Goal: Task Accomplishment & Management: Complete application form

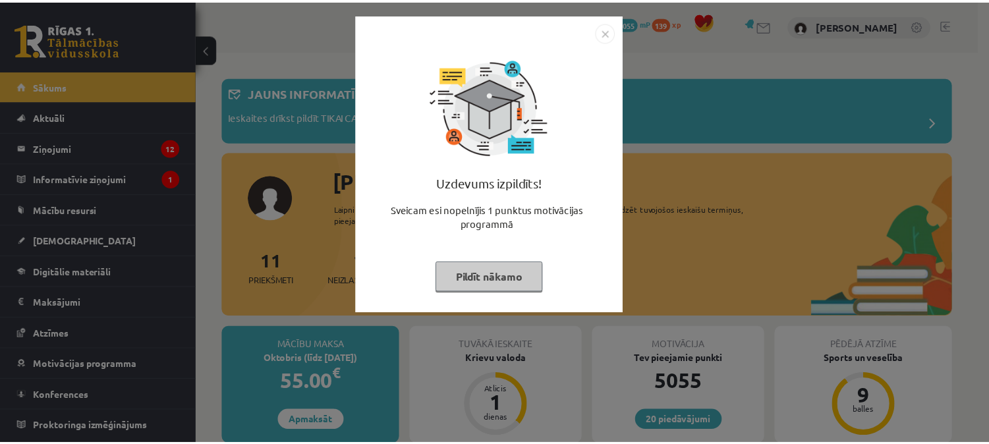
scroll to position [208, 0]
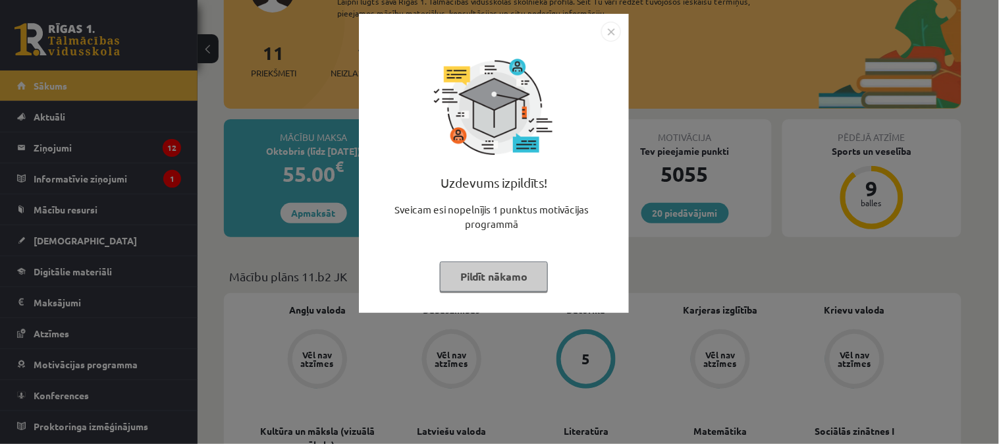
click at [525, 284] on button "Pildīt nākamo" at bounding box center [494, 277] width 108 height 30
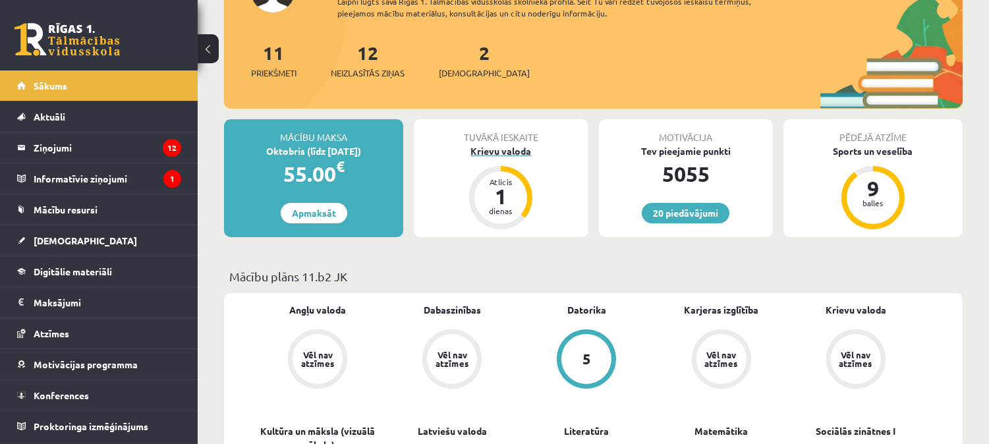
click at [509, 207] on div "dienas" at bounding box center [501, 211] width 40 height 8
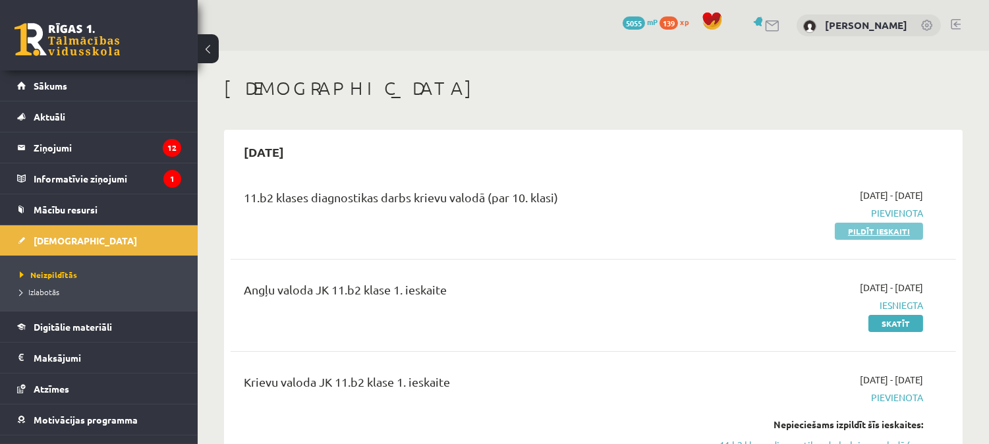
click at [858, 237] on link "Pildīt ieskaiti" at bounding box center [879, 231] width 88 height 17
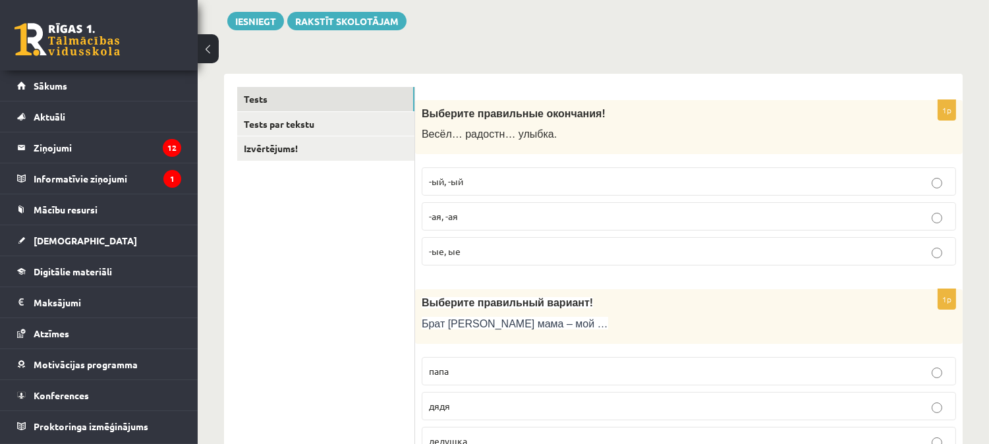
scroll to position [167, 0]
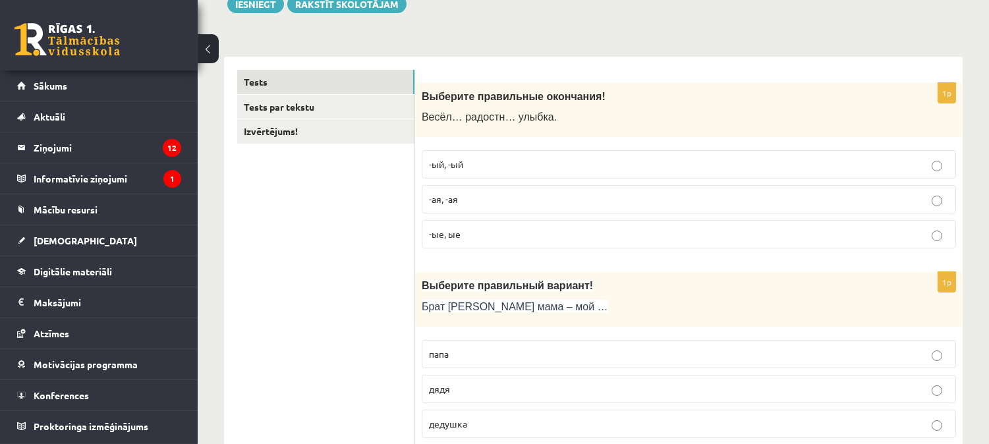
click at [833, 199] on p "-ая, -ая" at bounding box center [689, 199] width 520 height 14
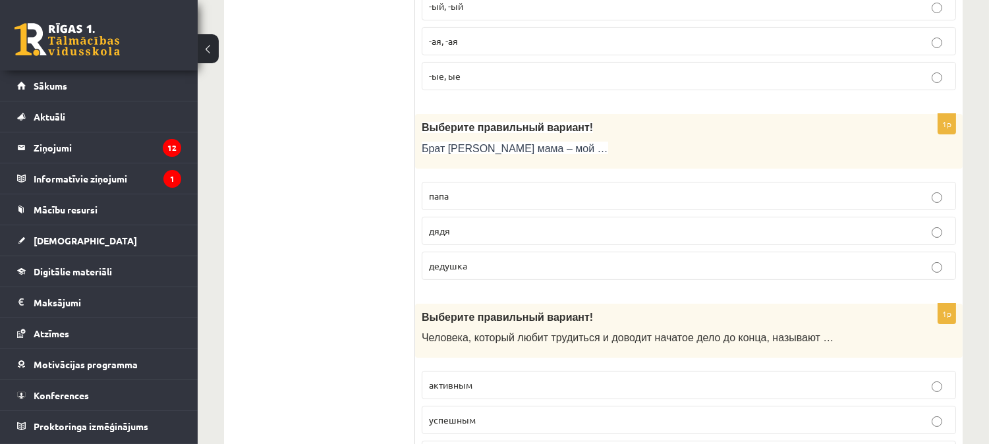
scroll to position [341, 0]
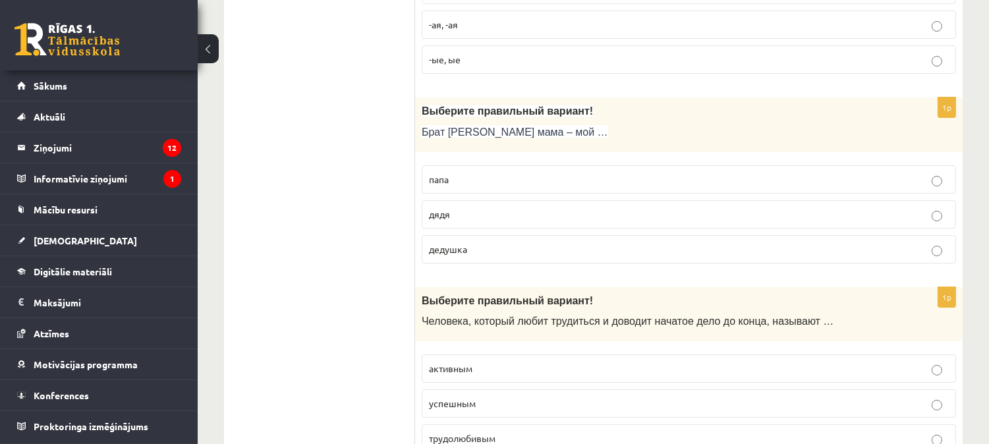
click at [742, 208] on p "дядя" at bounding box center [689, 215] width 520 height 14
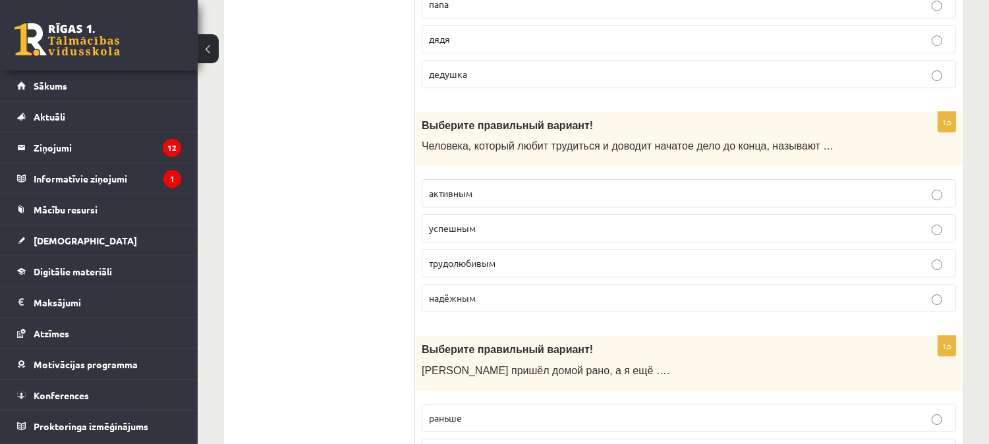
scroll to position [525, 0]
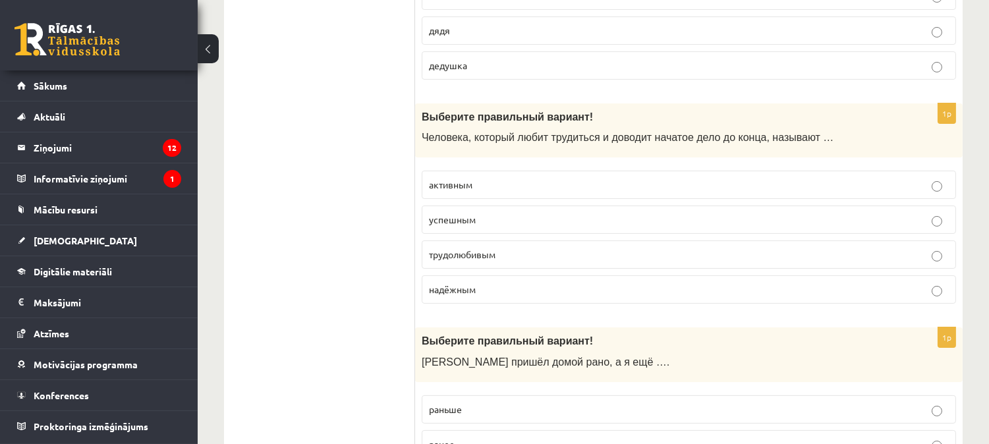
click at [864, 256] on p "трудолюбивым" at bounding box center [689, 255] width 520 height 14
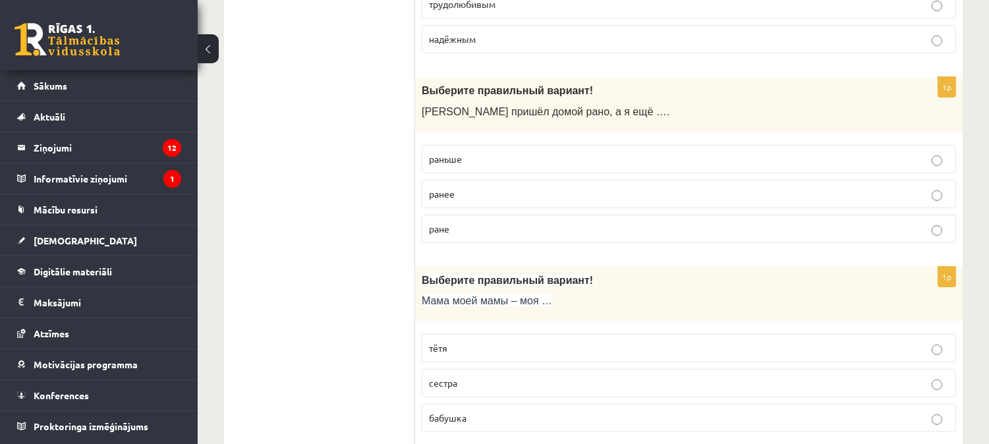
scroll to position [784, 0]
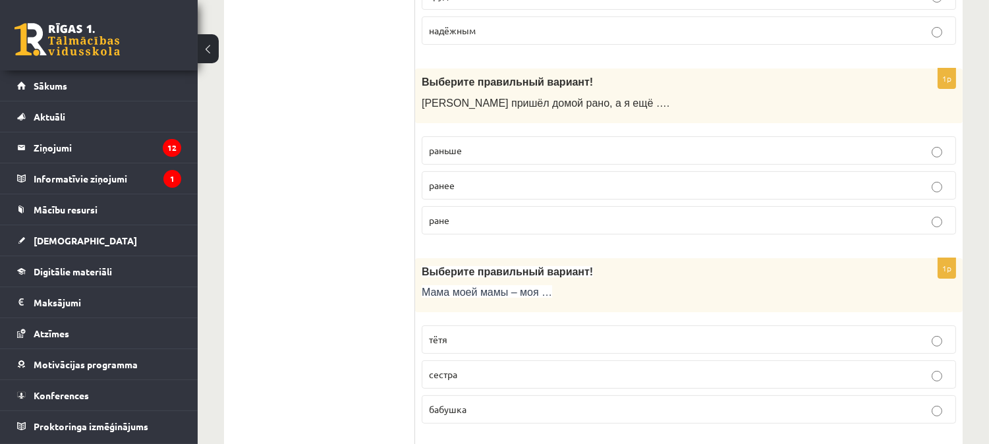
click at [660, 156] on p "раньше" at bounding box center [689, 151] width 520 height 14
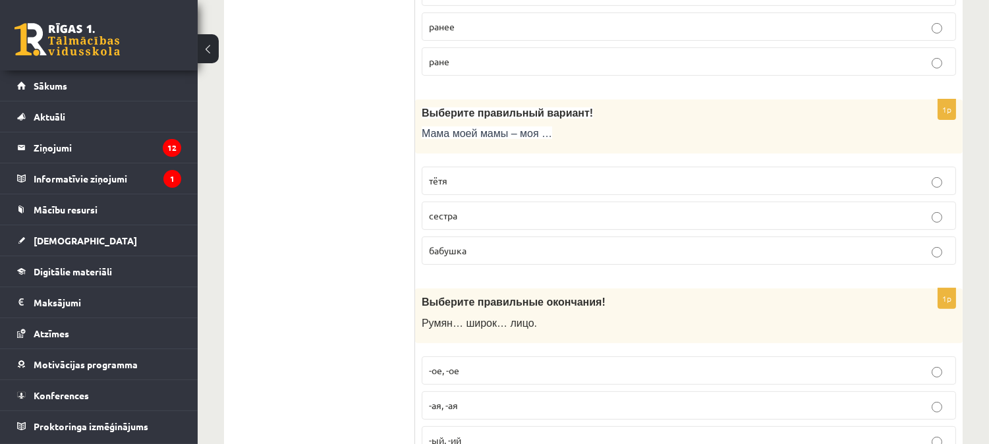
scroll to position [959, 0]
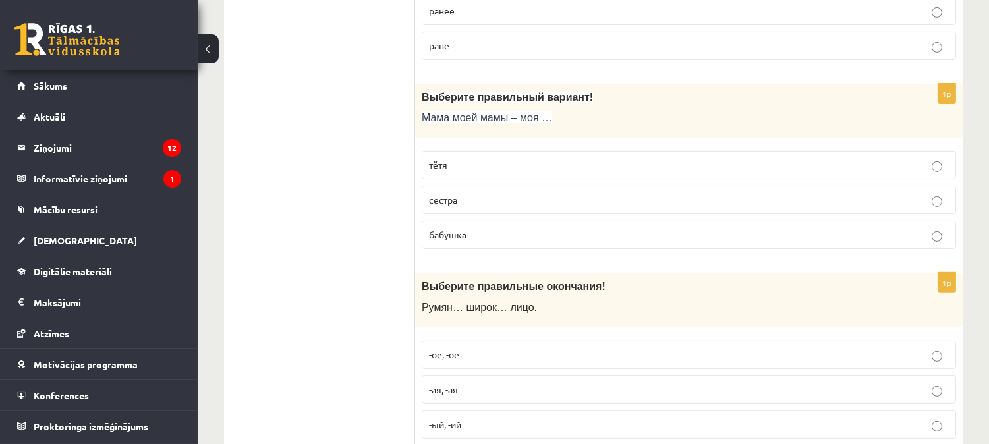
click at [704, 167] on p "тётя" at bounding box center [689, 165] width 520 height 14
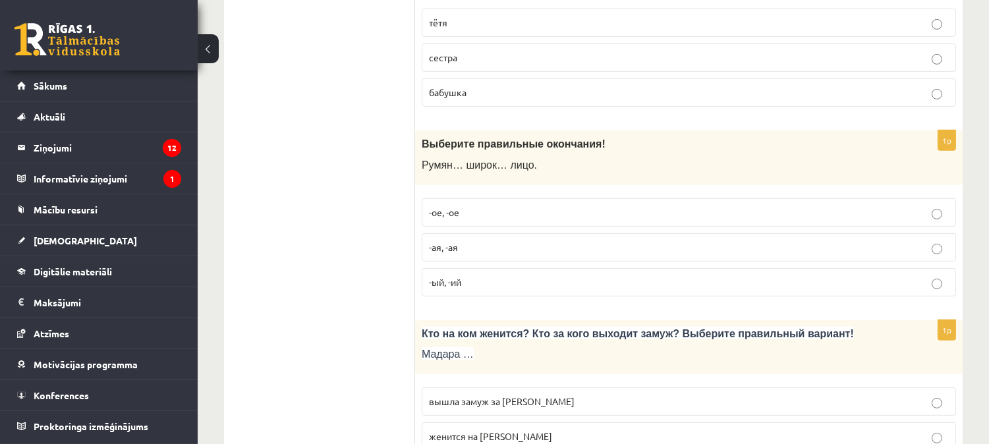
scroll to position [1109, 0]
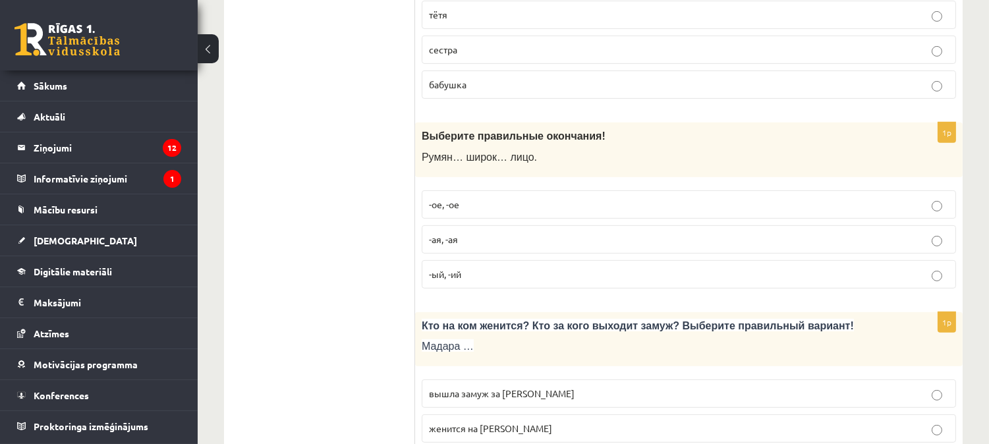
click at [677, 203] on p "-ое, -ое" at bounding box center [689, 205] width 520 height 14
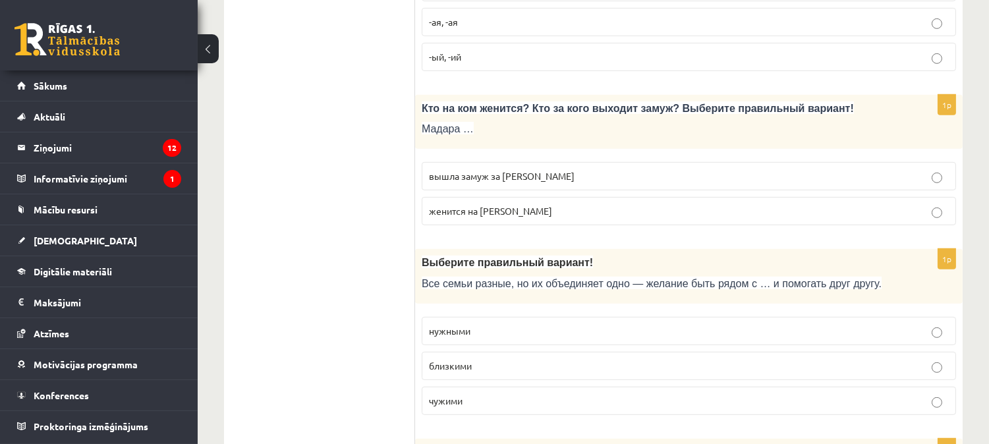
scroll to position [1342, 0]
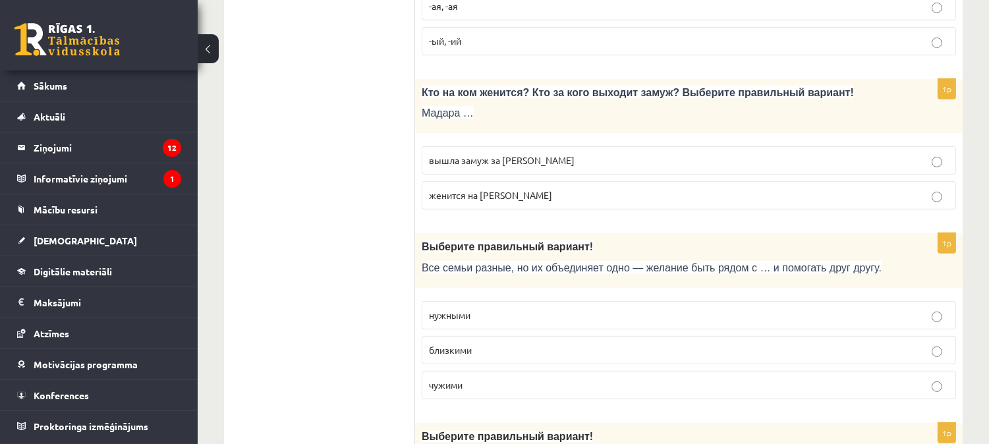
click at [822, 165] on p "вышла замуж за Марка" at bounding box center [689, 161] width 520 height 14
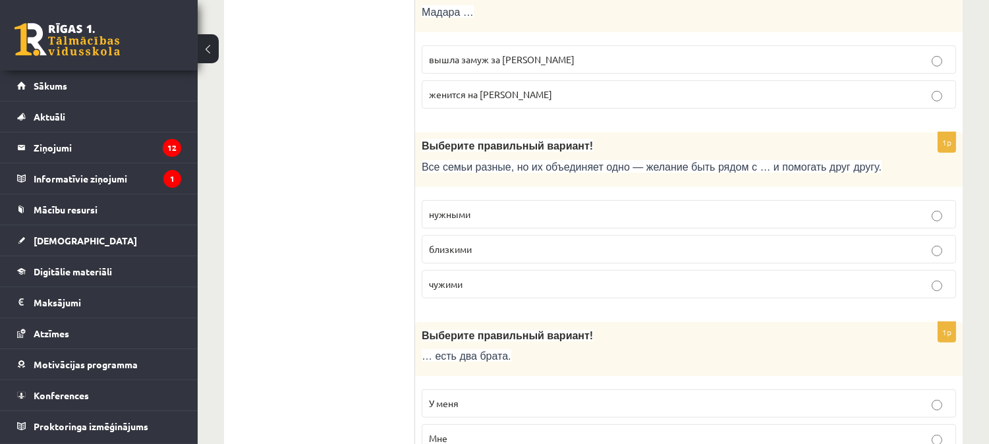
scroll to position [1451, 0]
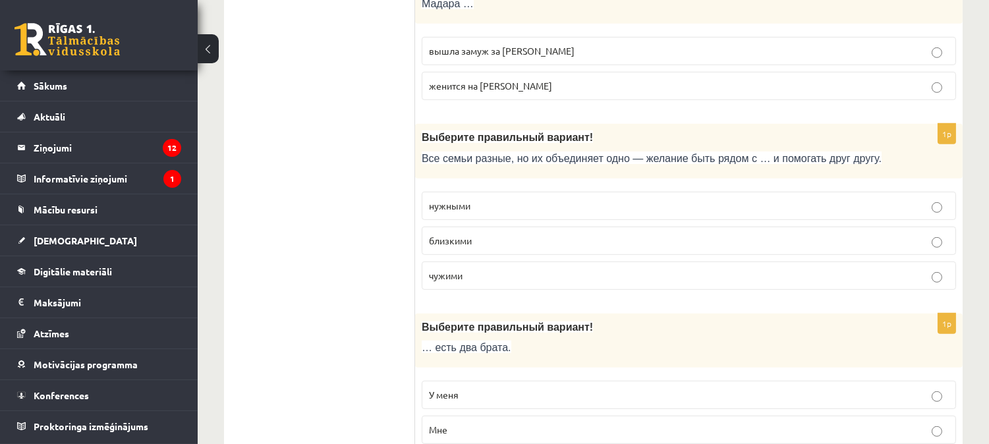
click at [861, 248] on p "близкими" at bounding box center [689, 241] width 520 height 14
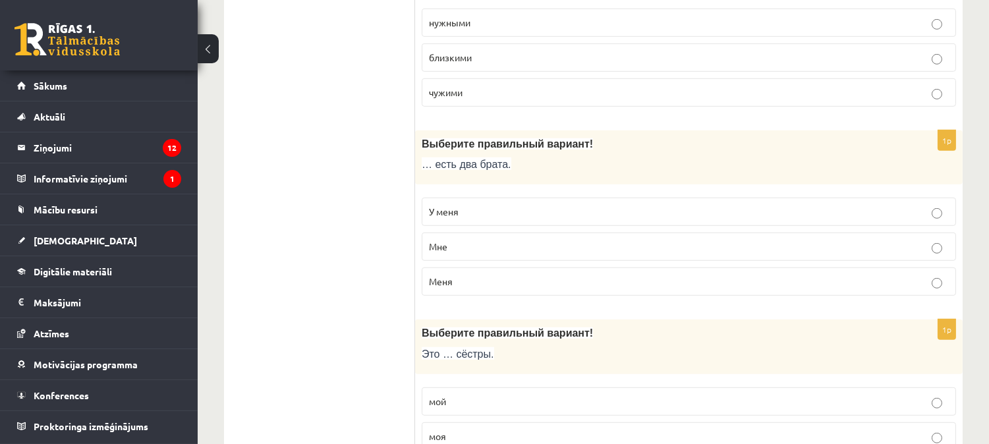
scroll to position [1643, 0]
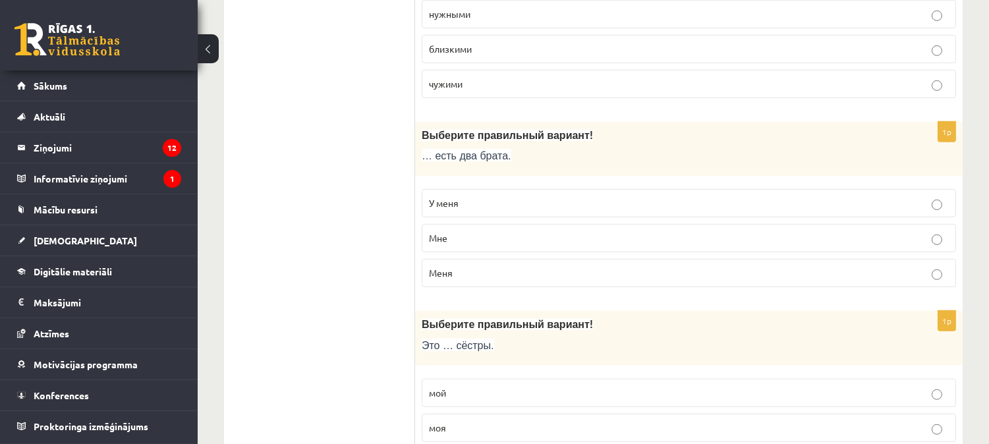
click at [622, 216] on label "У меня" at bounding box center [689, 203] width 534 height 28
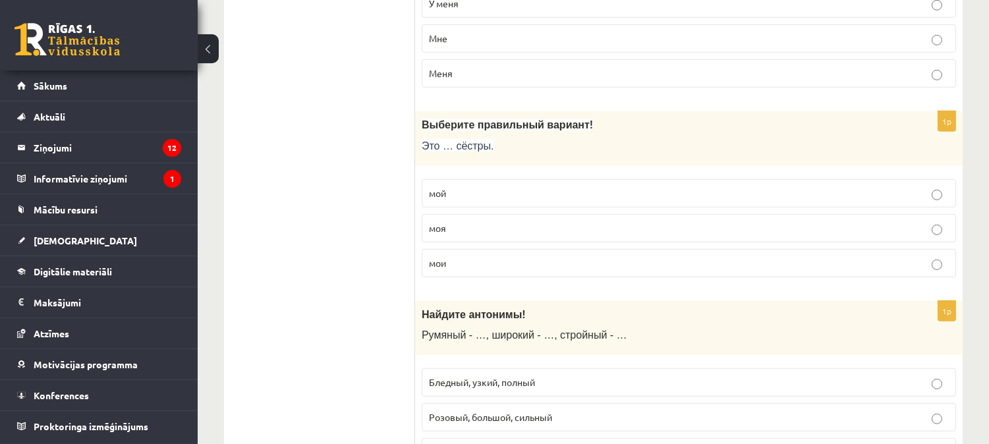
scroll to position [1860, 0]
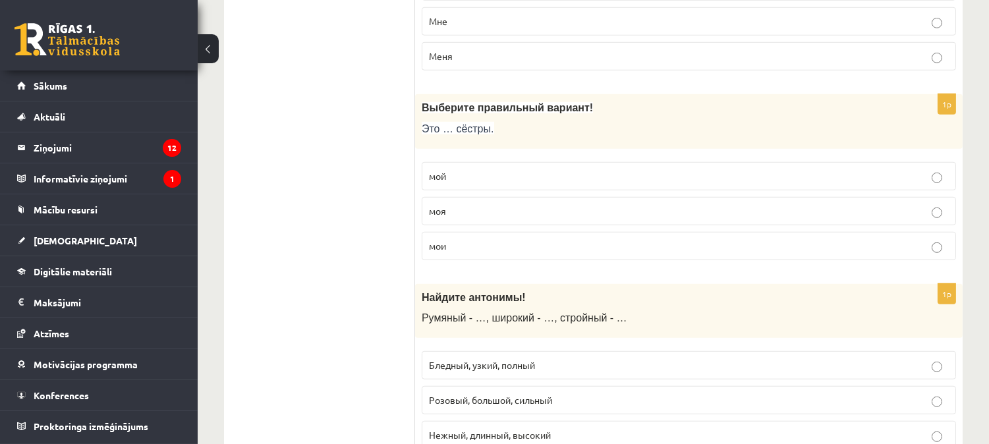
click at [582, 252] on p "мои" at bounding box center [689, 246] width 520 height 14
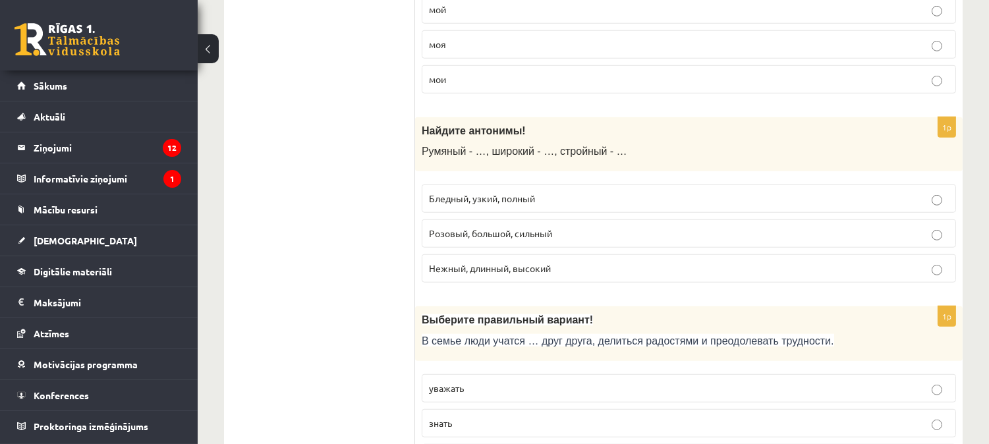
scroll to position [2035, 0]
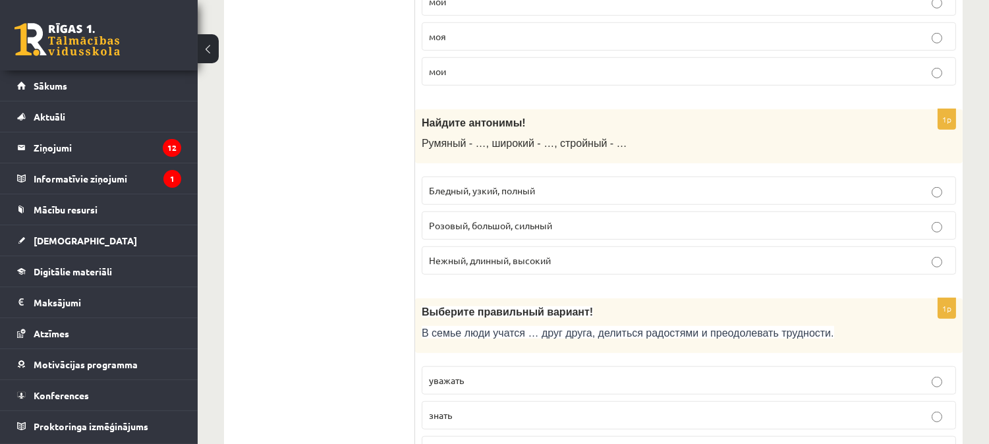
click at [808, 191] on p "Бледный, узкий, полный" at bounding box center [689, 191] width 520 height 14
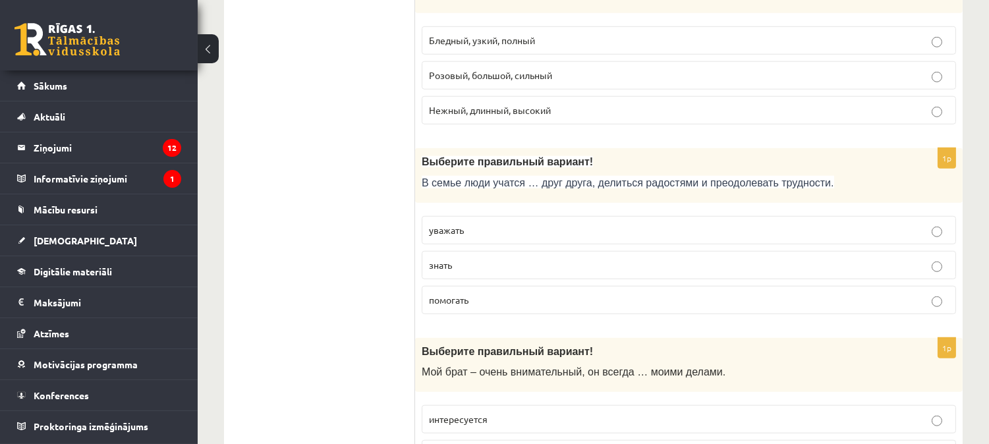
scroll to position [2194, 0]
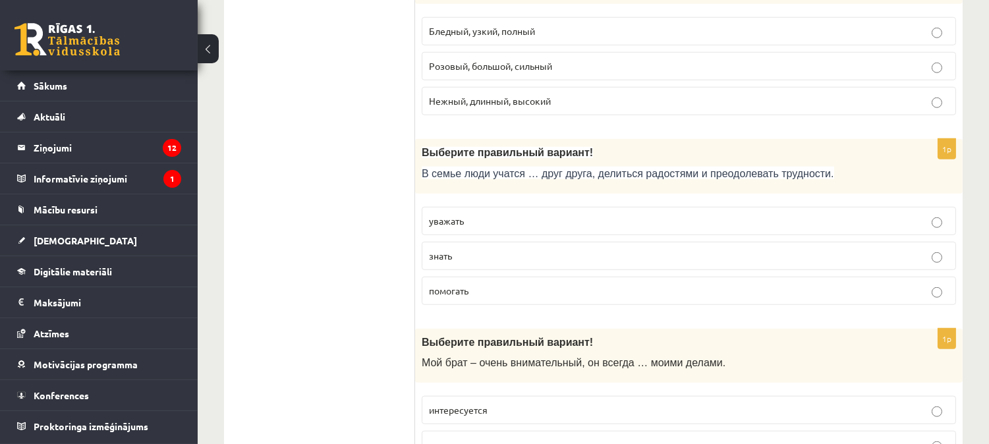
click at [663, 228] on p "уважать" at bounding box center [689, 221] width 520 height 14
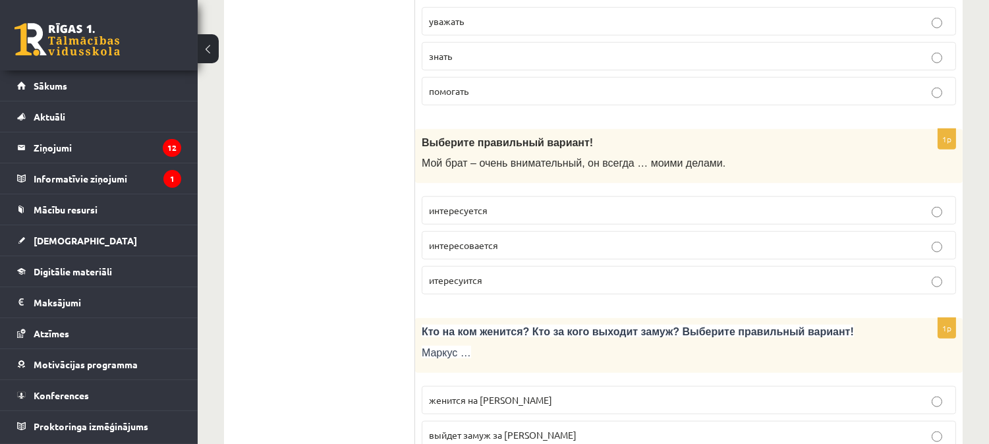
scroll to position [2402, 0]
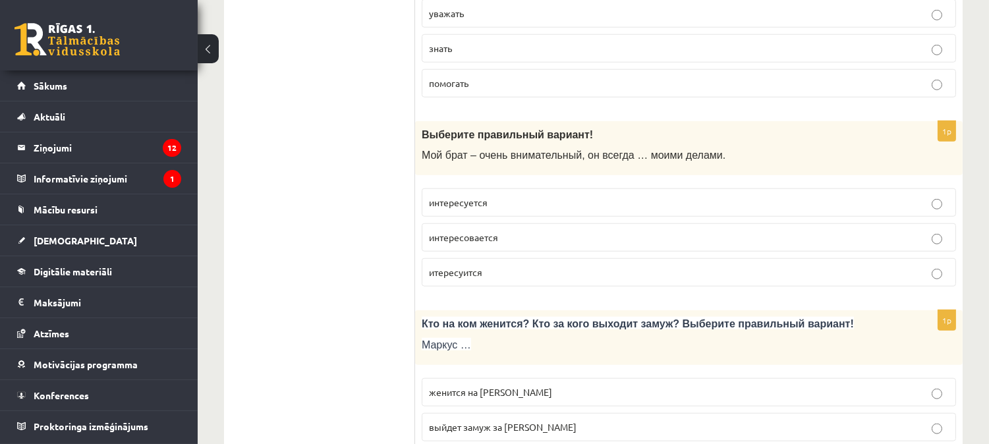
drag, startPoint x: 756, startPoint y: 192, endPoint x: 752, endPoint y: 211, distance: 19.7
click at [752, 211] on fieldset "интересуется интересовается итересуится" at bounding box center [689, 236] width 534 height 109
click at [752, 210] on p "интересуется" at bounding box center [689, 203] width 520 height 14
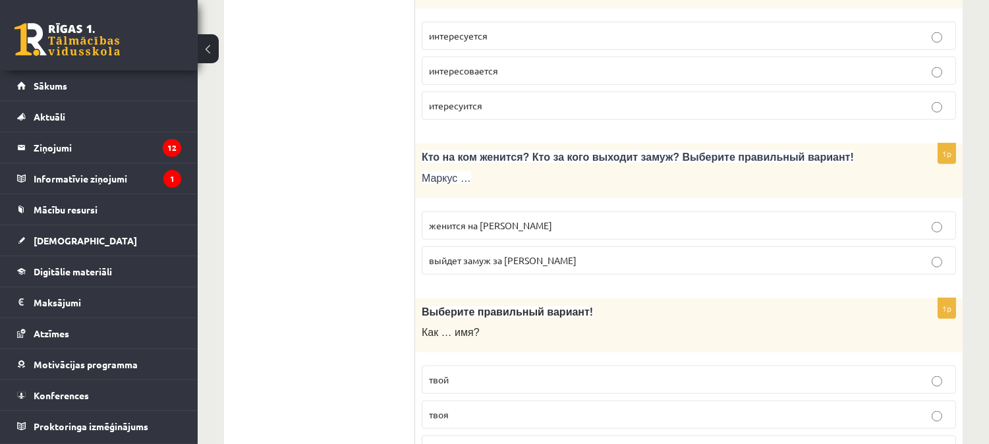
scroll to position [2603, 0]
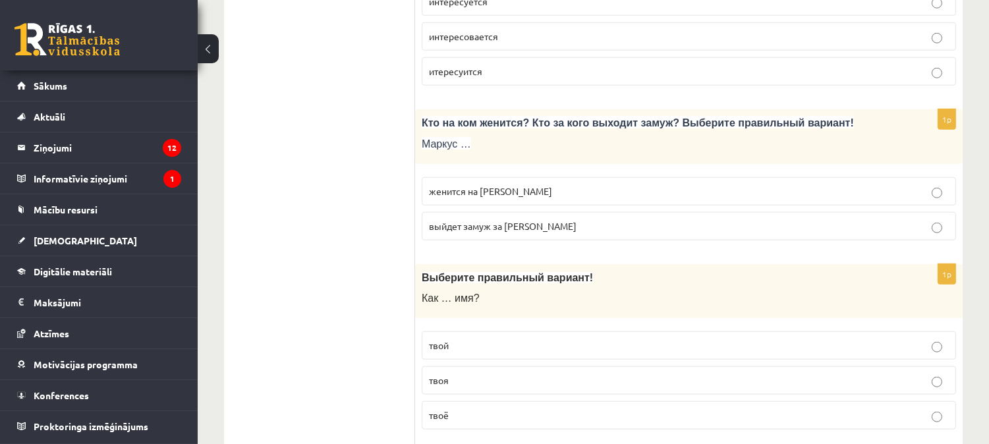
click at [647, 188] on label "женится на Агнии" at bounding box center [689, 191] width 534 height 28
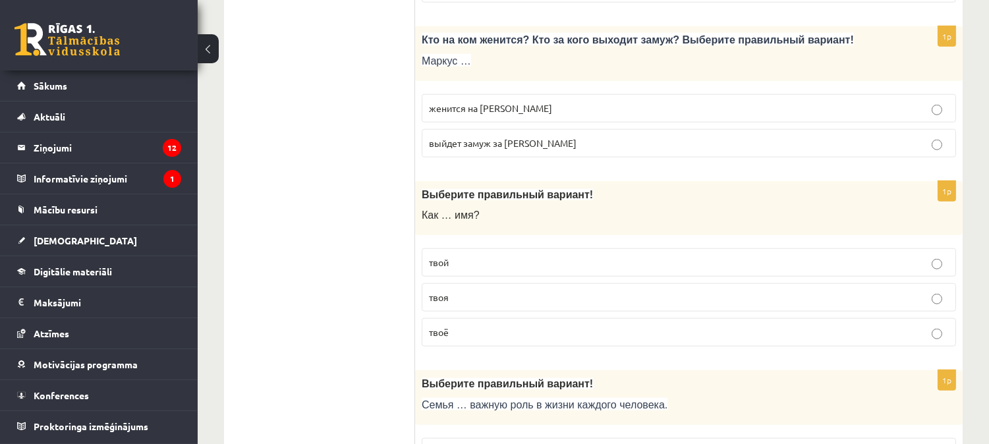
scroll to position [2693, 0]
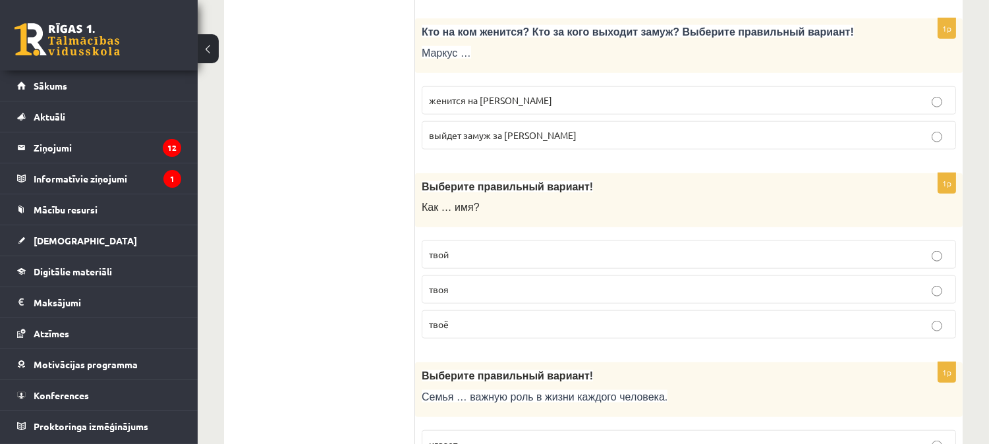
click at [839, 327] on p "твоё" at bounding box center [689, 325] width 520 height 14
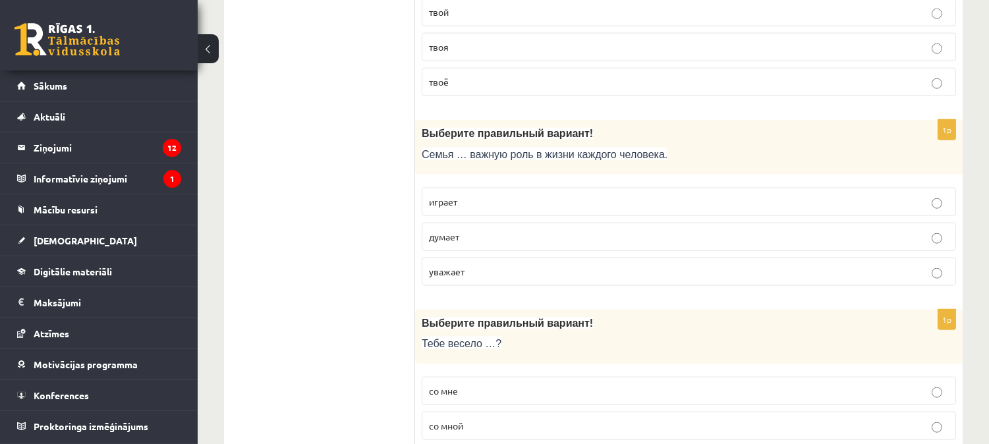
scroll to position [2944, 0]
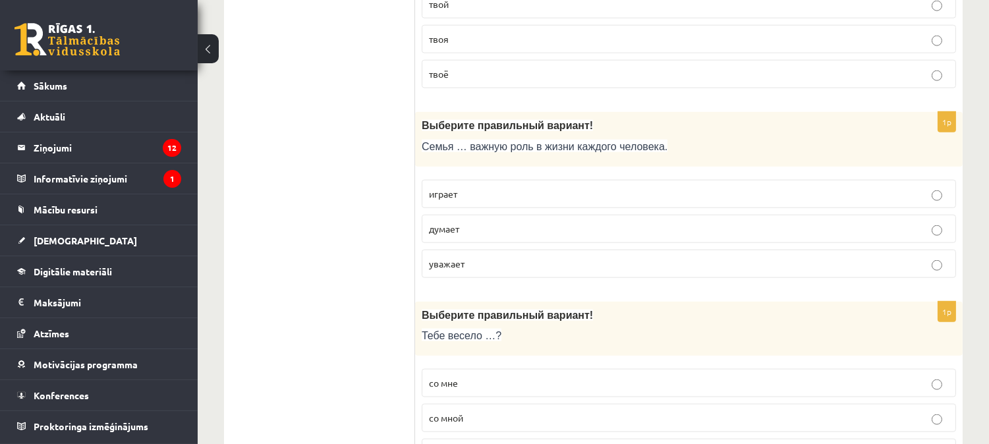
click at [553, 201] on p "играет" at bounding box center [689, 194] width 520 height 14
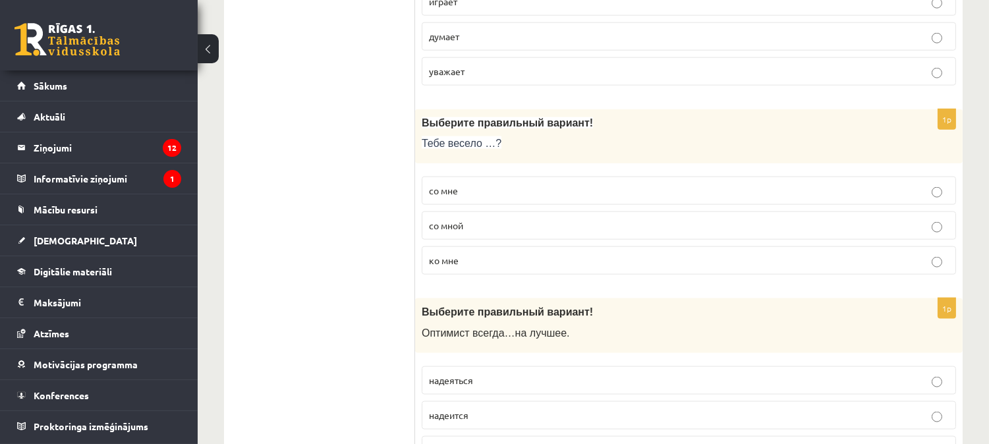
scroll to position [3144, 0]
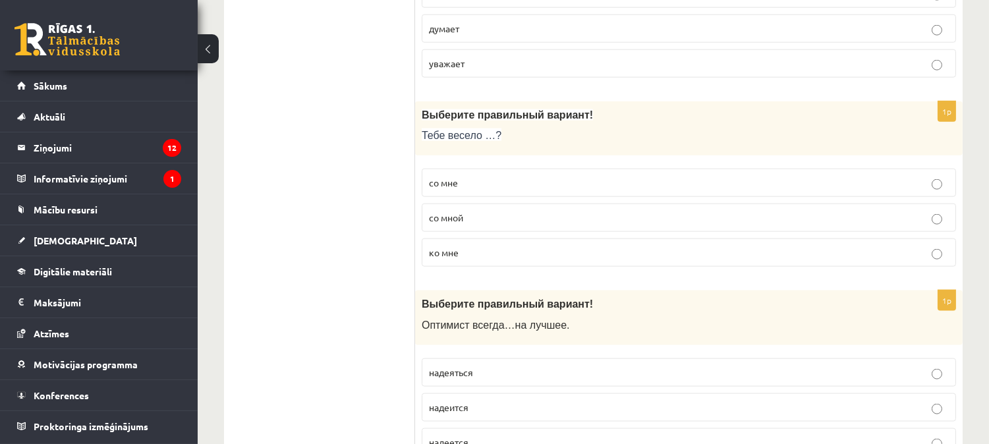
click at [734, 220] on p "со мной" at bounding box center [689, 218] width 520 height 14
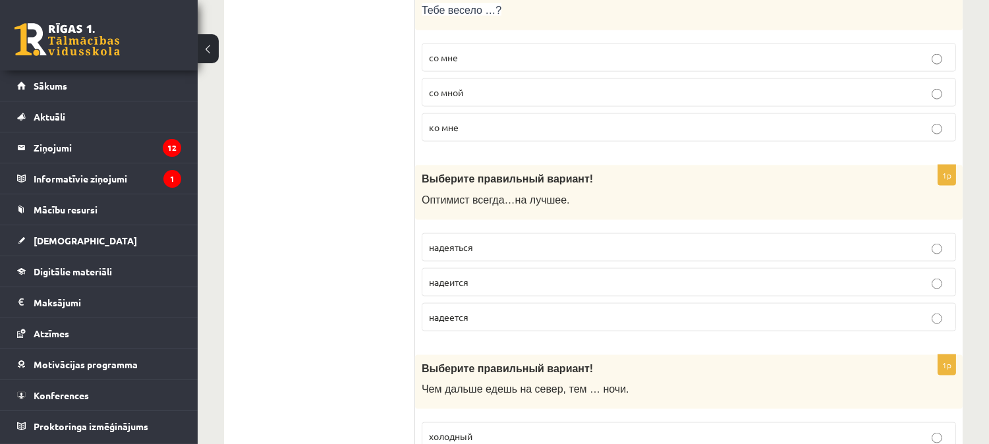
scroll to position [3303, 0]
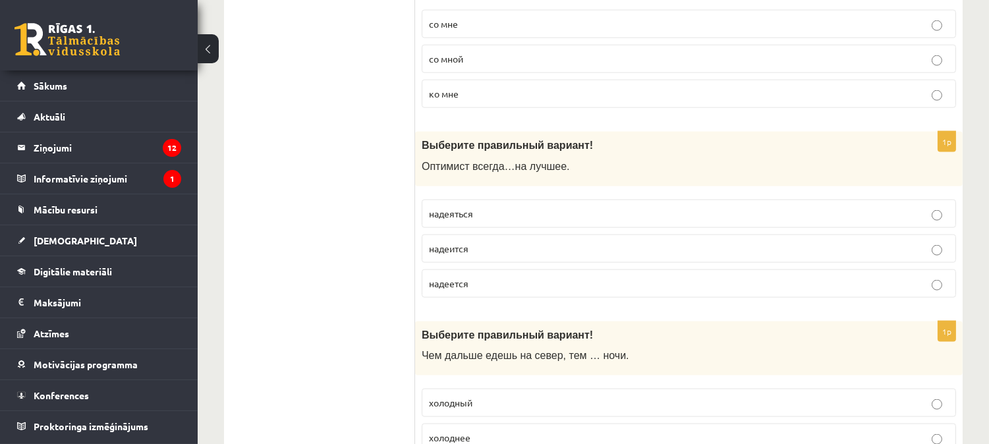
click at [908, 263] on label "надеится" at bounding box center [689, 249] width 534 height 28
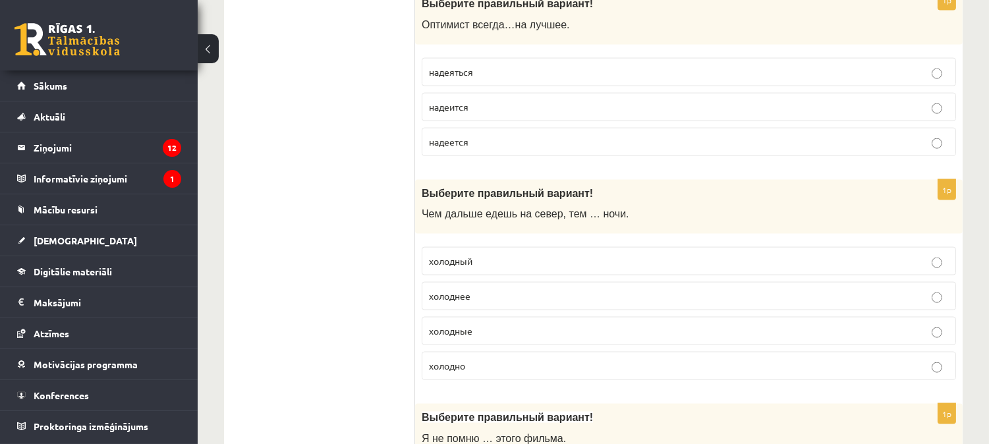
scroll to position [3453, 0]
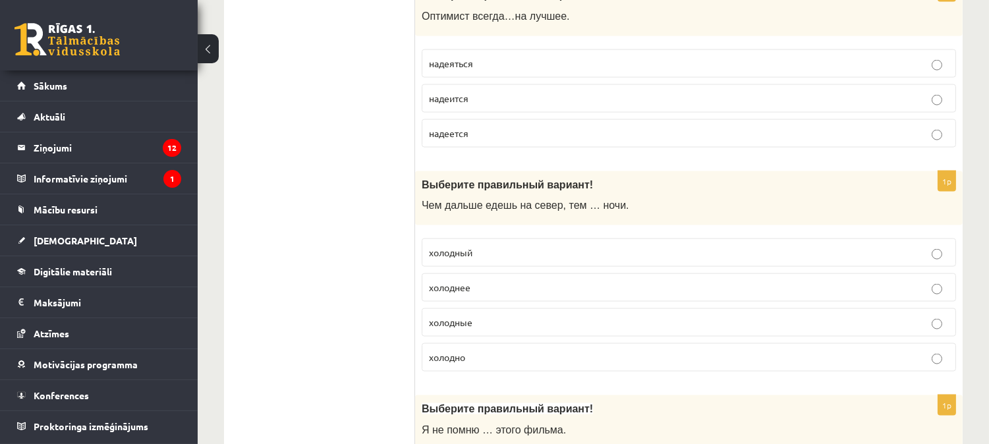
click at [608, 295] on p "холоднее" at bounding box center [689, 288] width 520 height 14
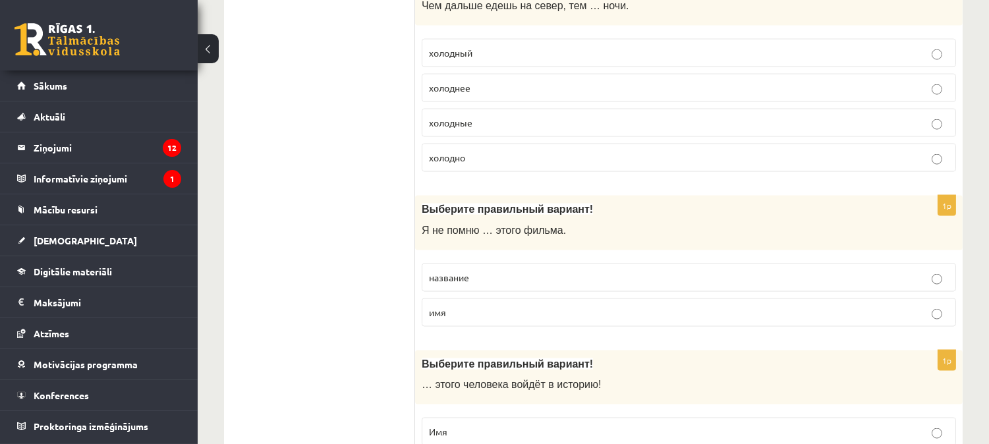
scroll to position [3670, 0]
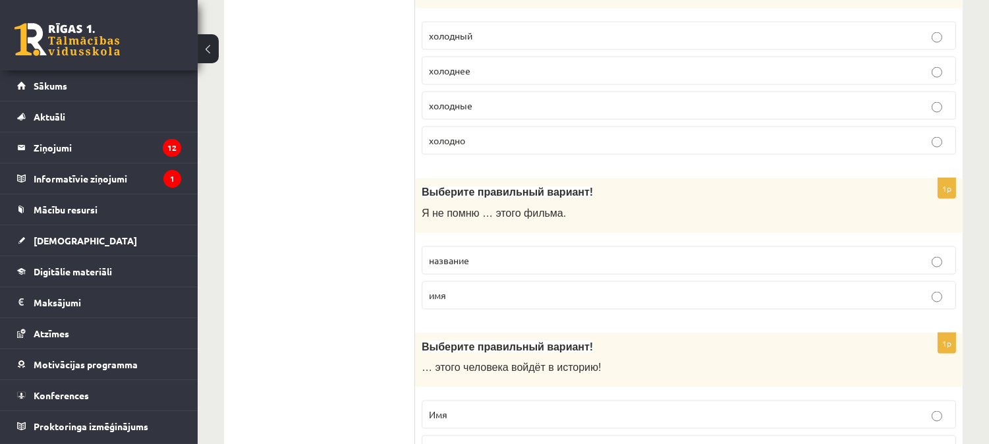
click at [743, 267] on p "название" at bounding box center [689, 261] width 520 height 14
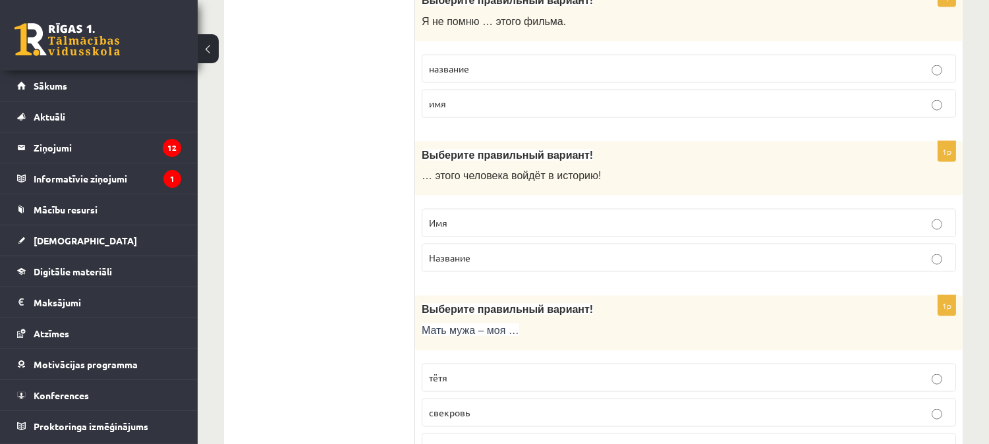
scroll to position [3870, 0]
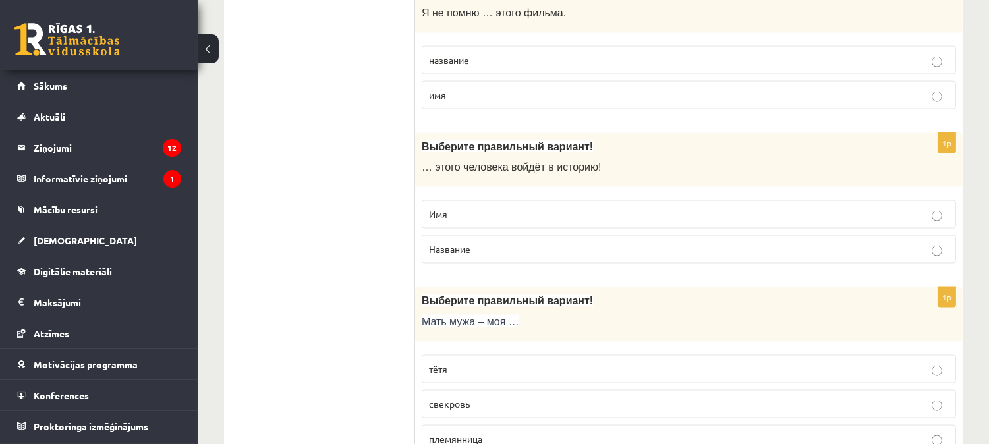
click at [767, 229] on label "Имя" at bounding box center [689, 214] width 534 height 28
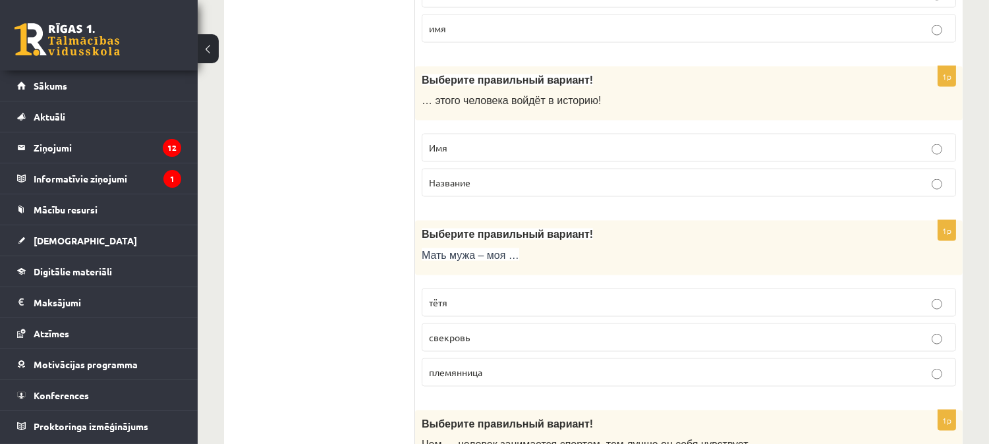
scroll to position [3945, 0]
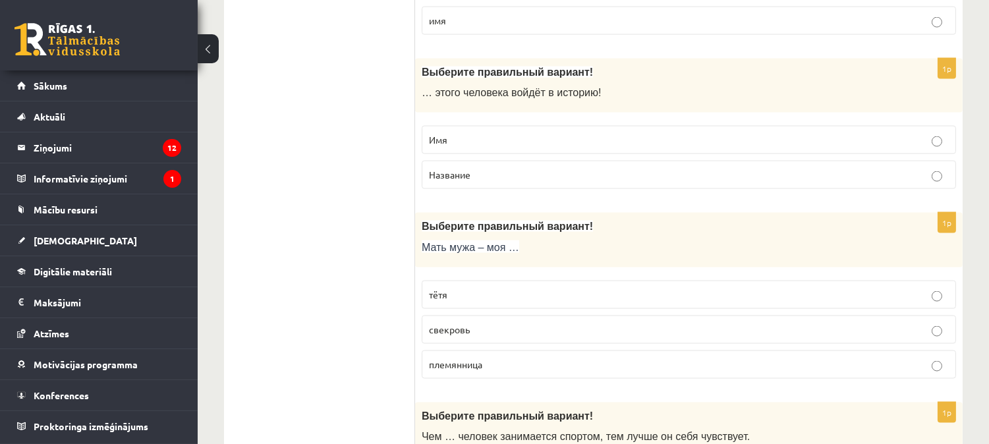
click at [666, 337] on p "свекровь" at bounding box center [689, 330] width 520 height 14
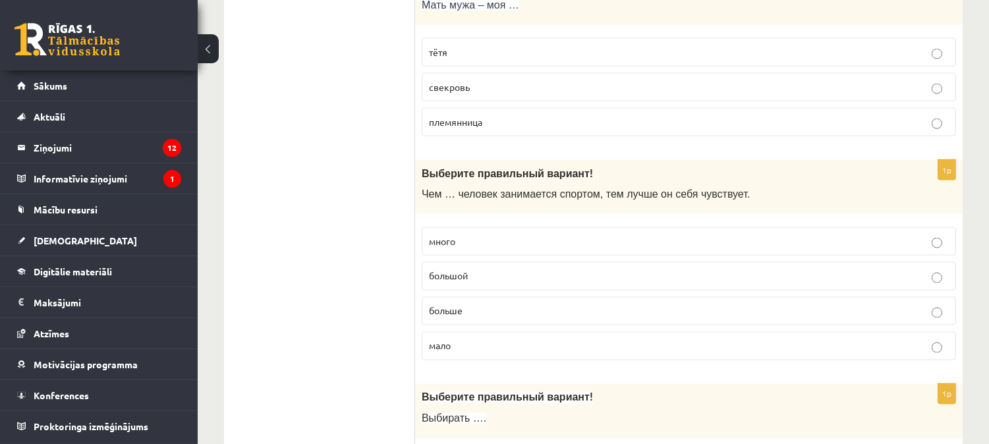
scroll to position [4195, 0]
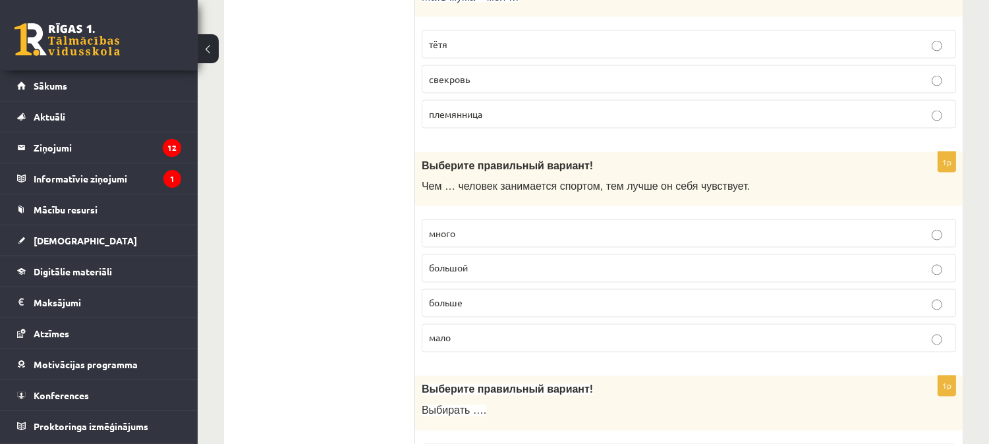
click at [623, 307] on label "больше" at bounding box center [689, 303] width 534 height 28
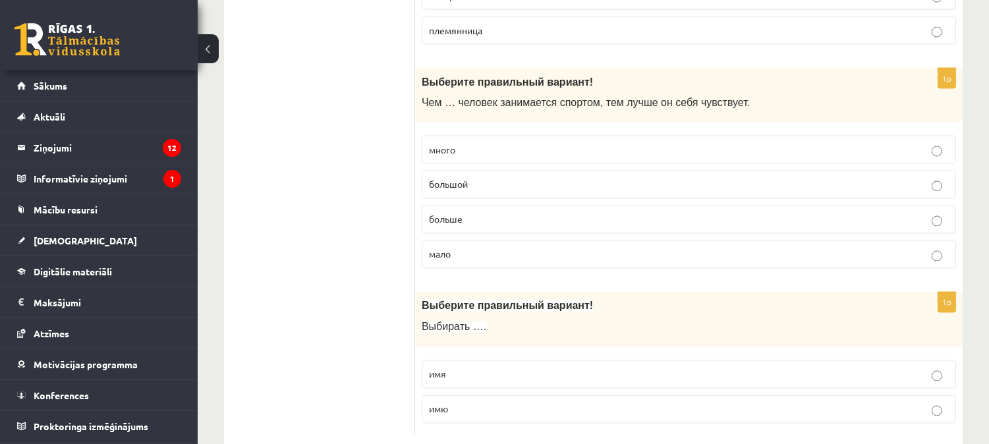
scroll to position [4320, 0]
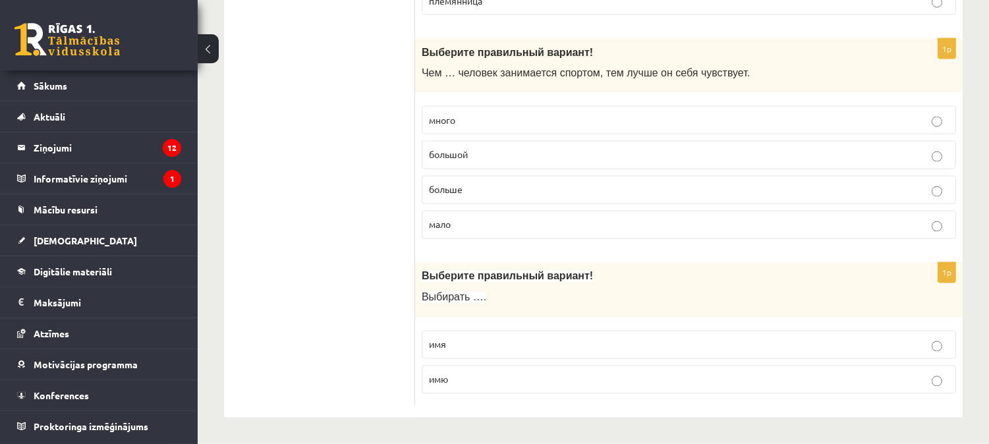
click at [548, 339] on p "имя" at bounding box center [689, 345] width 520 height 14
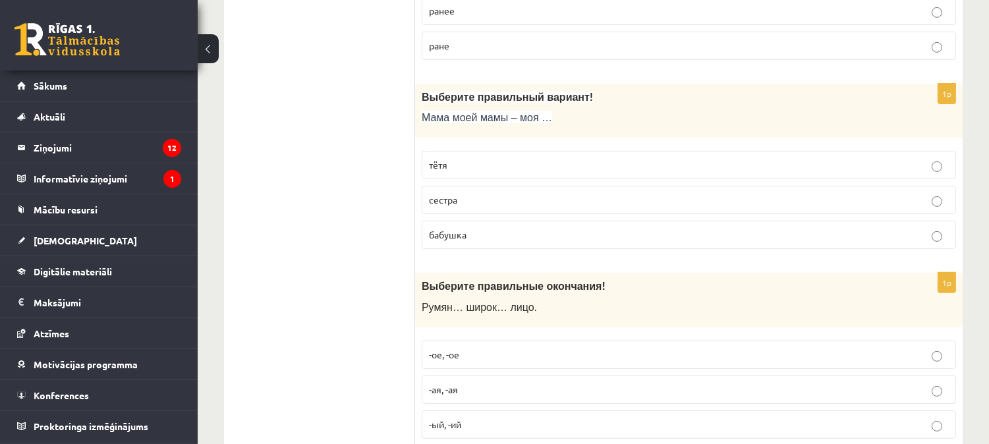
scroll to position [0, 0]
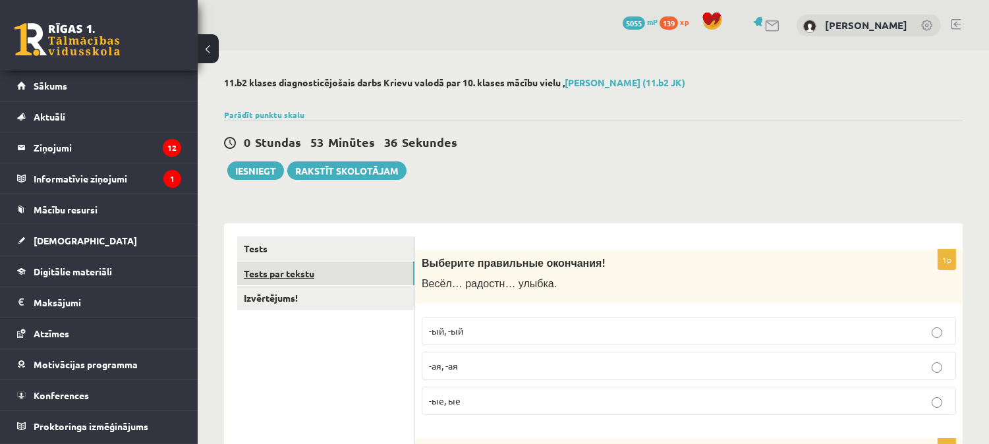
click at [306, 275] on link "Tests par tekstu" at bounding box center [325, 274] width 177 height 24
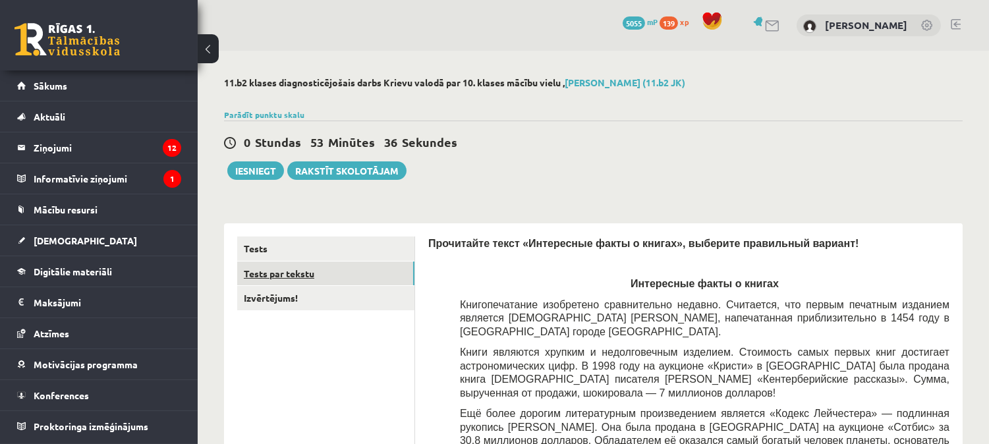
click at [300, 273] on link "Tests par tekstu" at bounding box center [325, 274] width 177 height 24
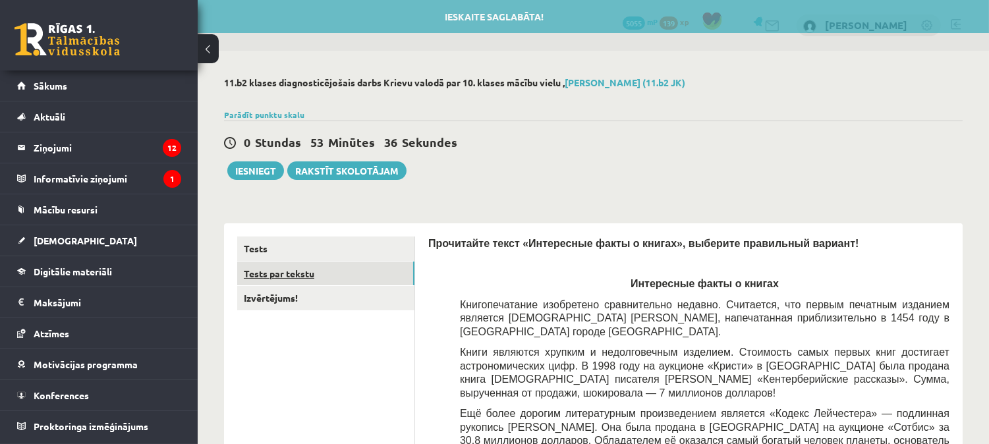
click at [300, 273] on link "Tests par tekstu" at bounding box center [325, 274] width 177 height 24
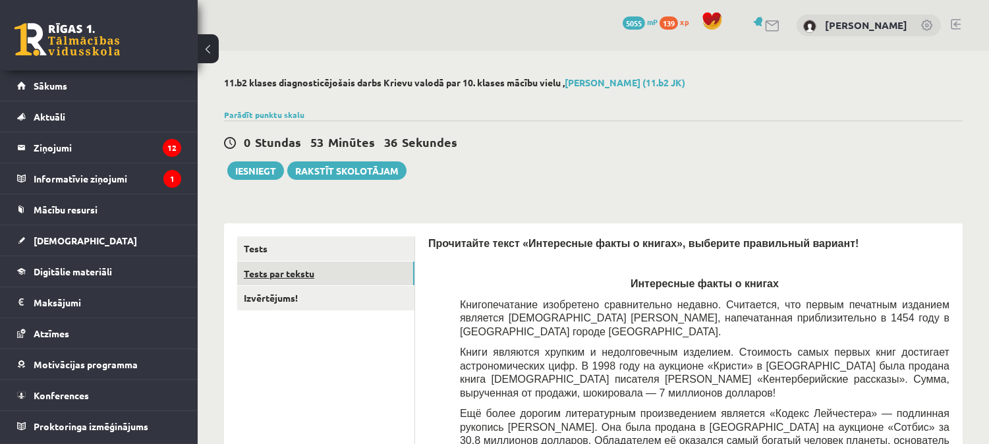
click at [300, 273] on link "Tests par tekstu" at bounding box center [325, 274] width 177 height 24
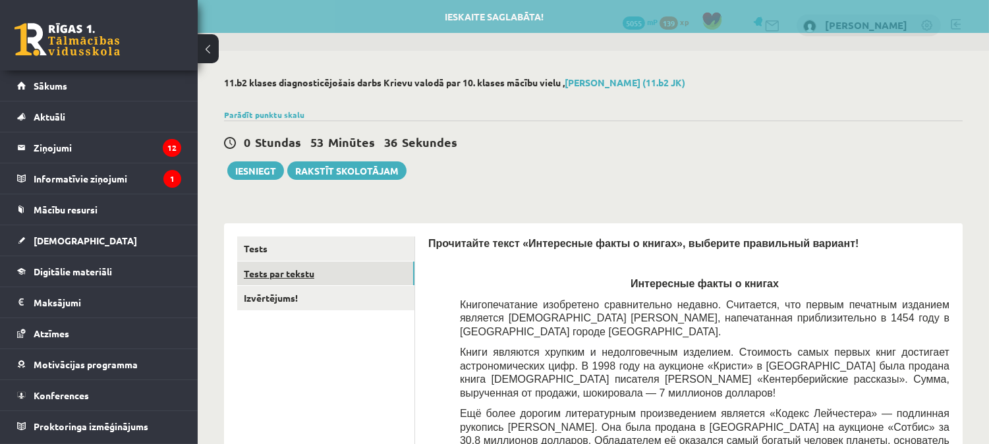
click at [295, 273] on link "Tests par tekstu" at bounding box center [325, 274] width 177 height 24
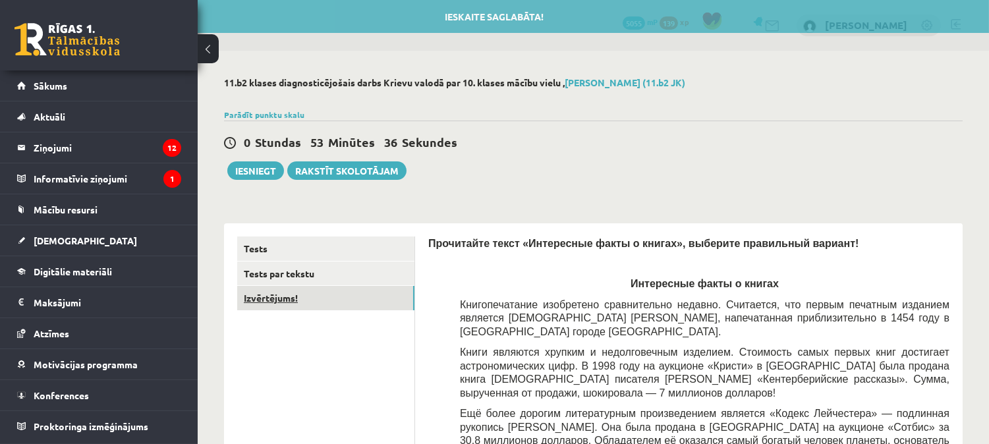
click at [293, 298] on link "Izvērtējums!" at bounding box center [325, 298] width 177 height 24
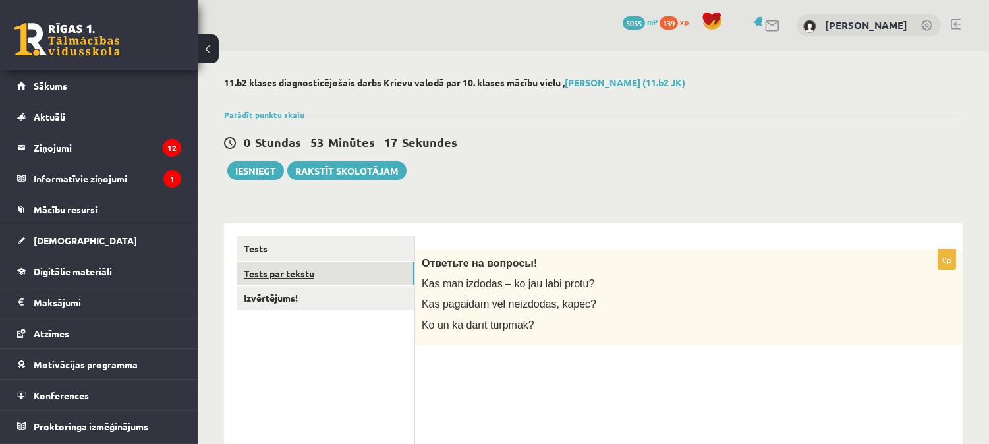
click at [293, 275] on link "Tests par tekstu" at bounding box center [325, 274] width 177 height 24
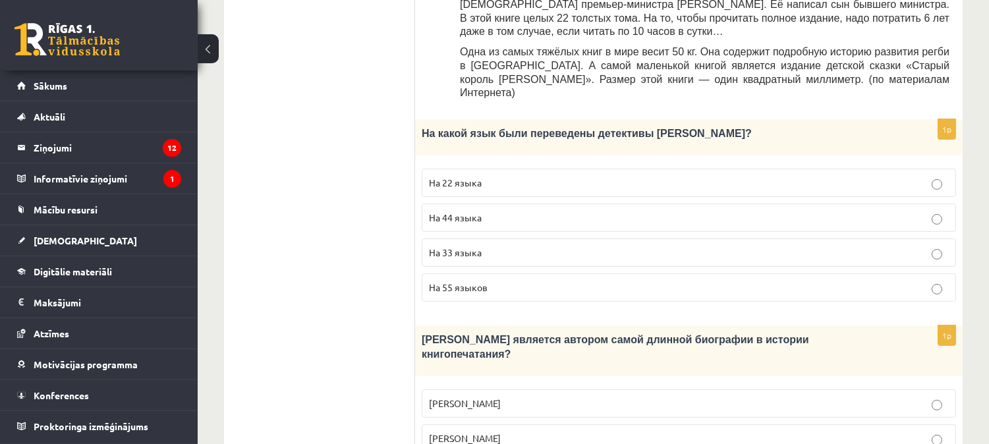
scroll to position [694, 0]
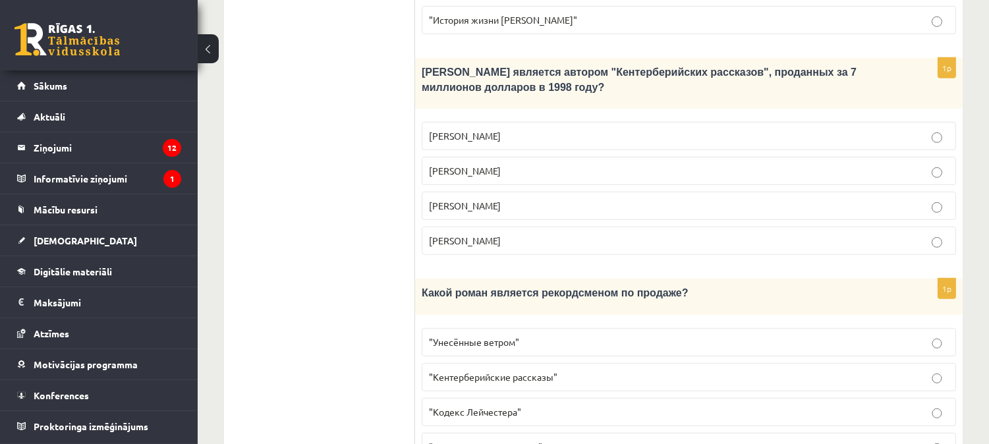
scroll to position [1399, 0]
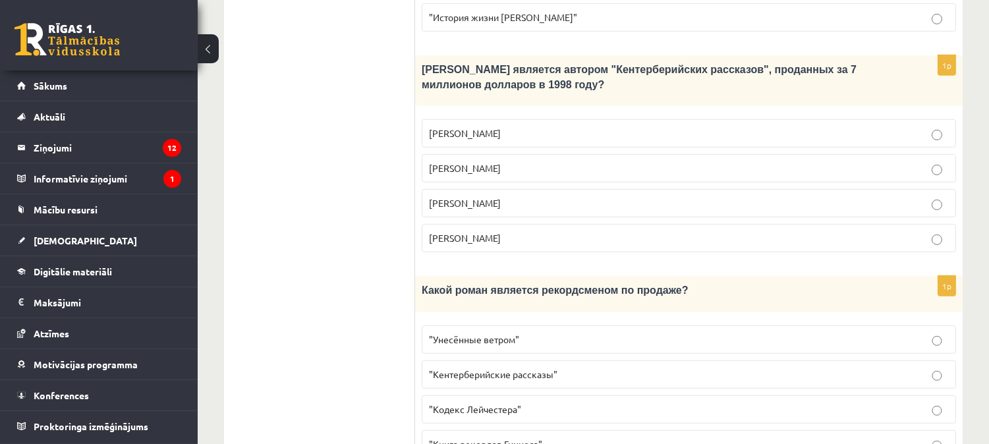
click at [845, 333] on p ""Унесённые ветром"" at bounding box center [689, 340] width 520 height 14
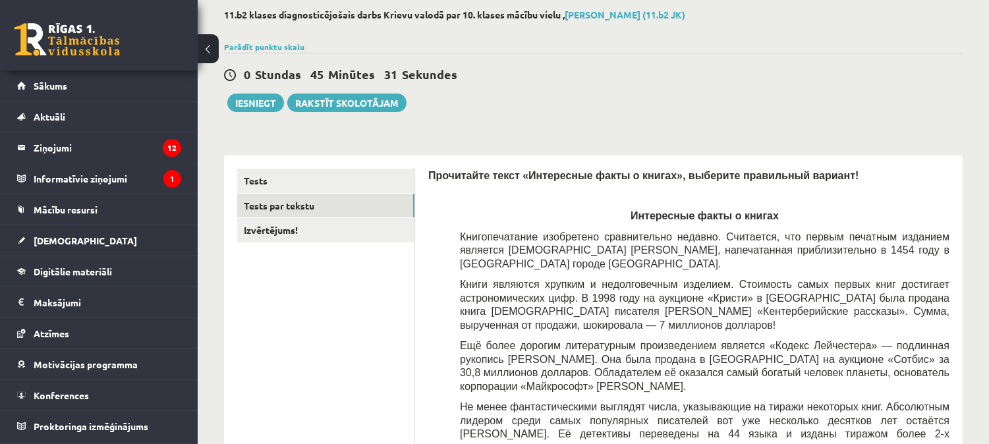
scroll to position [64, 0]
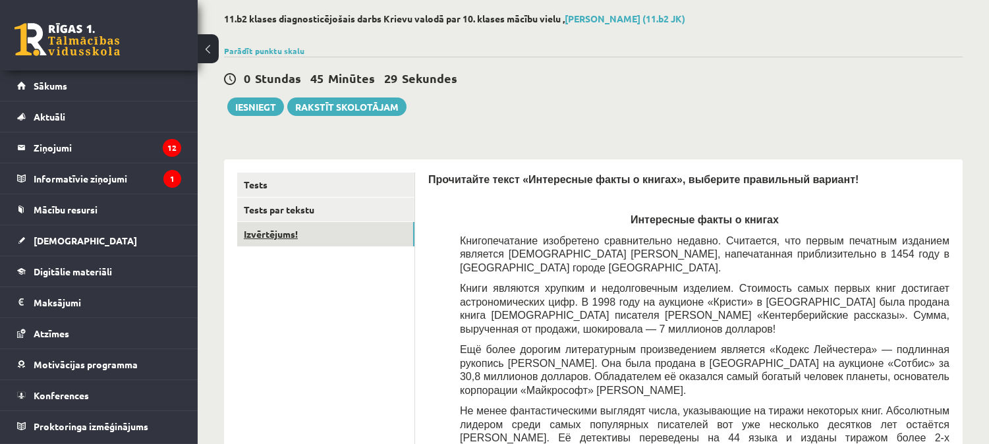
click at [290, 235] on link "Izvērtējums!" at bounding box center [325, 234] width 177 height 24
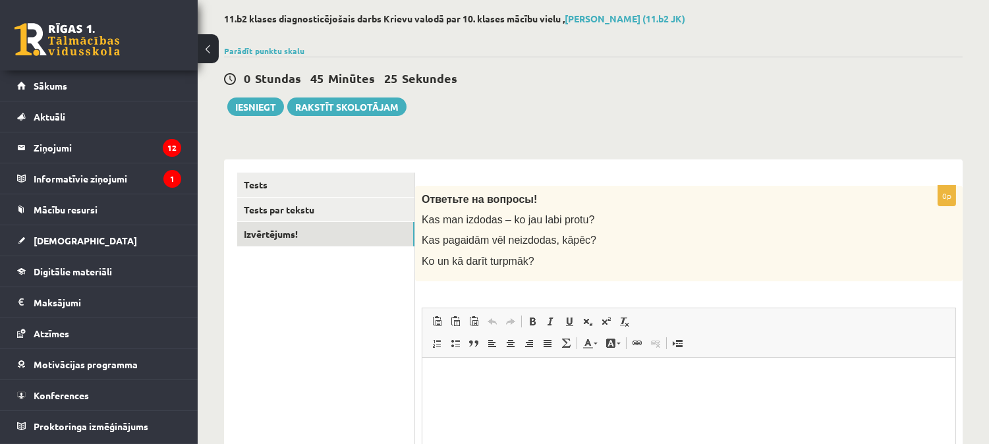
click at [486, 326] on link "Atcelt Klaviatūras saīsne vadīšanas taustiņš+Z" at bounding box center [492, 321] width 18 height 17
click at [486, 331] on span "Ielīmēt Klaviatūras saīsne vadīšanas taustiņš+V Ievietot kā vienkāršu tekstu Kl…" at bounding box center [476, 323] width 96 height 22
drag, startPoint x: 486, startPoint y: 331, endPoint x: 452, endPoint y: 322, distance: 35.0
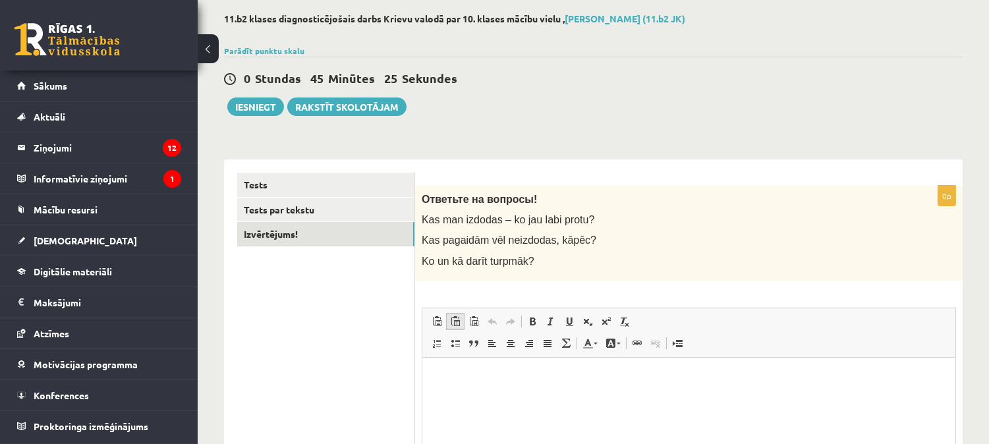
click at [452, 322] on span "Ielīmēt Klaviatūras saīsne vadīšanas taustiņš+V Ievietot kā vienkāršu tekstu Kl…" at bounding box center [476, 323] width 96 height 22
click at [452, 322] on span at bounding box center [455, 321] width 11 height 11
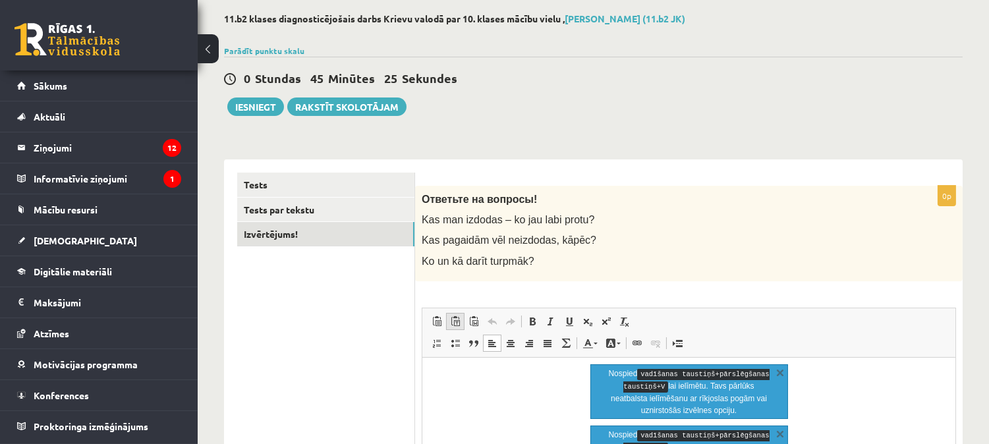
click at [452, 322] on span at bounding box center [455, 321] width 11 height 11
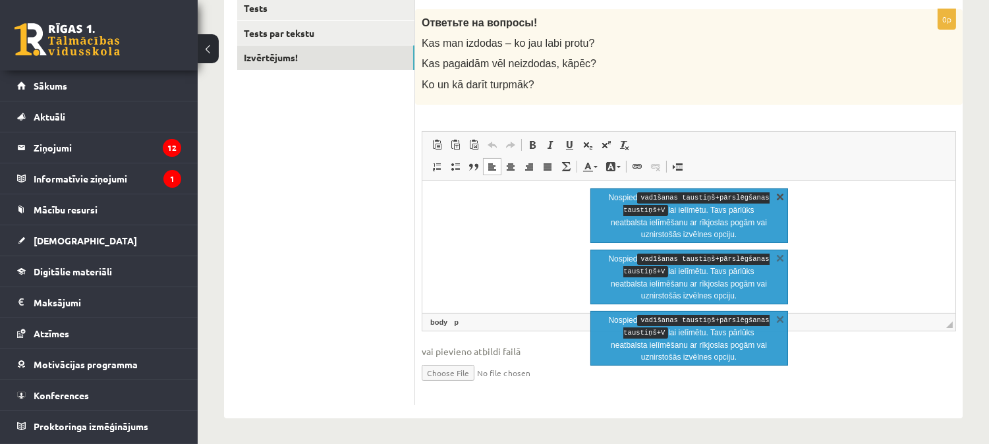
click at [781, 198] on link "X" at bounding box center [780, 196] width 13 height 13
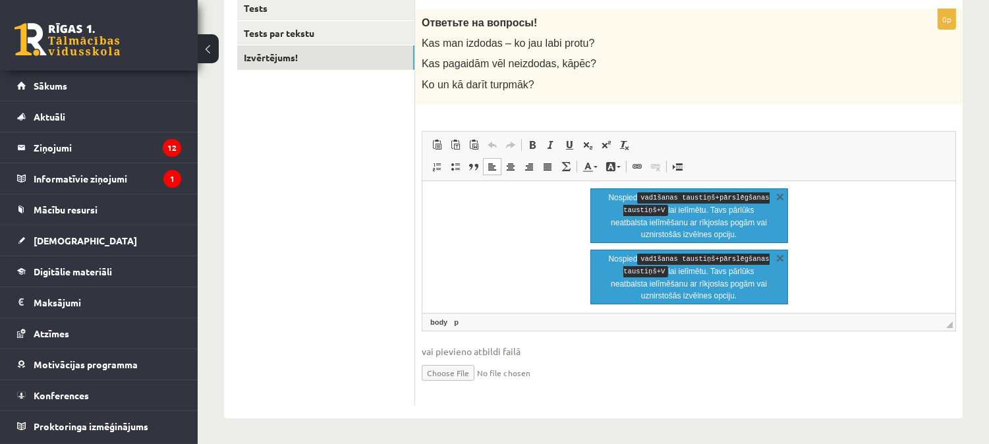
click at [781, 198] on link "X" at bounding box center [780, 196] width 13 height 13
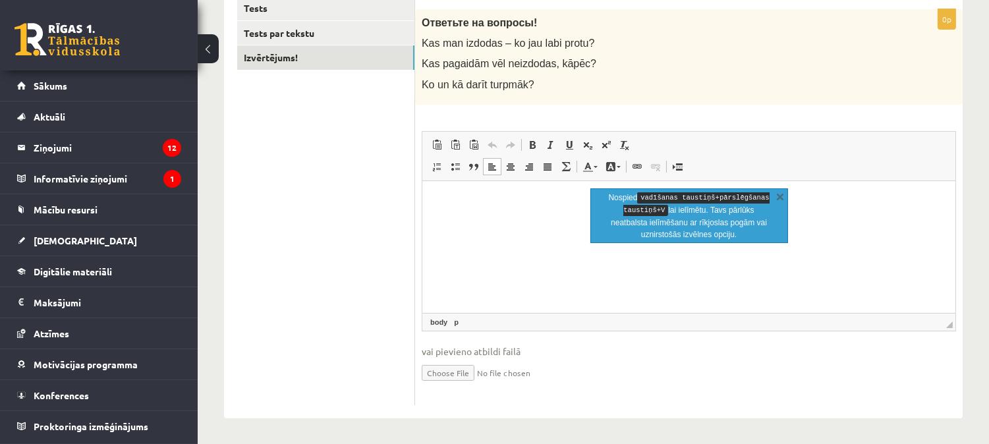
click at [781, 198] on link "X" at bounding box center [780, 196] width 13 height 13
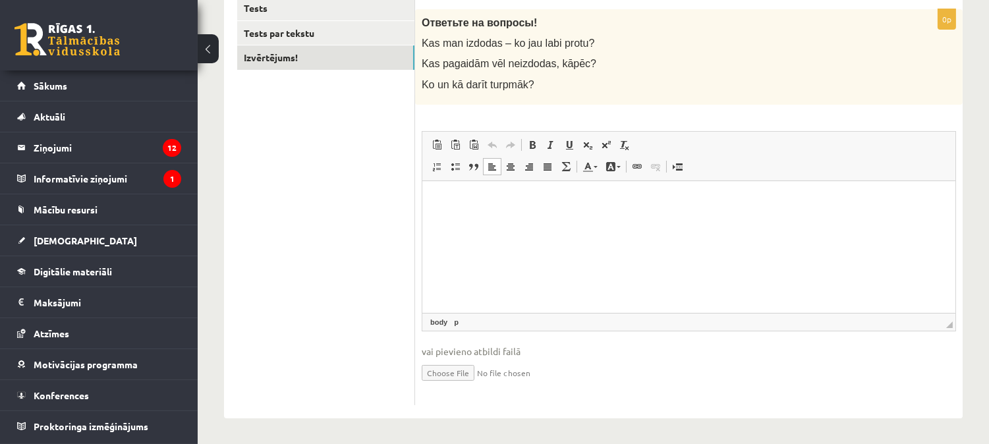
drag, startPoint x: 423, startPoint y: 42, endPoint x: 524, endPoint y: 42, distance: 100.8
click at [524, 42] on span "Kas man izdodas – ko jau labi protu?" at bounding box center [508, 43] width 173 height 11
click at [468, 210] on html at bounding box center [688, 201] width 533 height 40
click at [459, 203] on p "Bagātinātā teksta redaktors, wiswyg-editor-user-answer-47024755657220" at bounding box center [688, 201] width 507 height 14
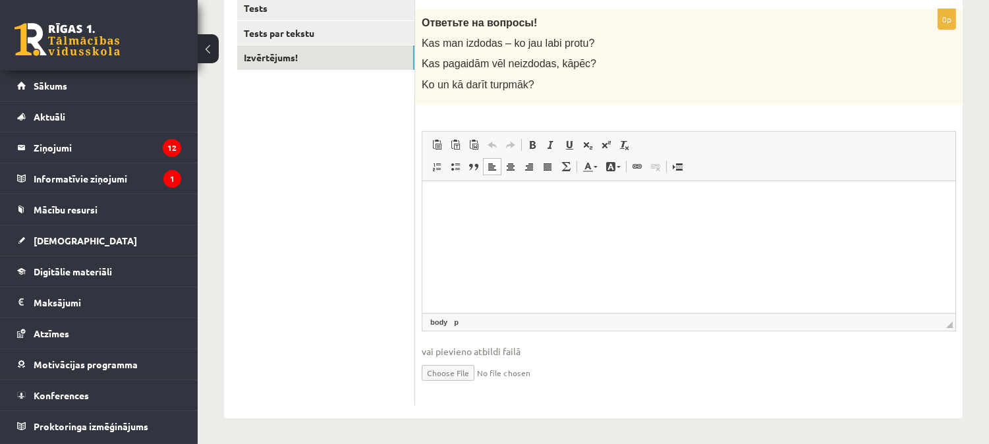
click at [524, 84] on span "Ko un kā darīt turpmāk?" at bounding box center [478, 84] width 113 height 11
click at [434, 38] on span "Kas man izdodas – ko jau labi protu?" at bounding box center [508, 43] width 173 height 11
drag, startPoint x: 423, startPoint y: 38, endPoint x: 535, endPoint y: 86, distance: 121.9
click at [535, 86] on div "Ответьте на вопросы! Kas man izdodas – ko jau labi protu? Kas pagaidām vēl neiz…" at bounding box center [689, 57] width 548 height 96
click at [535, 86] on p "Ko un kā darīt turpmāk?" at bounding box center [656, 85] width 468 height 14
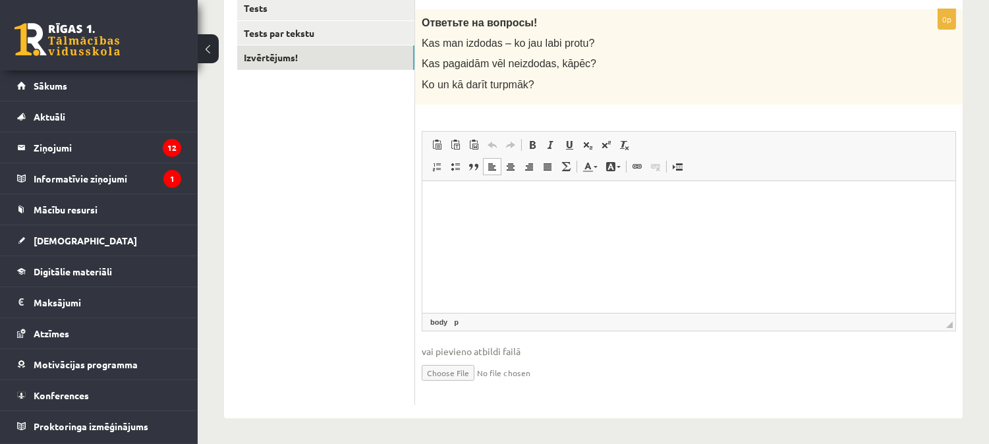
click at [464, 200] on p "Bagātinātā teksta redaktors, wiswyg-editor-user-answer-47024755657220" at bounding box center [688, 201] width 507 height 14
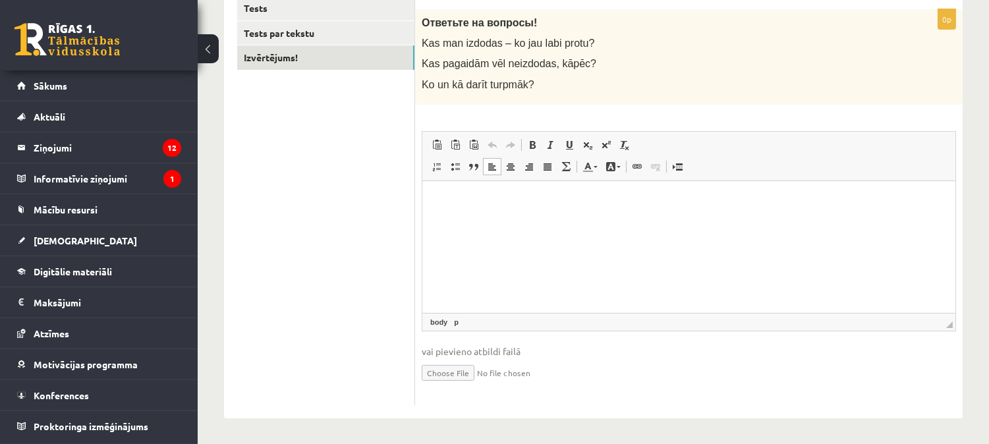
click at [464, 200] on p "Bagātinātā teksta redaktors, wiswyg-editor-user-answer-47024755657220" at bounding box center [688, 201] width 507 height 14
click at [466, 200] on p "Bagātinātā teksta redaktors, wiswyg-editor-user-answer-47024755657220" at bounding box center [688, 201] width 507 height 14
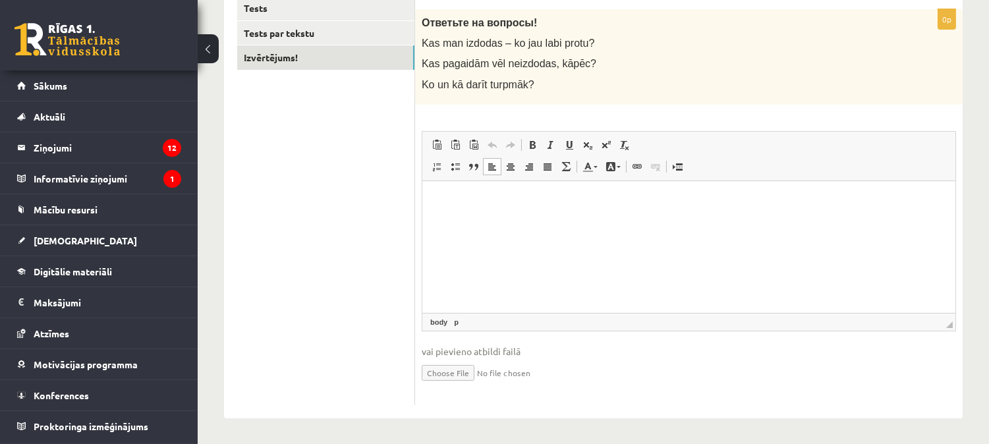
click at [434, 194] on html at bounding box center [688, 201] width 533 height 40
click at [439, 62] on span "Kas pagaidām vēl neizdodas, kāpēc?" at bounding box center [509, 63] width 175 height 11
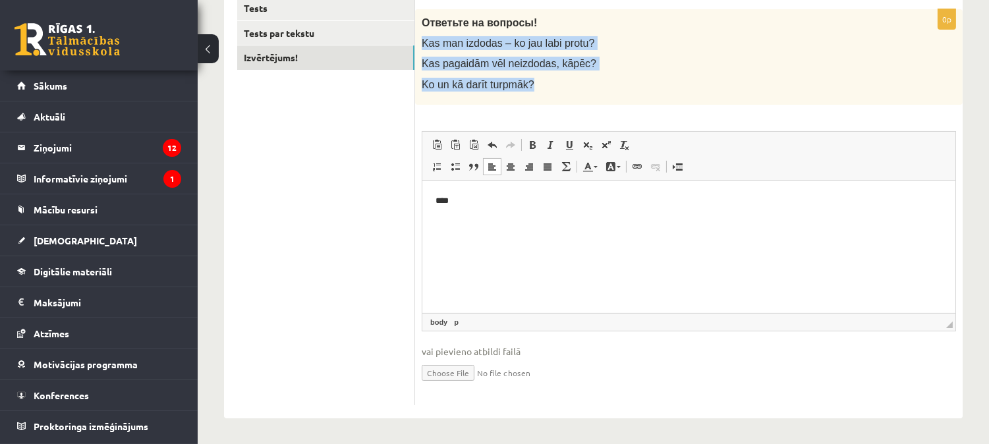
drag, startPoint x: 422, startPoint y: 42, endPoint x: 532, endPoint y: 87, distance: 119.1
click at [532, 87] on div "Ответьте на вопросы! Kas man izdodas – ko jau labi protu? Kas pagaidām vēl neiz…" at bounding box center [689, 57] width 548 height 96
copy div "Kas man izdodas – ko jau labi protu? Kas pagaidām vēl neizdodas, kāpēc? Ko un k…"
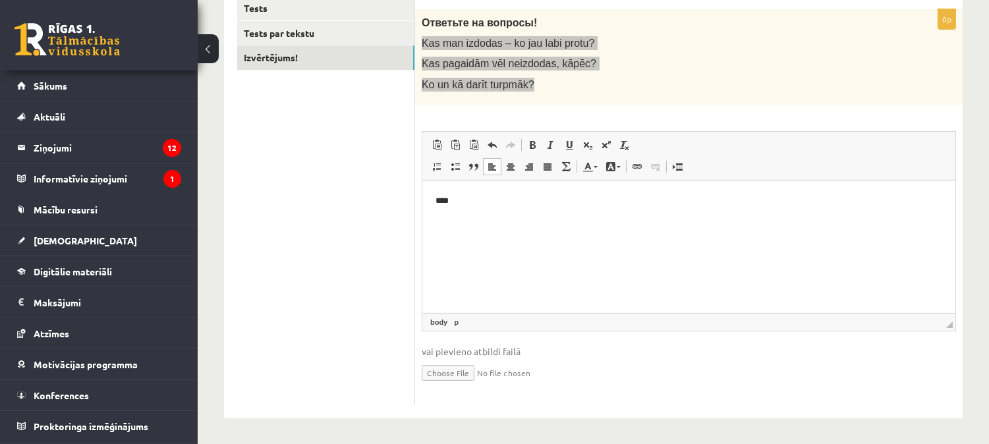
click at [469, 208] on html "****" at bounding box center [688, 201] width 533 height 40
click at [469, 208] on body "**********" at bounding box center [688, 223] width 507 height 58
click at [588, 196] on p "**********" at bounding box center [688, 201] width 507 height 14
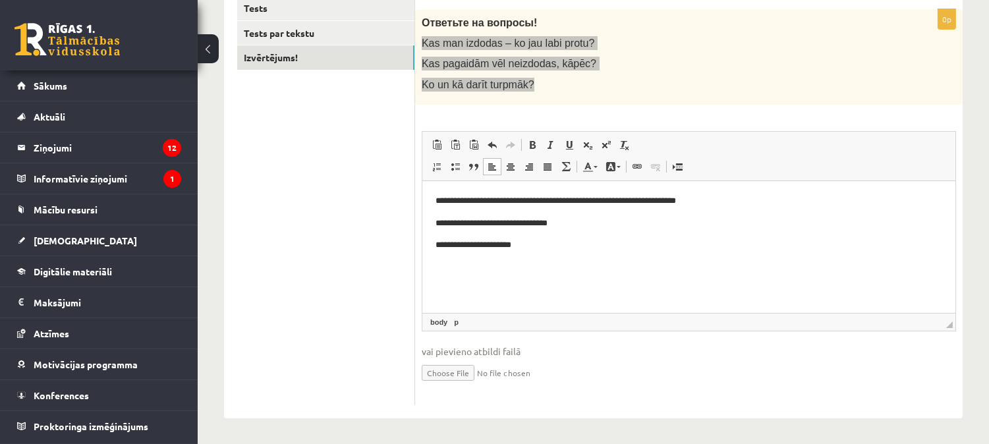
click at [590, 220] on p "**********" at bounding box center [688, 223] width 507 height 14
click at [694, 200] on p "**********" at bounding box center [688, 201] width 507 height 14
click at [721, 200] on p "**********" at bounding box center [688, 201] width 507 height 14
click at [524, 244] on p "**********" at bounding box center [688, 245] width 507 height 14
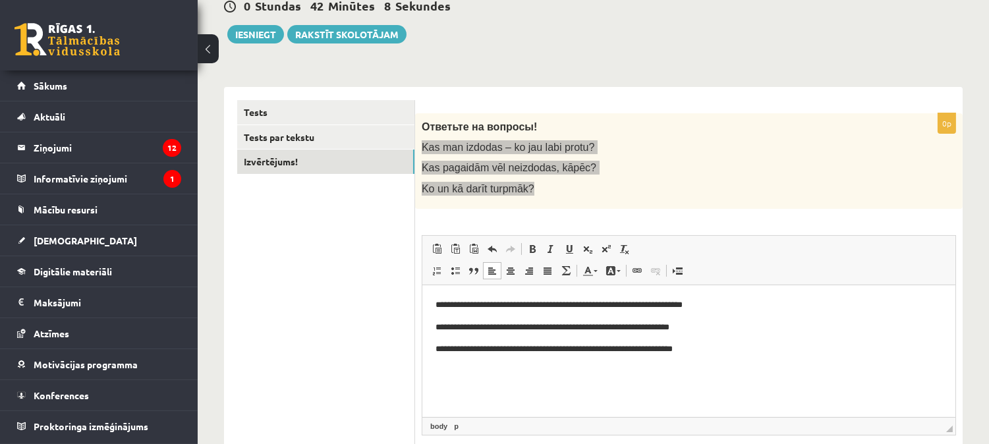
scroll to position [124, 0]
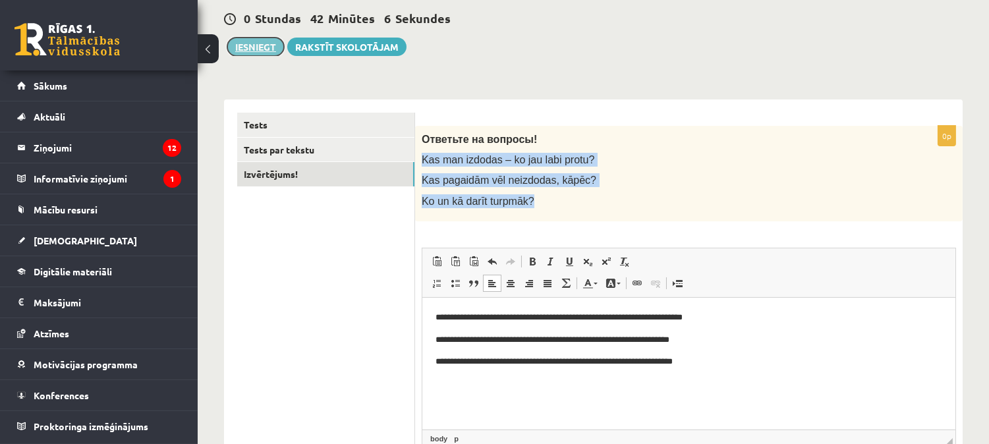
click at [262, 47] on button "Iesniegt" at bounding box center [255, 47] width 57 height 18
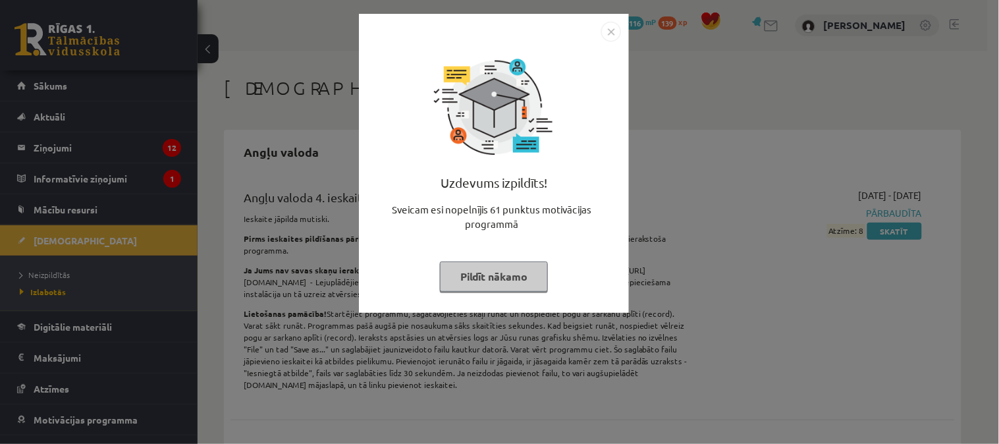
click at [613, 34] on img "Close" at bounding box center [612, 32] width 20 height 20
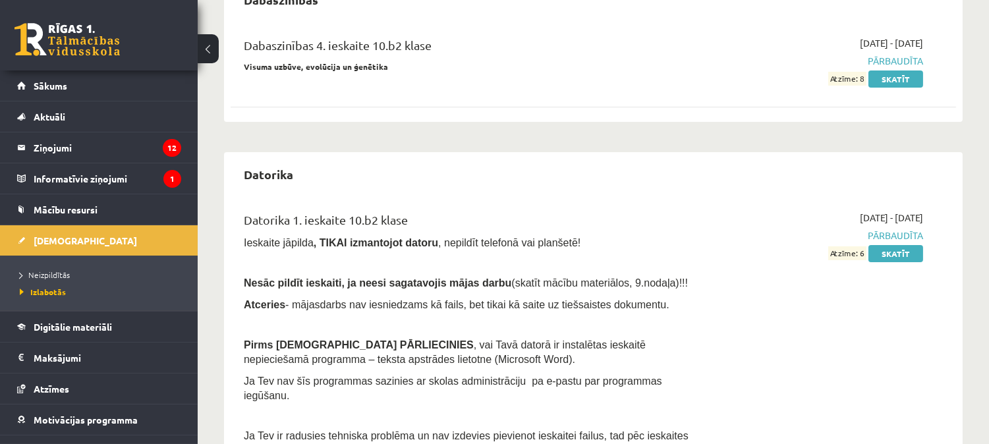
scroll to position [814, 0]
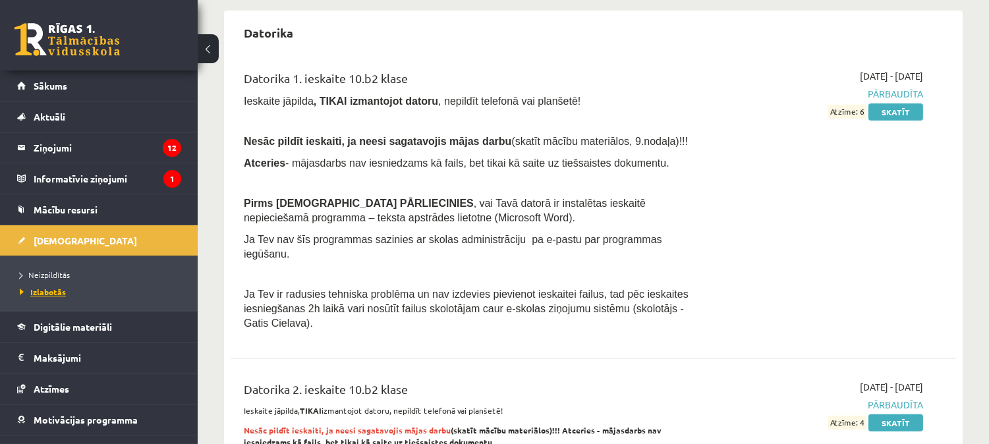
click at [36, 291] on span "Izlabotās" at bounding box center [43, 292] width 46 height 11
click at [36, 278] on span "Neizpildītās" at bounding box center [45, 274] width 50 height 11
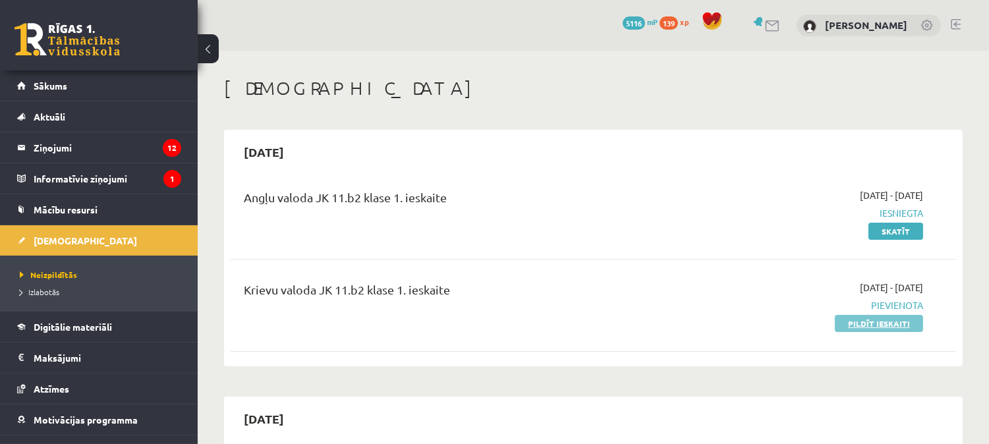
click at [899, 328] on link "Pildīt ieskaiti" at bounding box center [879, 323] width 88 height 17
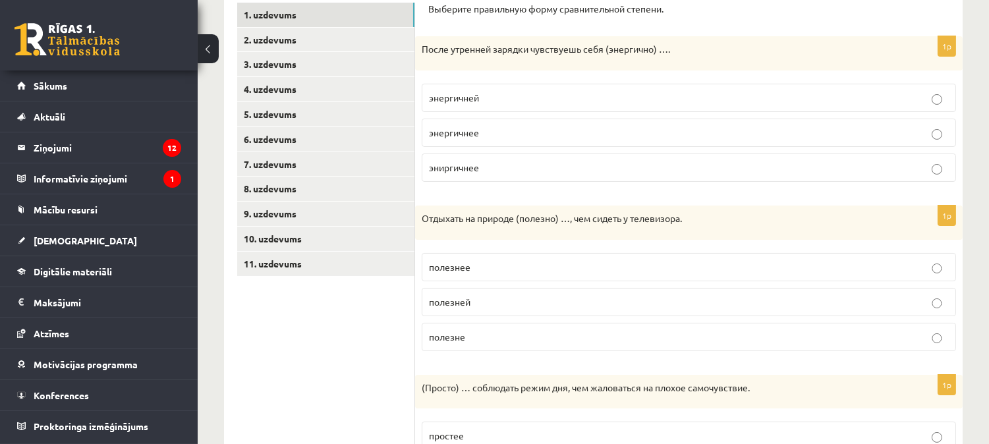
scroll to position [236, 0]
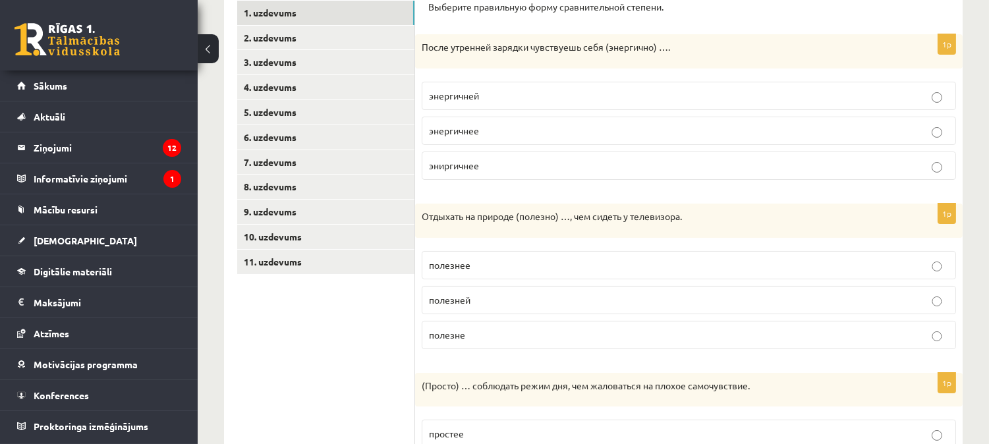
click at [901, 93] on p "энергичней" at bounding box center [689, 96] width 520 height 14
click at [443, 208] on div "Отдыхать на природе (полезно) …, чем сидеть у телевизора." at bounding box center [689, 221] width 548 height 34
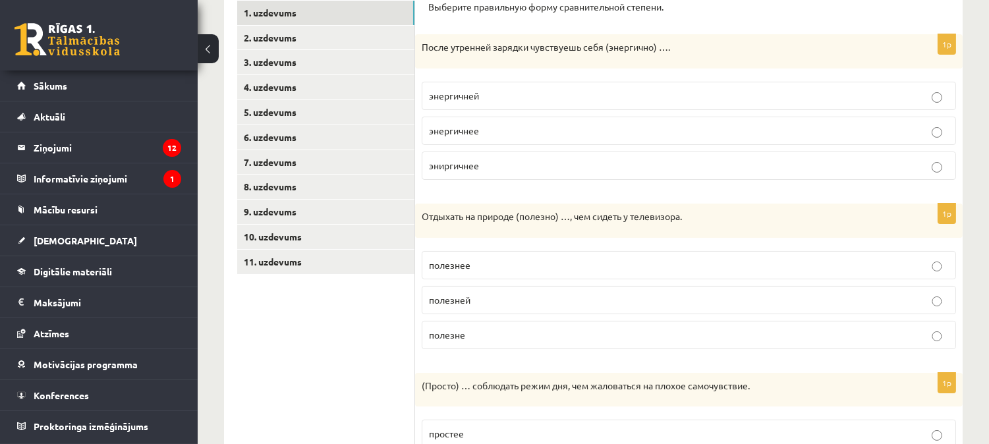
click at [443, 208] on div "Отдыхать на природе (полезно) …, чем сидеть у телевизора." at bounding box center [689, 221] width 548 height 34
click at [577, 326] on label "полезне" at bounding box center [689, 335] width 534 height 28
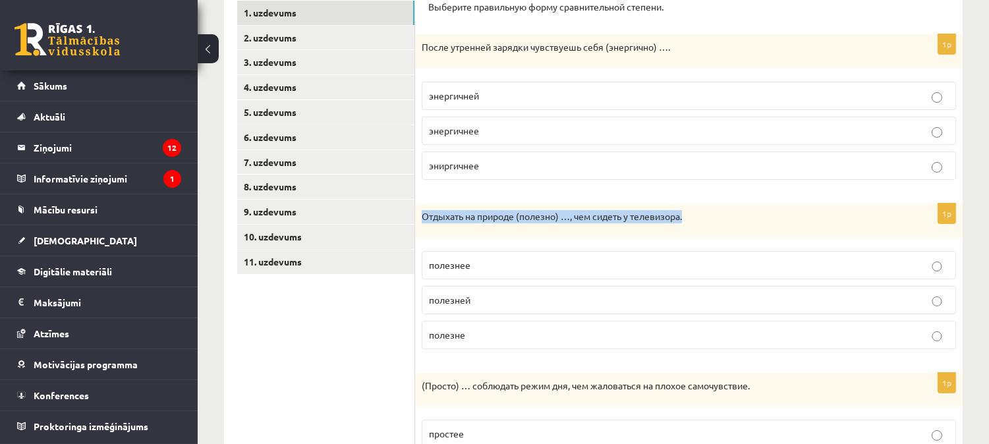
click at [577, 326] on label "полезне" at bounding box center [689, 335] width 534 height 28
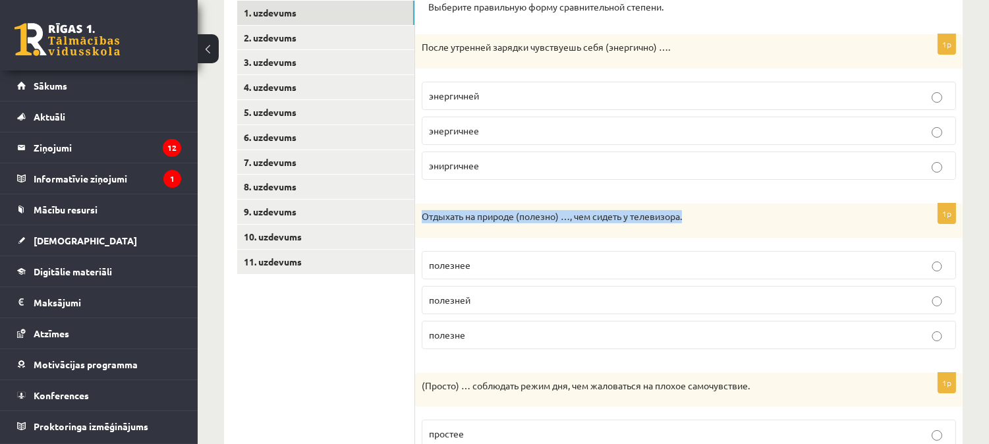
click at [577, 326] on label "полезне" at bounding box center [689, 335] width 534 height 28
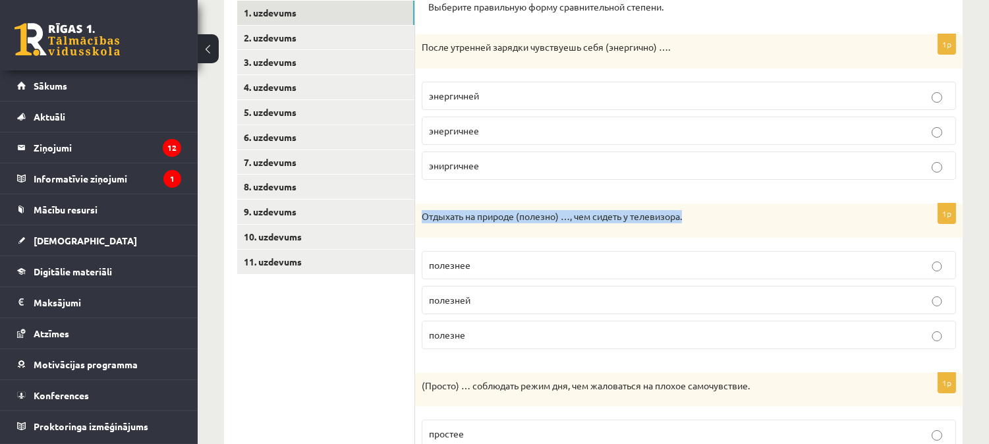
click at [577, 326] on label "полезне" at bounding box center [689, 335] width 534 height 28
drag, startPoint x: 825, startPoint y: 281, endPoint x: 816, endPoint y: 315, distance: 34.8
click at [816, 315] on fieldset "полезнее полезней полезне" at bounding box center [689, 298] width 534 height 109
click at [271, 306] on ul "1. uzdevums 2. uzdevums 3. uzdevums 4. uzdevums 5. uzdevums 6. uzdevums 7. uzde…" at bounding box center [326, 434] width 178 height 866
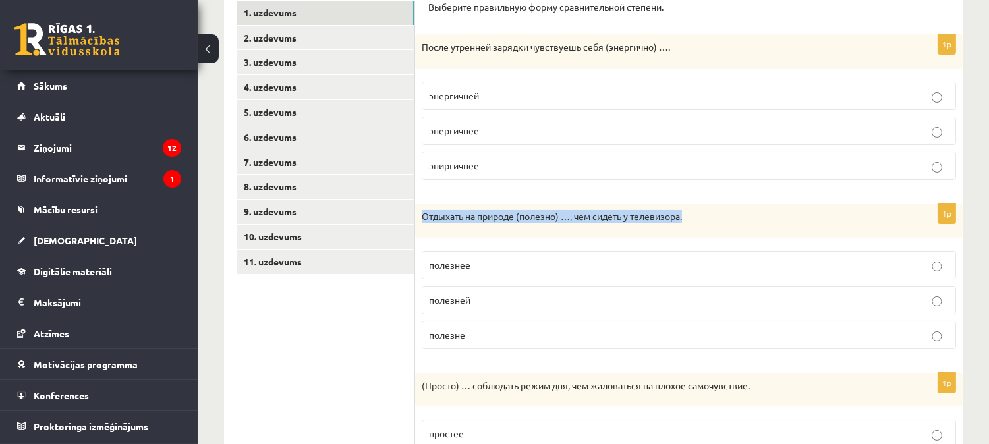
click at [261, 338] on ul "1. uzdevums 2. uzdevums 3. uzdevums 4. uzdevums 5. uzdevums 6. uzdevums 7. uzde…" at bounding box center [326, 434] width 178 height 866
click at [623, 310] on label "полезней" at bounding box center [689, 300] width 534 height 28
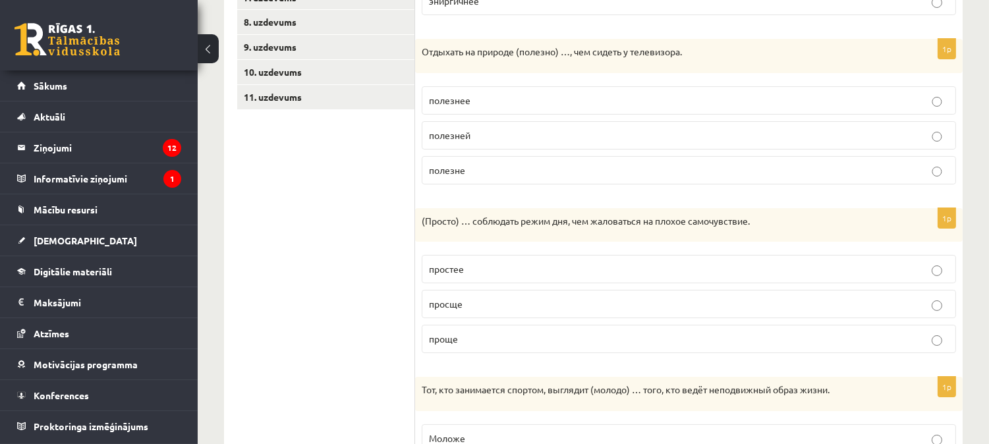
scroll to position [405, 0]
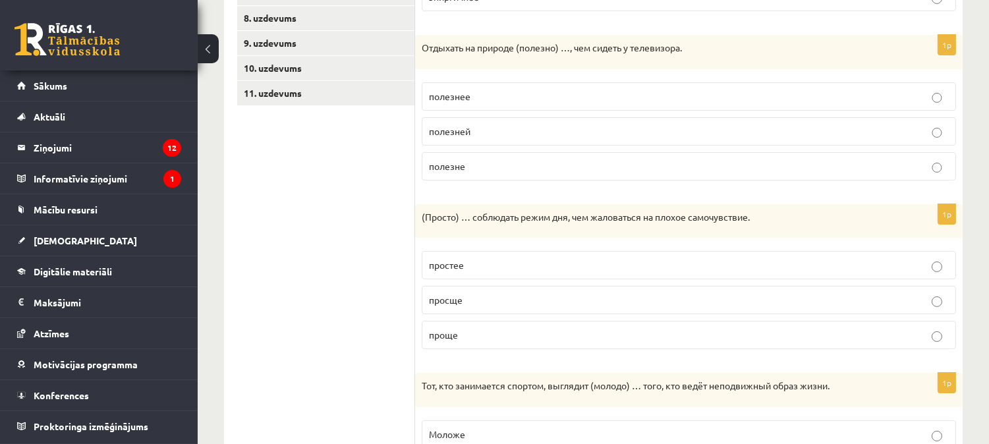
click at [528, 308] on label "просще" at bounding box center [689, 300] width 534 height 28
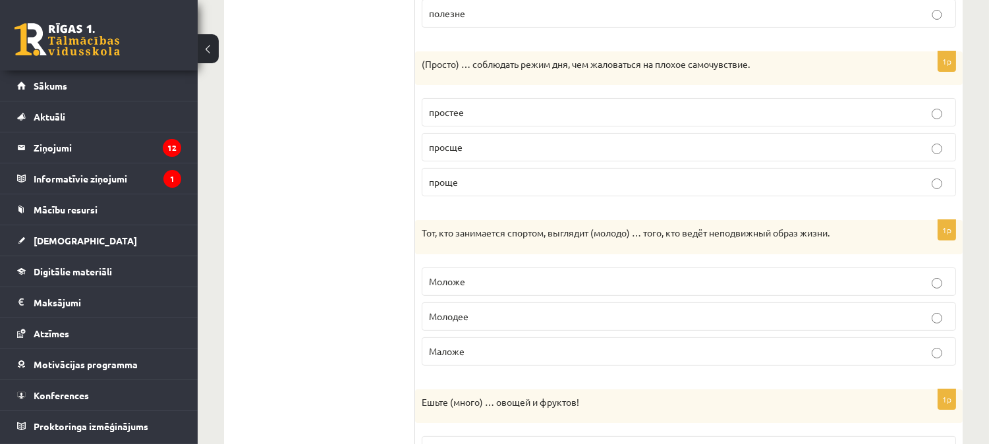
scroll to position [559, 0]
click at [649, 285] on p "Моложе" at bounding box center [689, 280] width 520 height 14
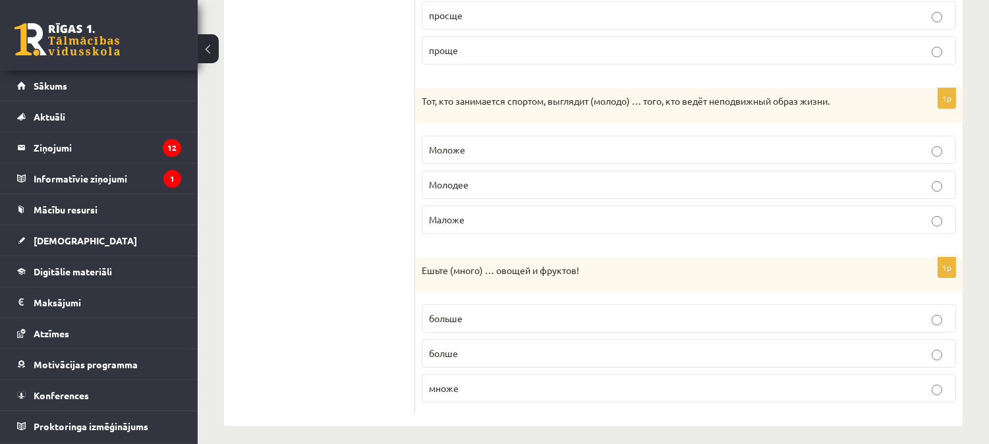
scroll to position [700, 0]
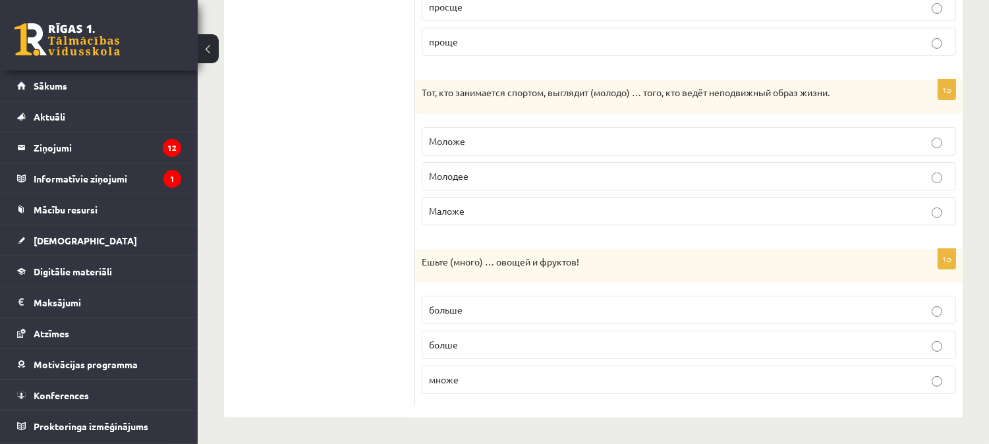
drag, startPoint x: 970, startPoint y: 287, endPoint x: 971, endPoint y: 306, distance: 18.5
click at [912, 316] on p "больше" at bounding box center [689, 310] width 520 height 14
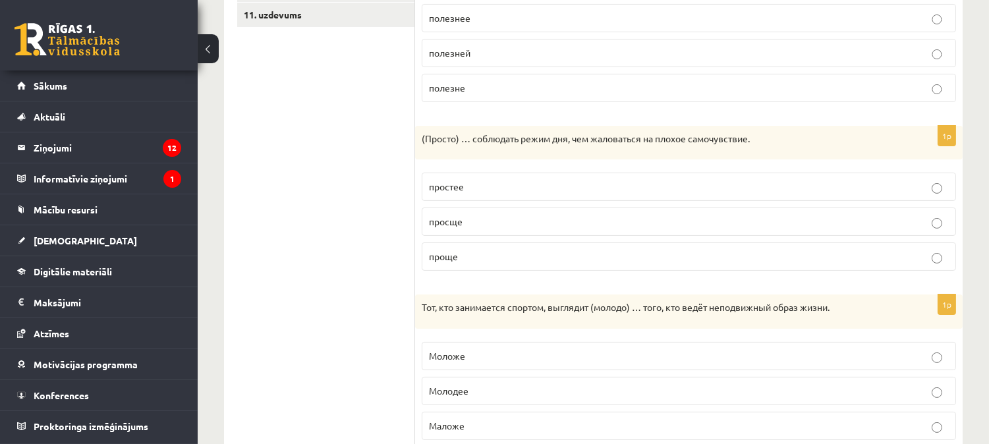
scroll to position [200, 0]
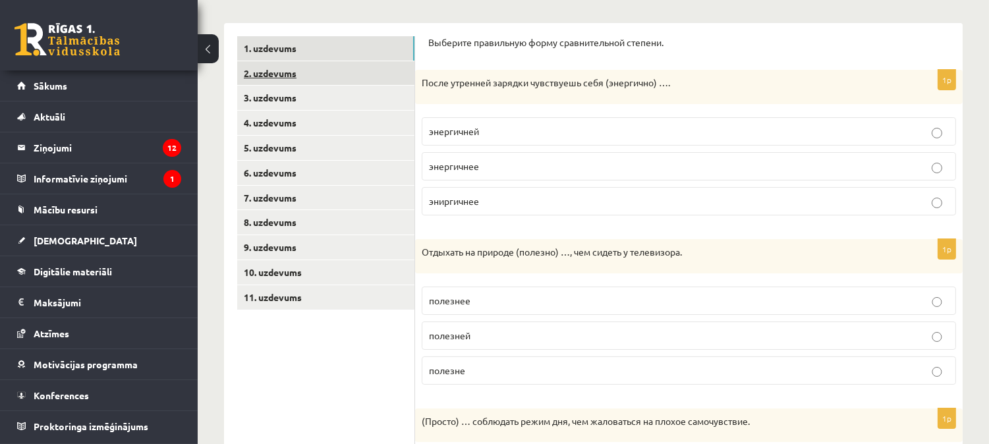
click at [275, 78] on link "2. uzdevums" at bounding box center [325, 73] width 177 height 24
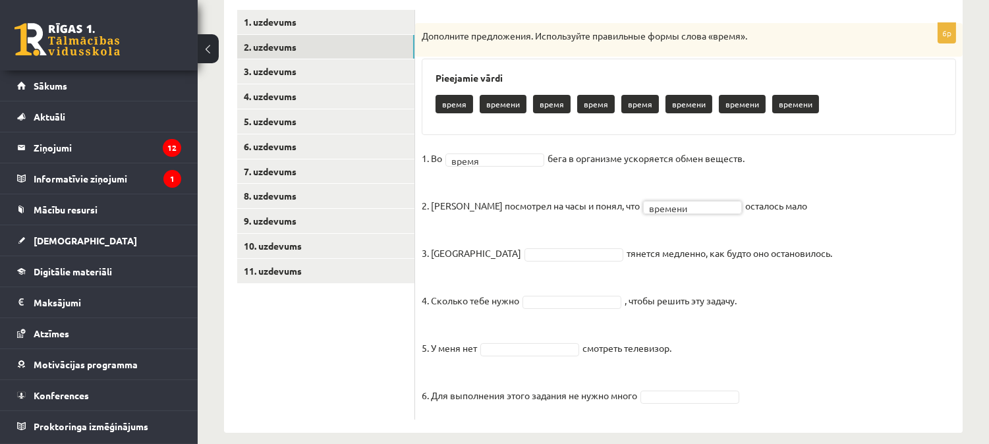
scroll to position [239, 0]
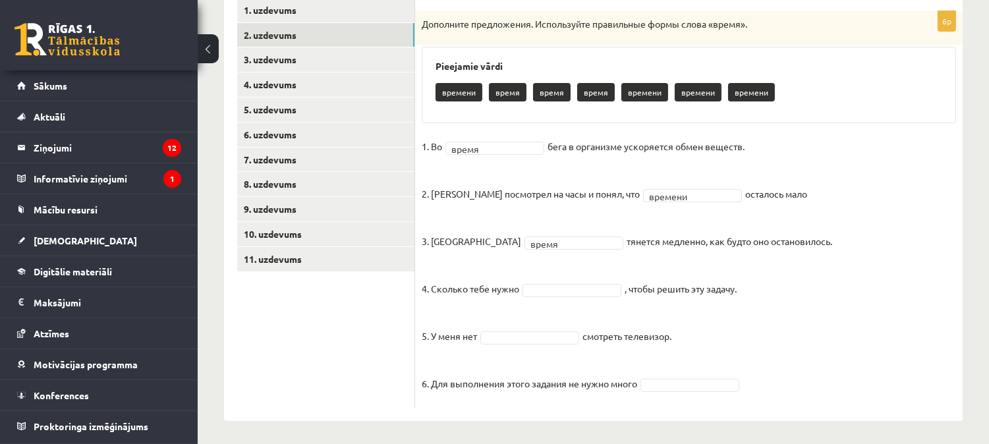
drag, startPoint x: 492, startPoint y: 303, endPoint x: 552, endPoint y: 294, distance: 61.3
click at [552, 294] on fieldset "1. Во время ***** бега в организме ускоряется обмен веществ. 2. Андрис посмотре…" at bounding box center [689, 268] width 534 height 265
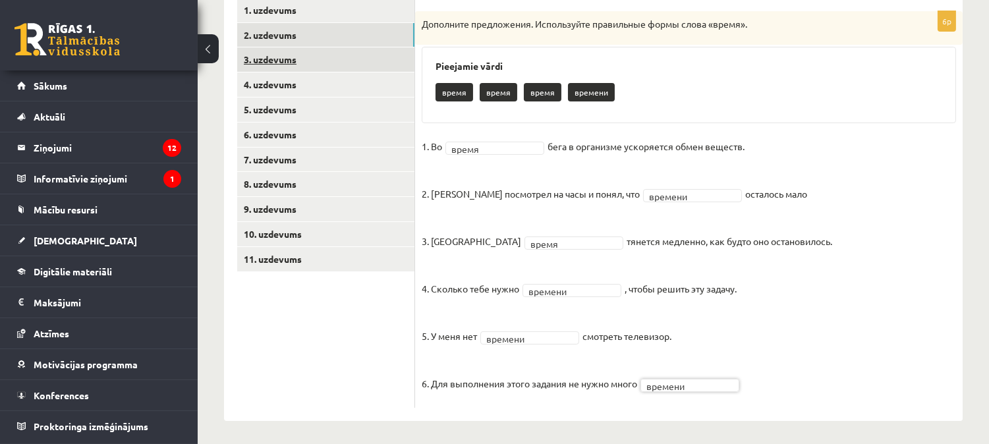
click at [272, 54] on link "3. uzdevums" at bounding box center [325, 59] width 177 height 24
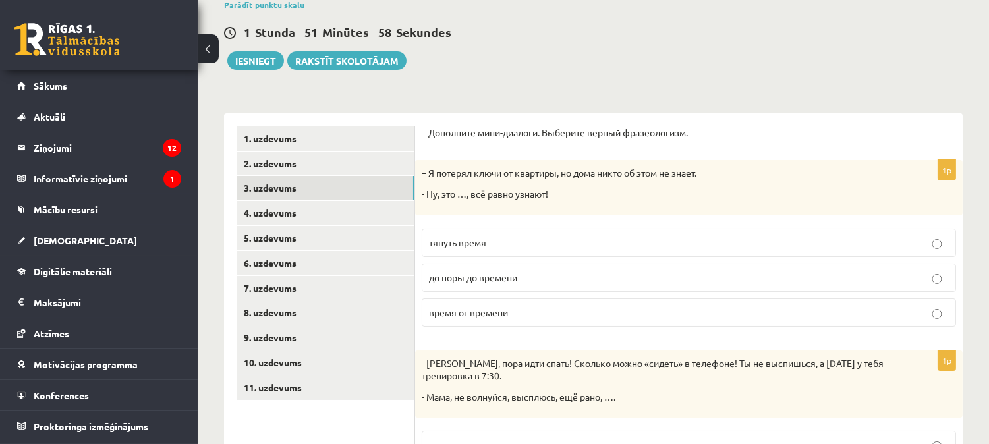
scroll to position [115, 0]
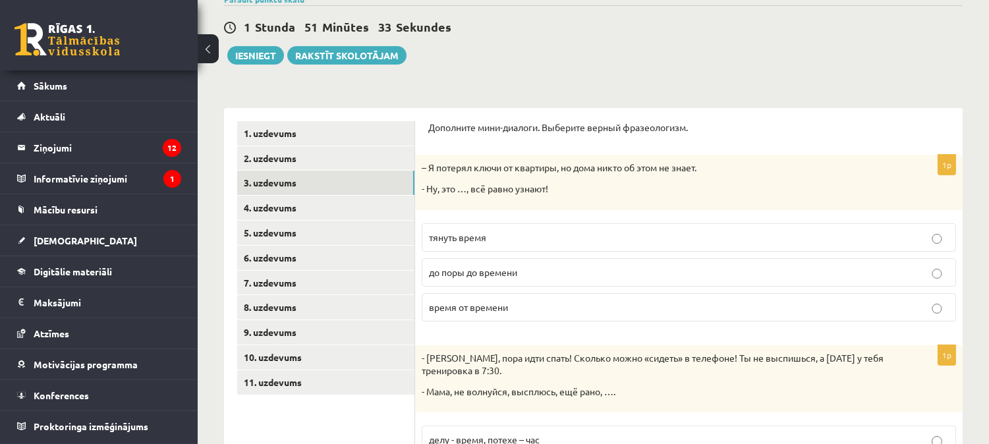
click at [871, 279] on p "до поры до времени" at bounding box center [689, 273] width 520 height 14
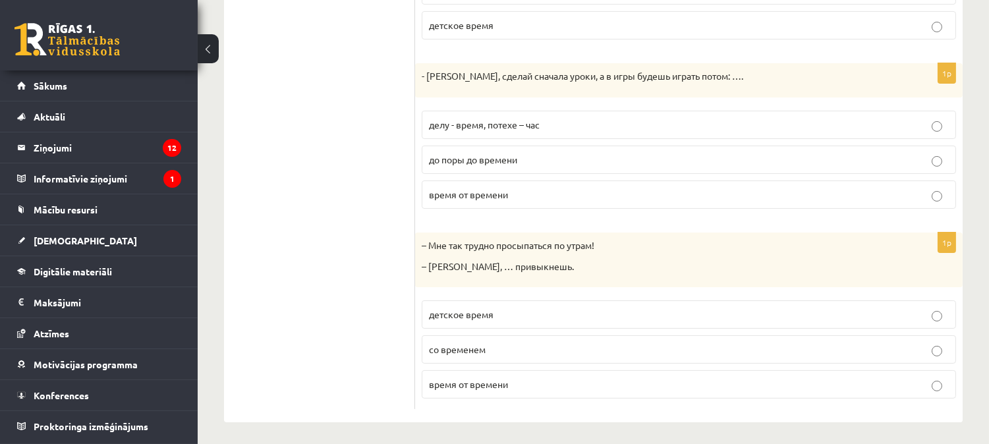
scroll to position [605, 0]
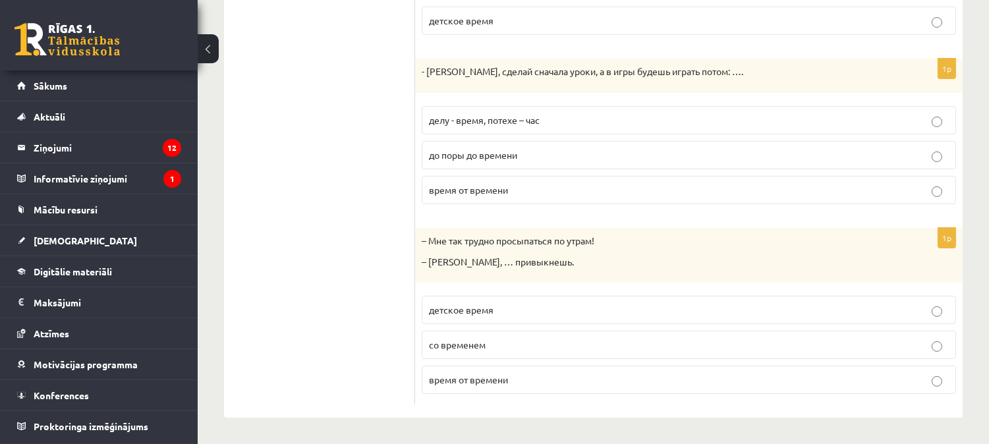
click at [885, 354] on label "со временем" at bounding box center [689, 345] width 534 height 28
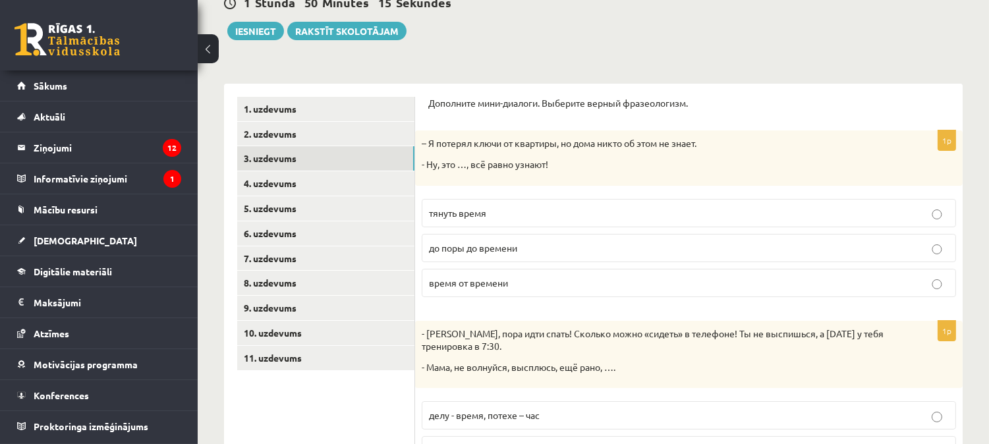
scroll to position [136, 0]
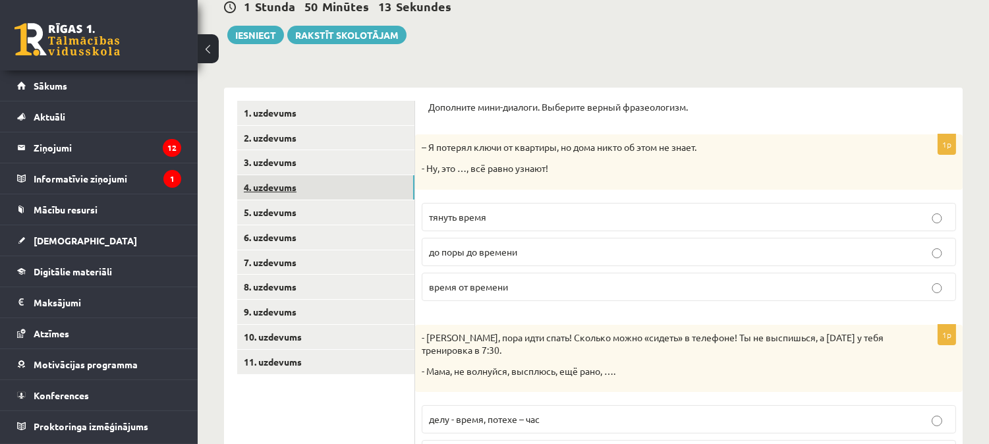
click at [259, 186] on link "4. uzdevums" at bounding box center [325, 187] width 177 height 24
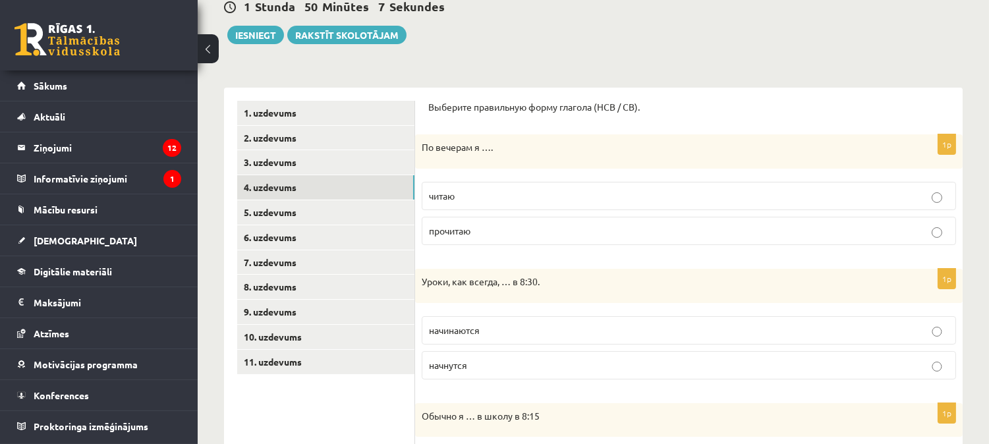
click at [496, 206] on label "читаю" at bounding box center [689, 196] width 534 height 28
click at [522, 334] on p "начинаются" at bounding box center [689, 331] width 520 height 14
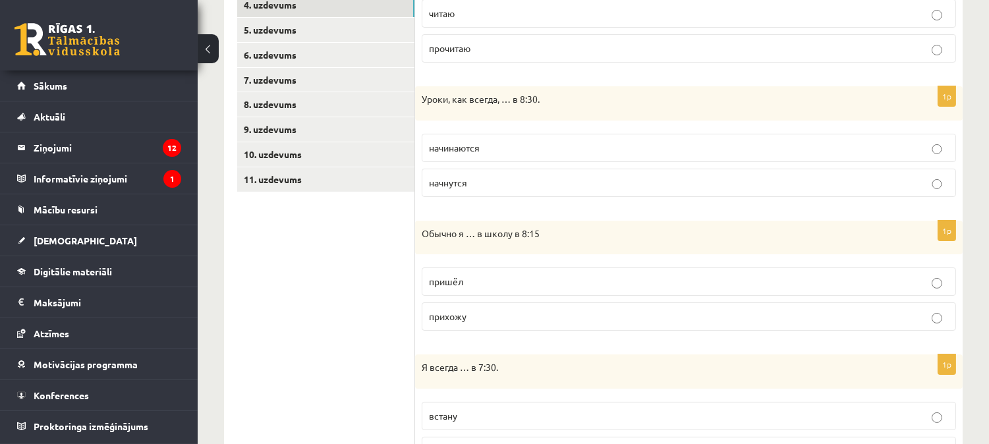
scroll to position [325, 0]
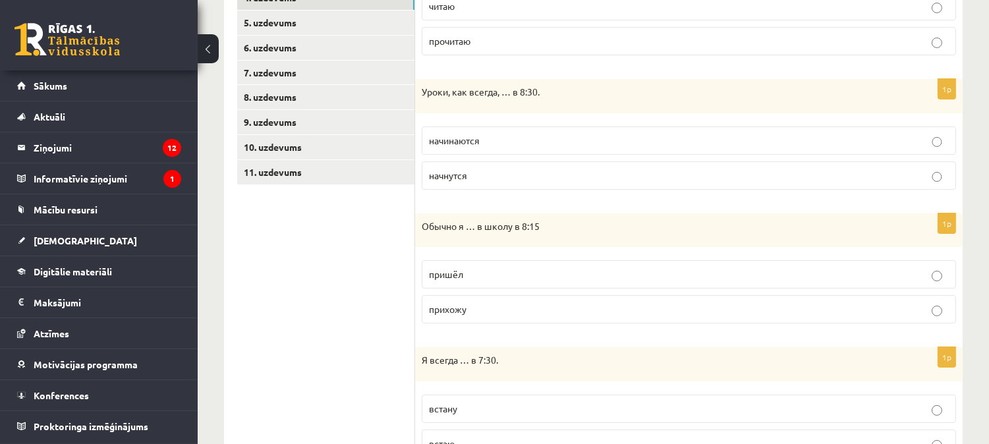
click at [654, 307] on p "прихожу" at bounding box center [689, 309] width 520 height 14
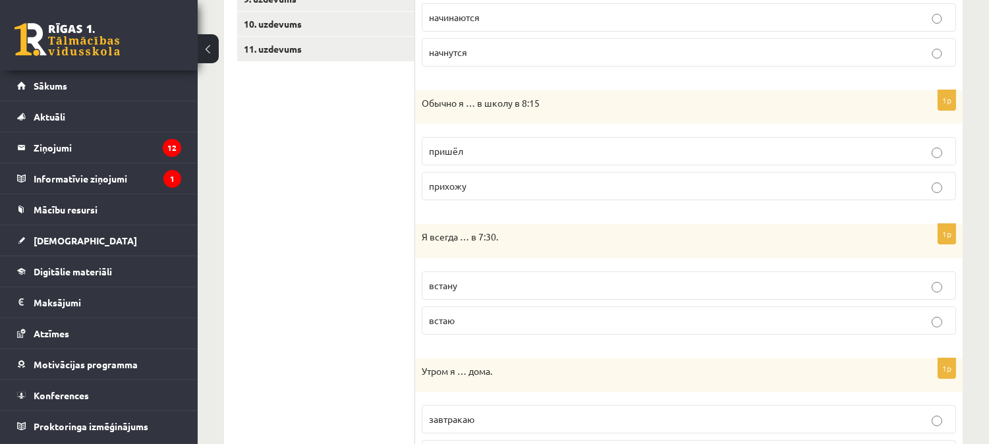
scroll to position [458, 0]
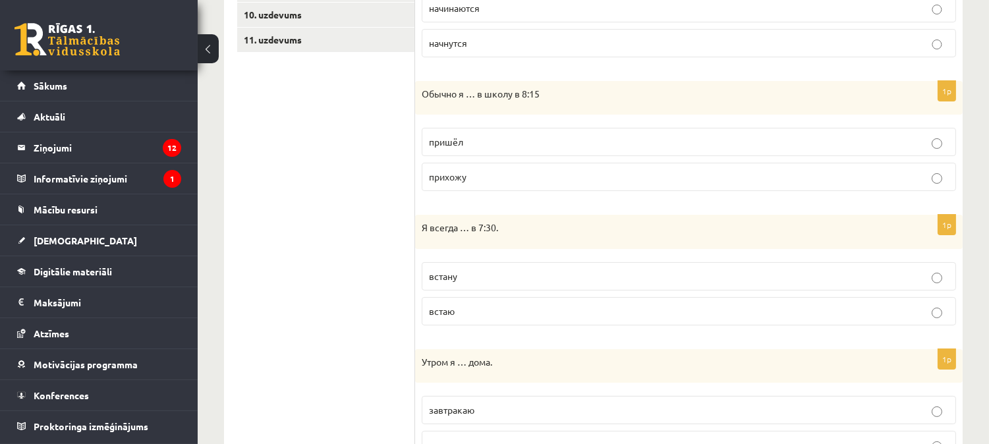
click at [905, 311] on p "встаю" at bounding box center [689, 311] width 520 height 14
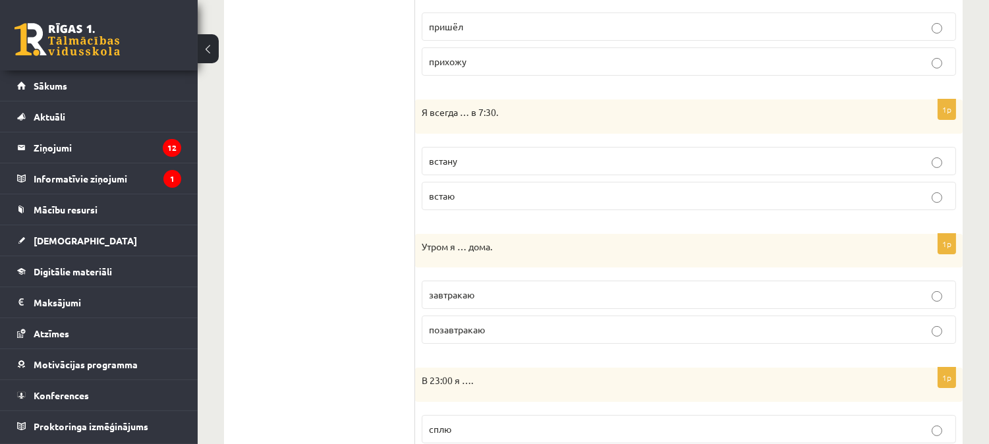
scroll to position [580, 0]
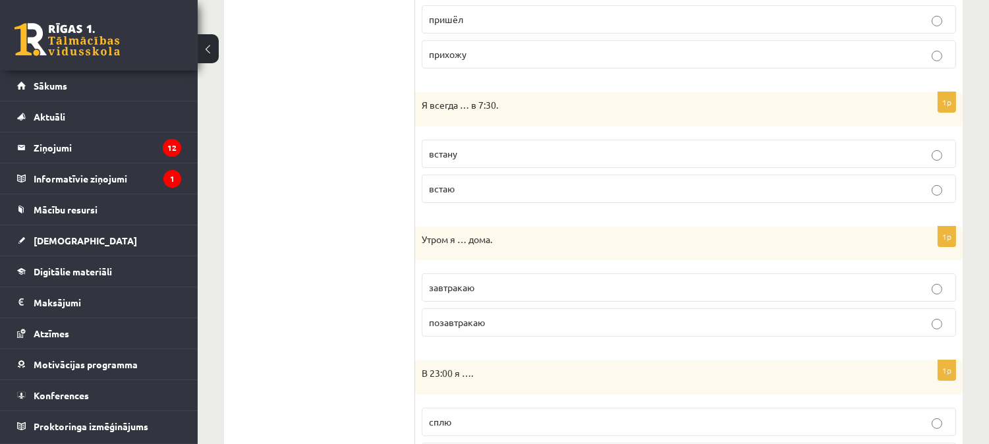
click at [907, 284] on p "завтракаю" at bounding box center [689, 288] width 520 height 14
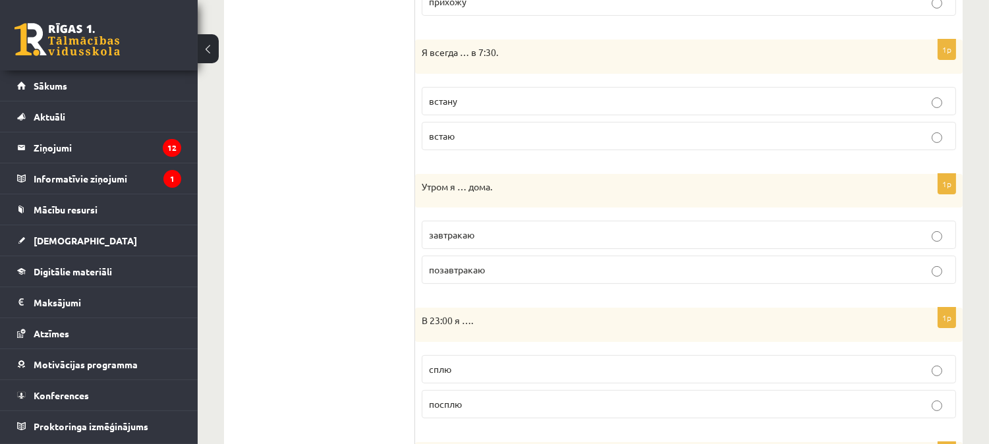
scroll to position [636, 0]
click at [686, 374] on label "сплю" at bounding box center [689, 366] width 534 height 28
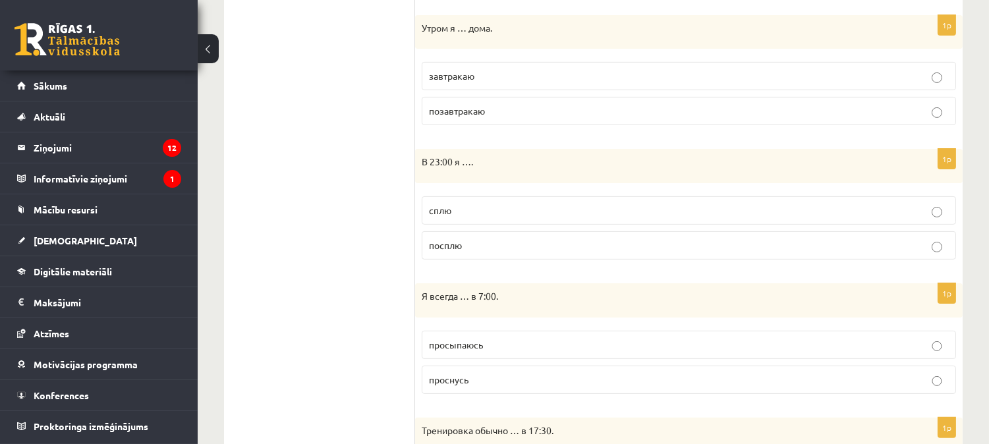
scroll to position [797, 0]
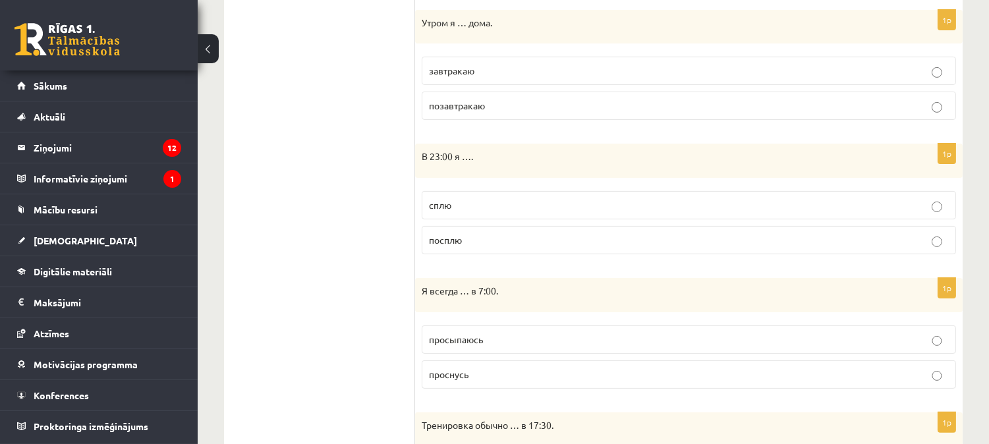
click at [677, 340] on p "просыпаюсь" at bounding box center [689, 340] width 520 height 14
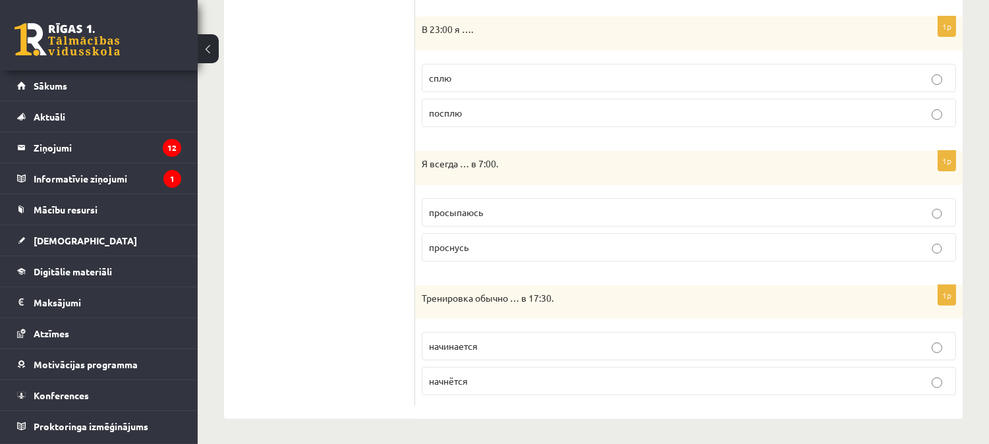
scroll to position [927, 0]
click at [714, 338] on p "начинается" at bounding box center [689, 345] width 520 height 14
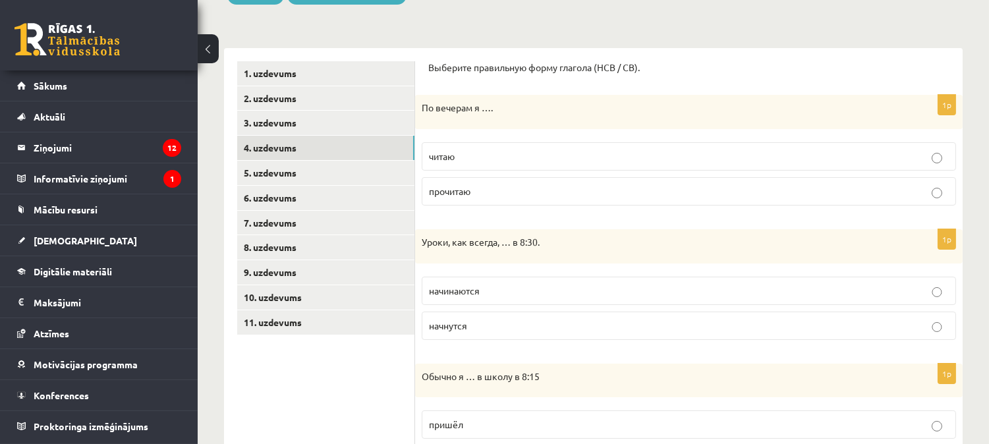
scroll to position [173, 0]
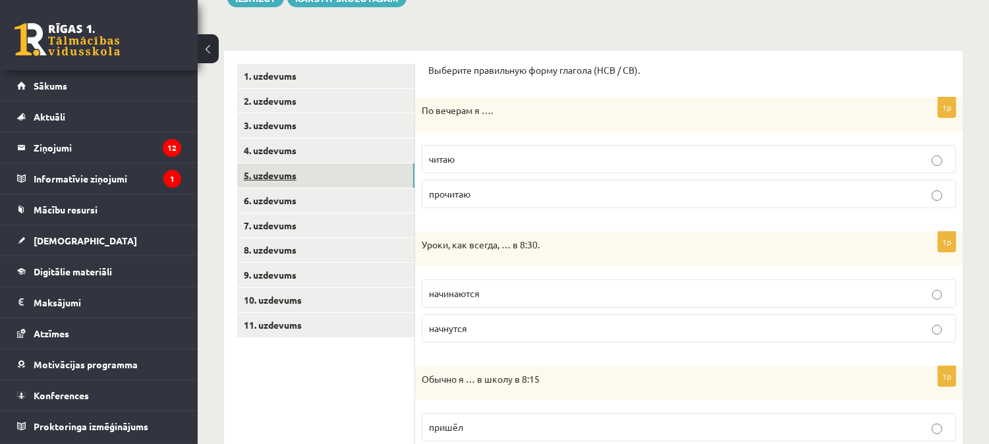
click at [278, 175] on link "5. uzdevums" at bounding box center [325, 175] width 177 height 24
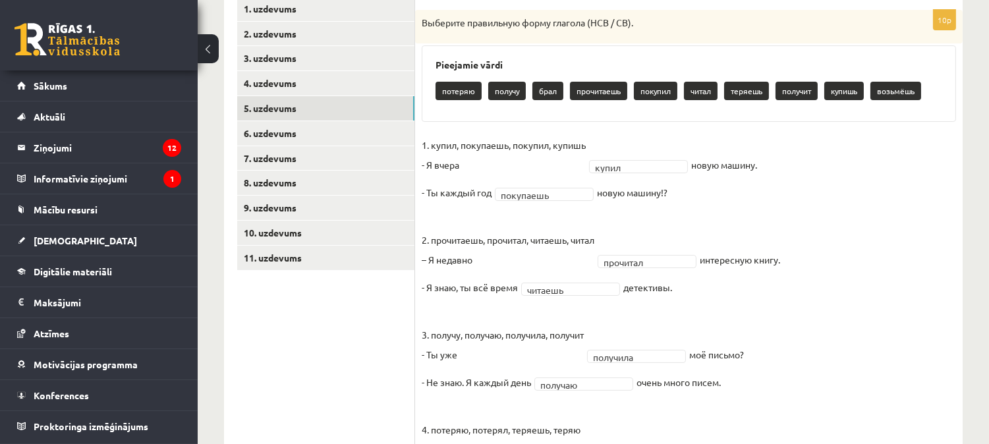
scroll to position [231, 0]
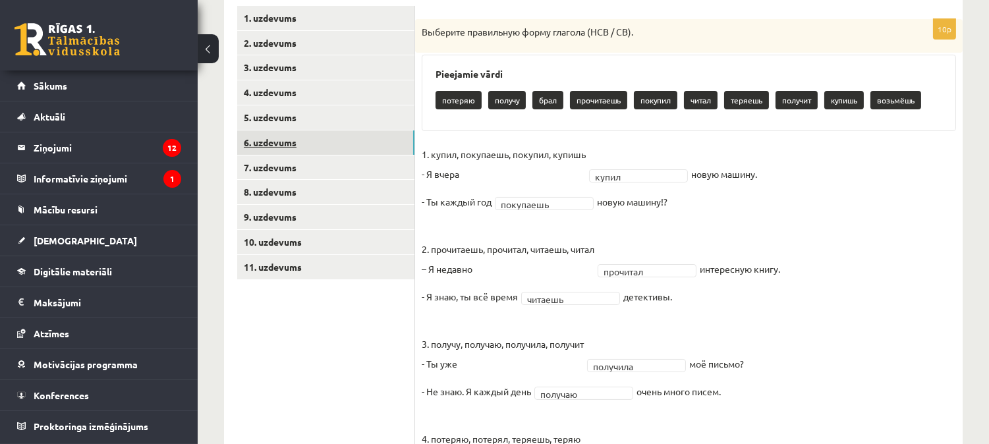
click at [291, 142] on link "6. uzdevums" at bounding box center [325, 142] width 177 height 24
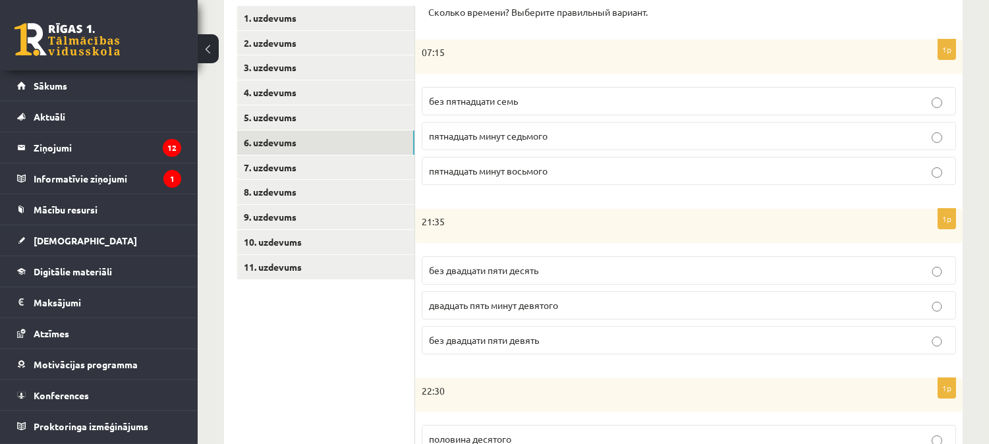
click at [818, 167] on p "пятнадцать минут восьмого" at bounding box center [689, 171] width 520 height 14
click at [727, 340] on p "без двадцати пяти девять" at bounding box center [689, 340] width 520 height 14
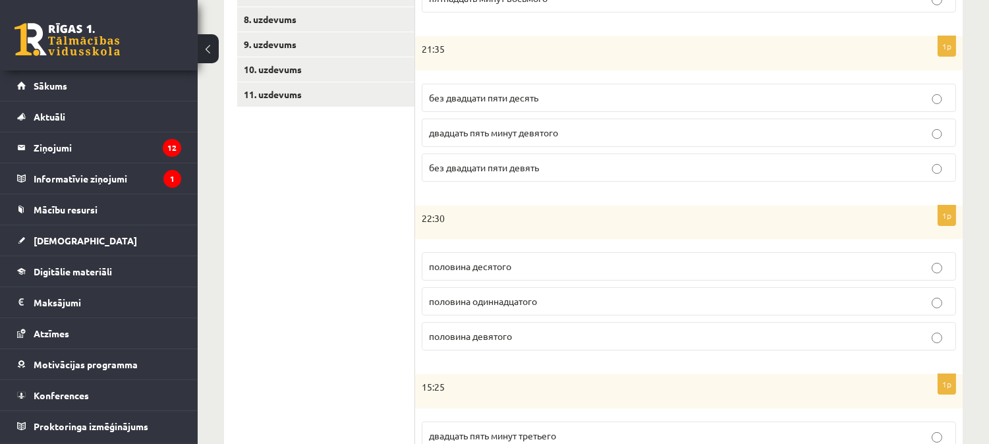
scroll to position [405, 0]
click at [874, 300] on p "половина одиннадцатого" at bounding box center [689, 300] width 520 height 14
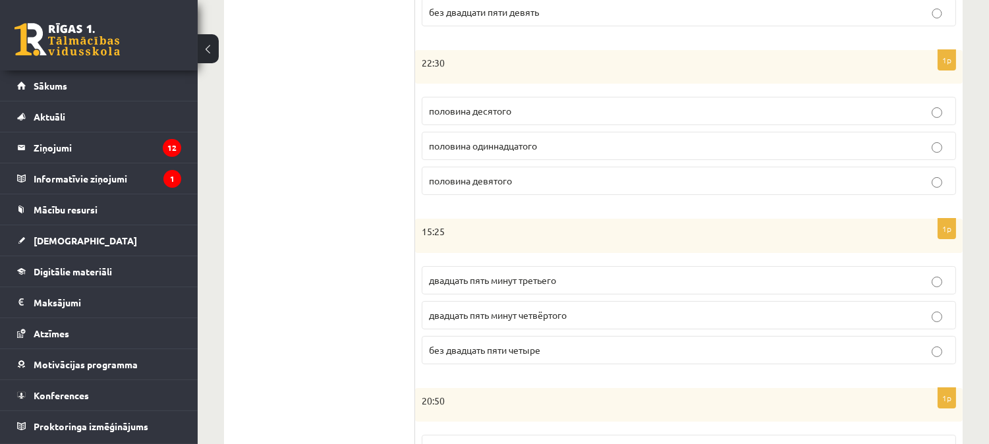
scroll to position [561, 0]
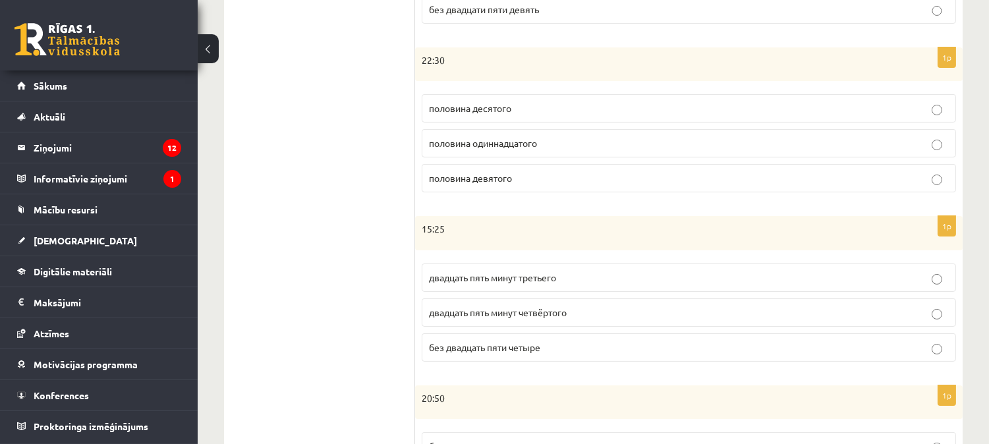
click at [712, 324] on label "двадцать пять минут четвёртого" at bounding box center [689, 312] width 534 height 28
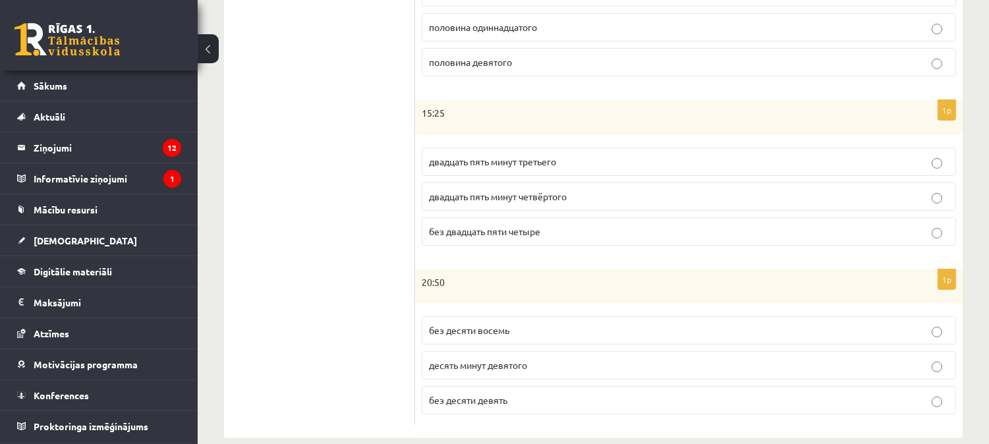
scroll to position [700, 0]
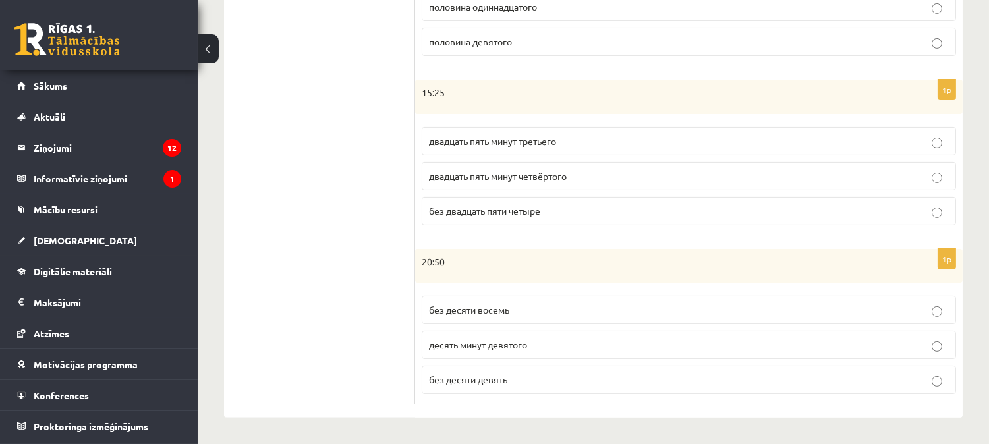
click at [733, 382] on p "без десяти девять" at bounding box center [689, 380] width 520 height 14
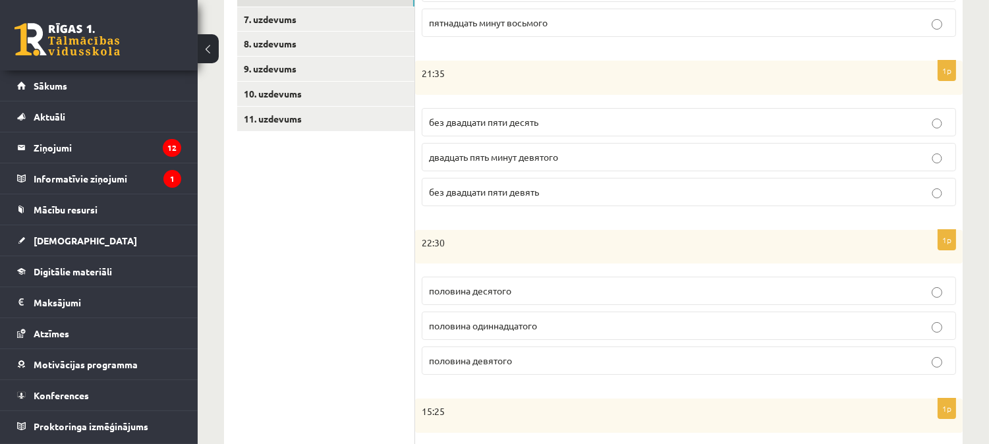
scroll to position [349, 0]
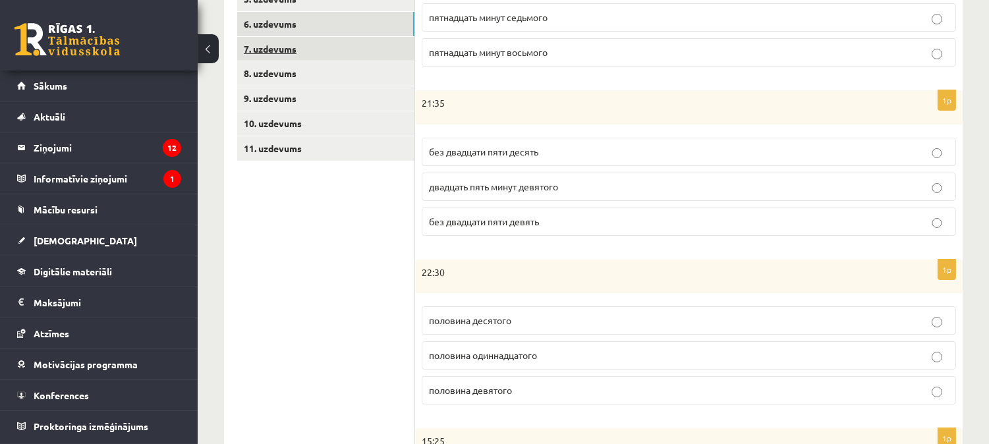
click at [296, 51] on link "7. uzdevums" at bounding box center [325, 49] width 177 height 24
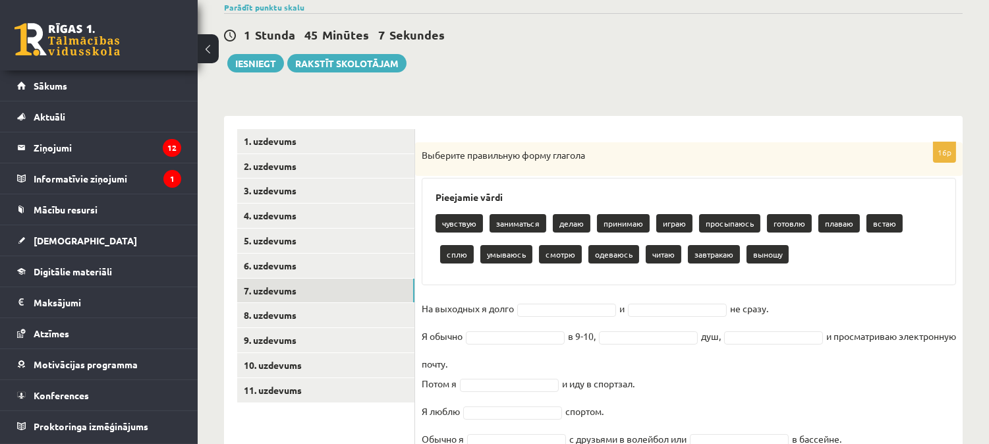
scroll to position [0, 0]
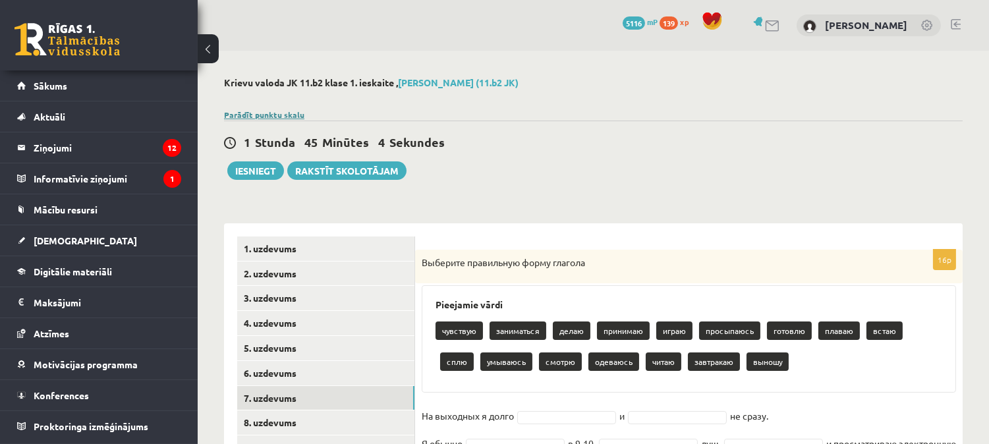
click at [281, 116] on link "Parādīt punktu skalu" at bounding box center [264, 114] width 80 height 11
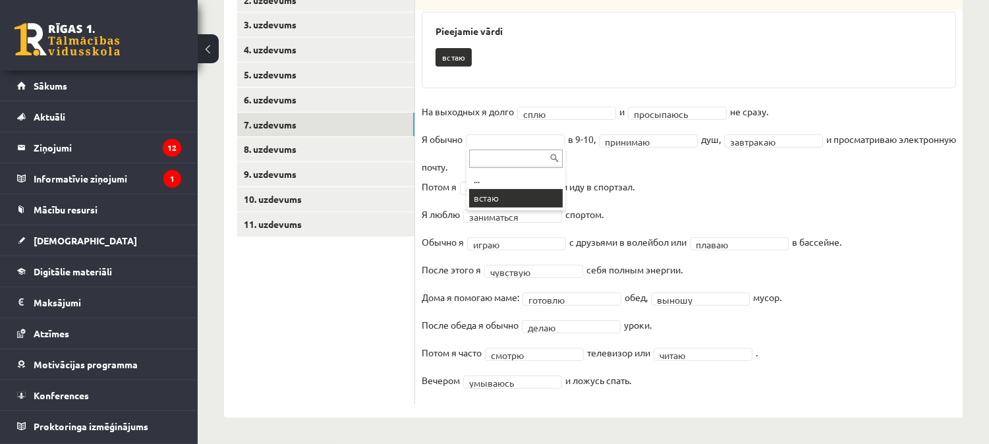
scroll to position [551, 0]
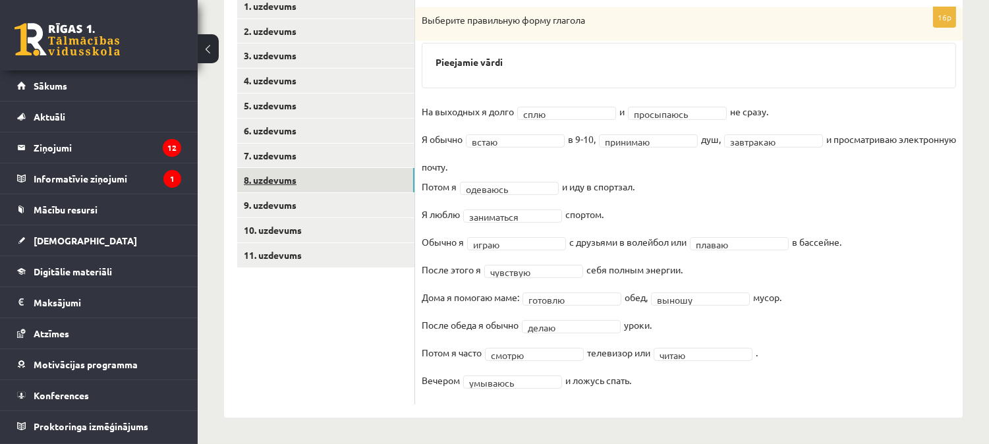
click at [300, 183] on link "8. uzdevums" at bounding box center [325, 180] width 177 height 24
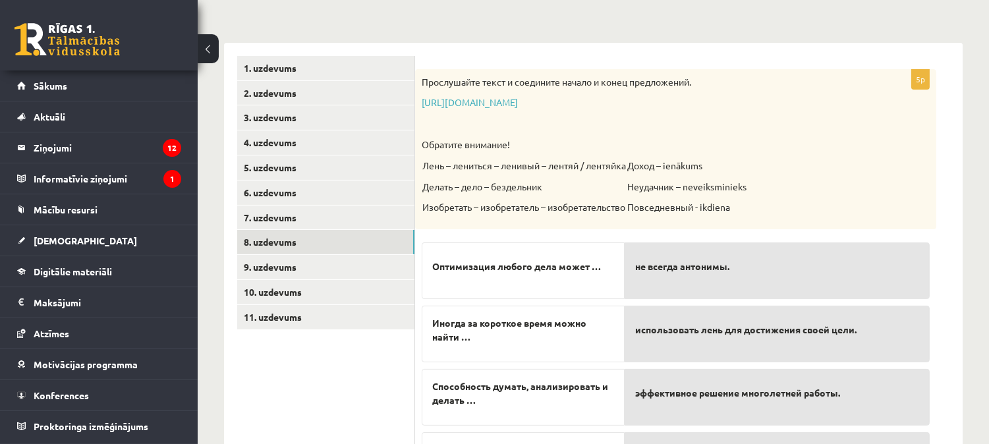
scroll to position [476, 0]
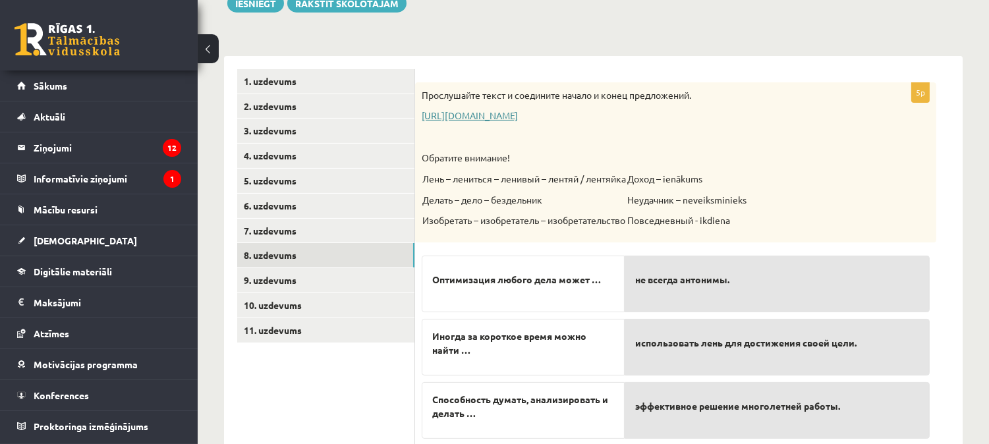
click at [518, 115] on link "https://www.zvaigzne.lv/upload/audio/100Urokov/2/49%202.mp3" at bounding box center [470, 115] width 96 height 12
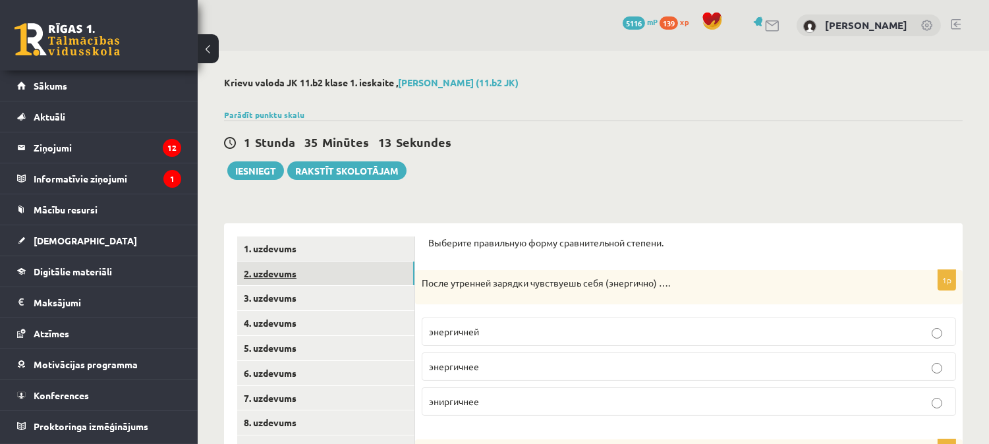
click at [310, 277] on link "2. uzdevums" at bounding box center [325, 274] width 177 height 24
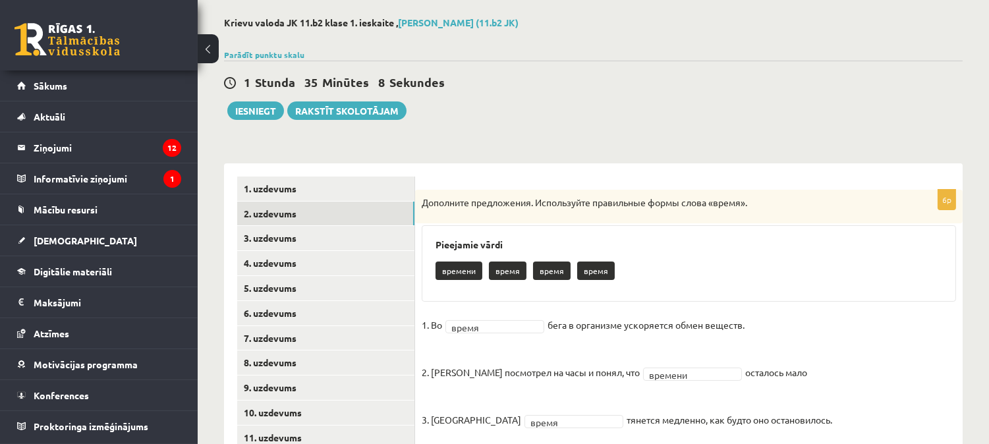
scroll to position [57, 0]
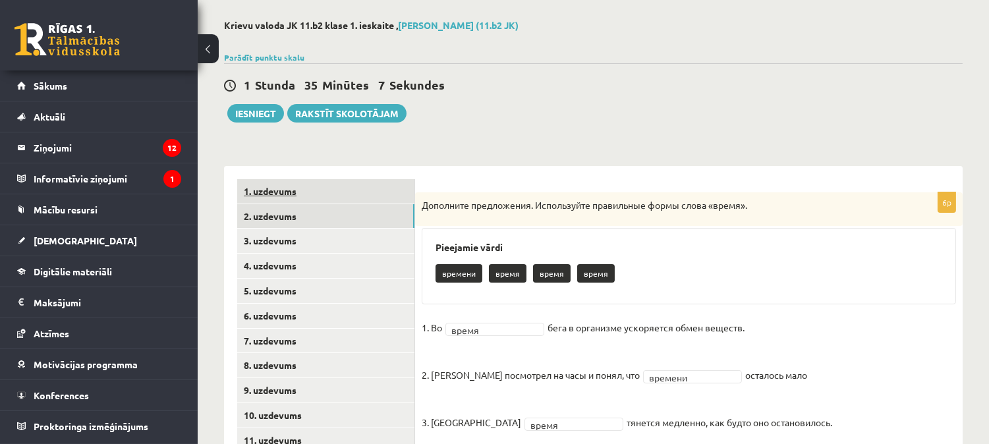
click at [271, 191] on link "1. uzdevums" at bounding box center [325, 191] width 177 height 24
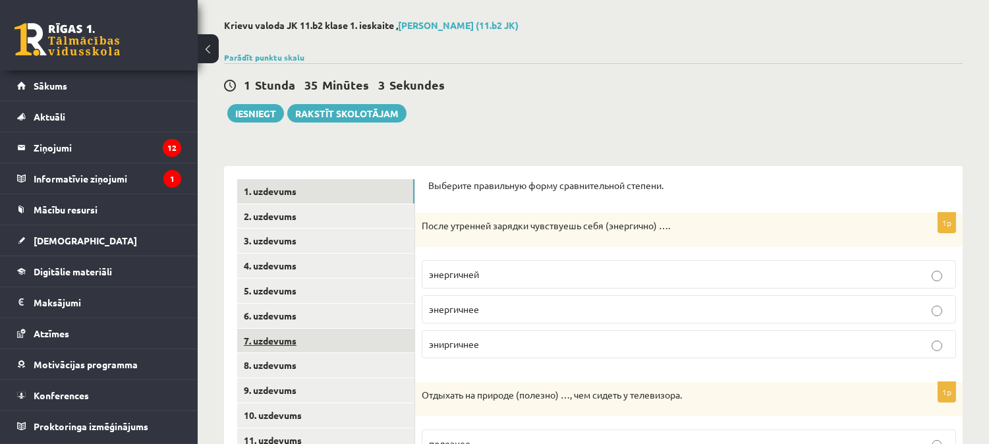
click at [301, 346] on link "7. uzdevums" at bounding box center [325, 341] width 177 height 24
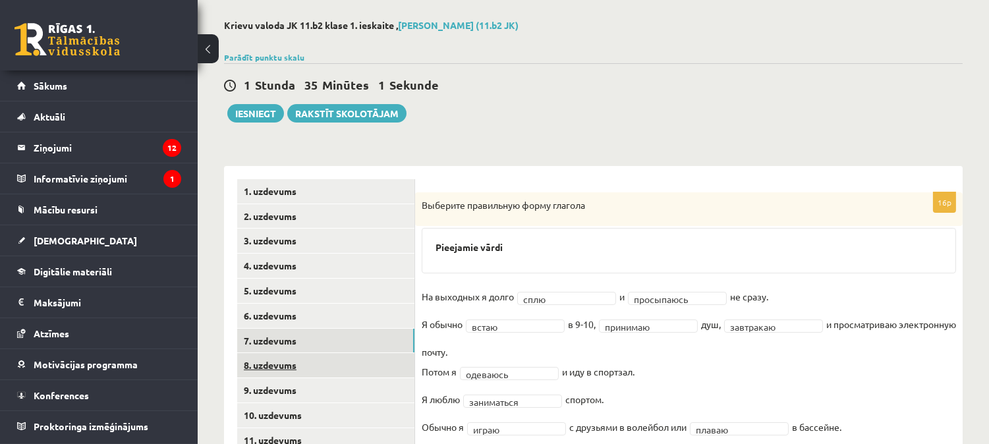
click at [303, 363] on link "8. uzdevums" at bounding box center [325, 365] width 177 height 24
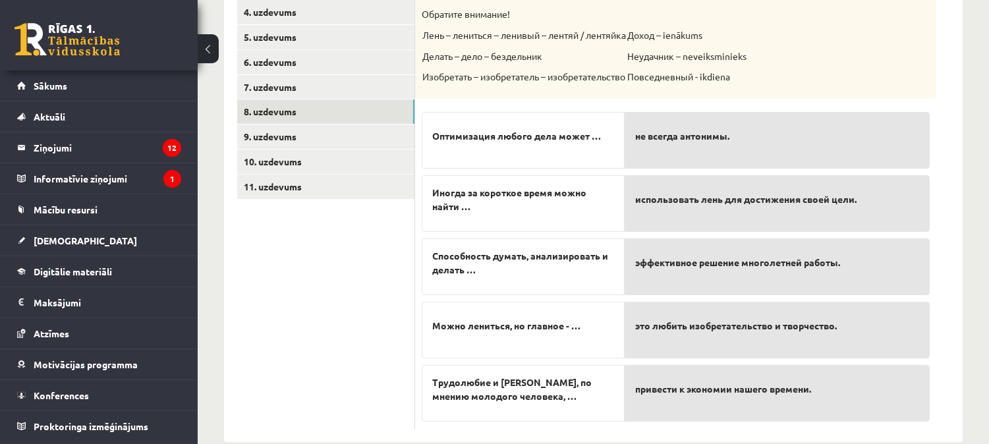
scroll to position [314, 0]
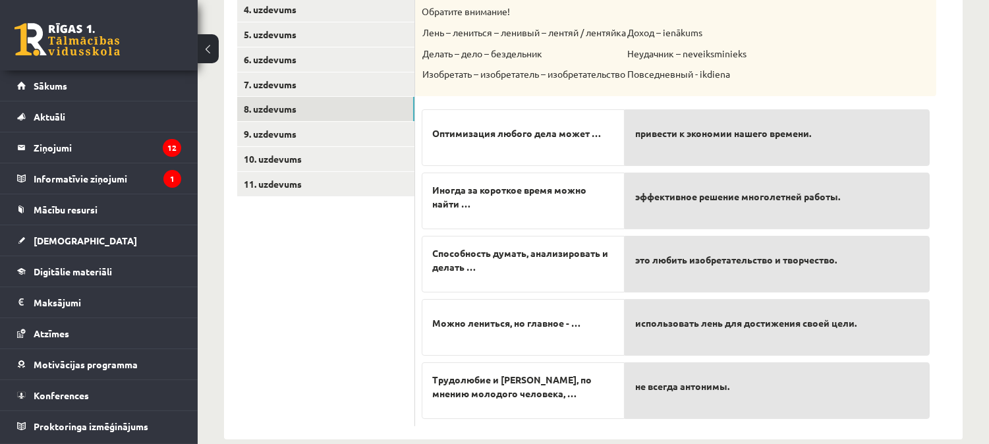
click at [727, 139] on span "привести к экономии нашего времени." at bounding box center [723, 134] width 176 height 14
click at [299, 139] on link "9. uzdevums" at bounding box center [325, 134] width 177 height 24
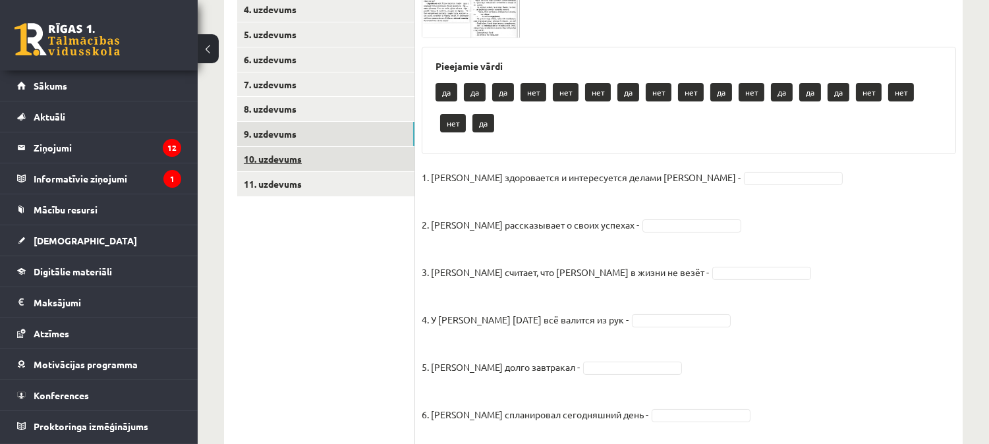
click at [288, 157] on link "10. uzdevums" at bounding box center [325, 159] width 177 height 24
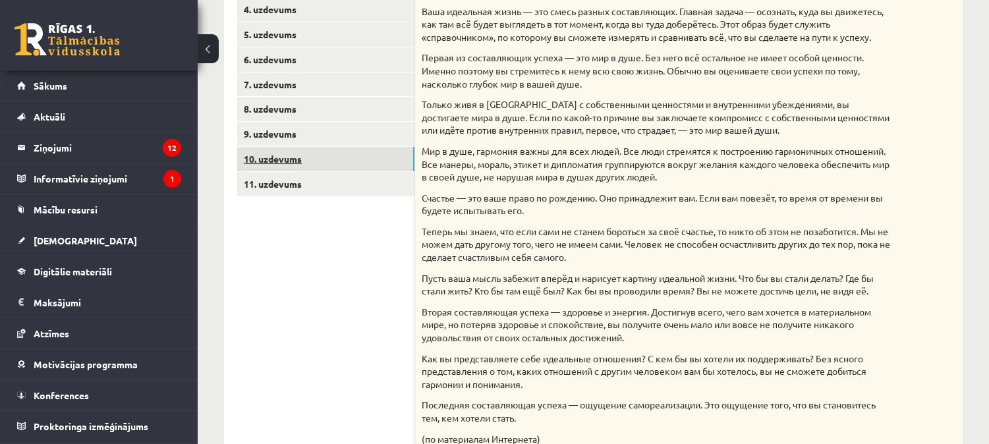
click at [288, 157] on link "10. uzdevums" at bounding box center [325, 159] width 177 height 24
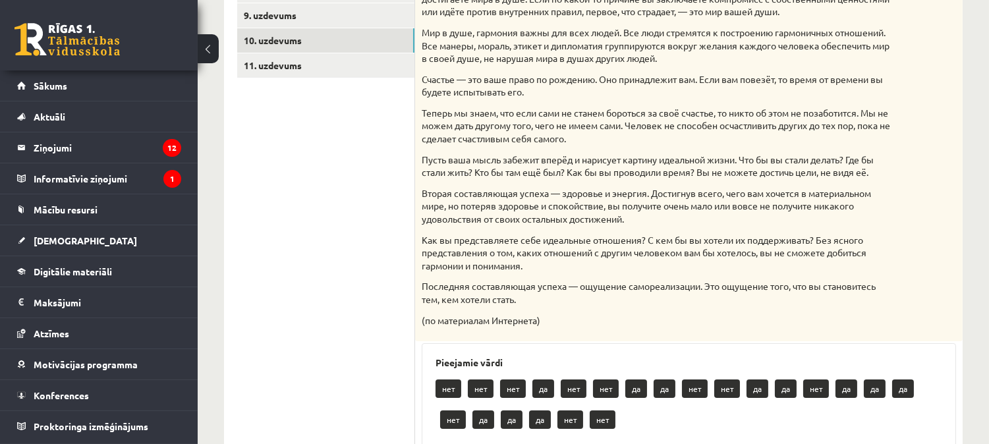
scroll to position [404, 0]
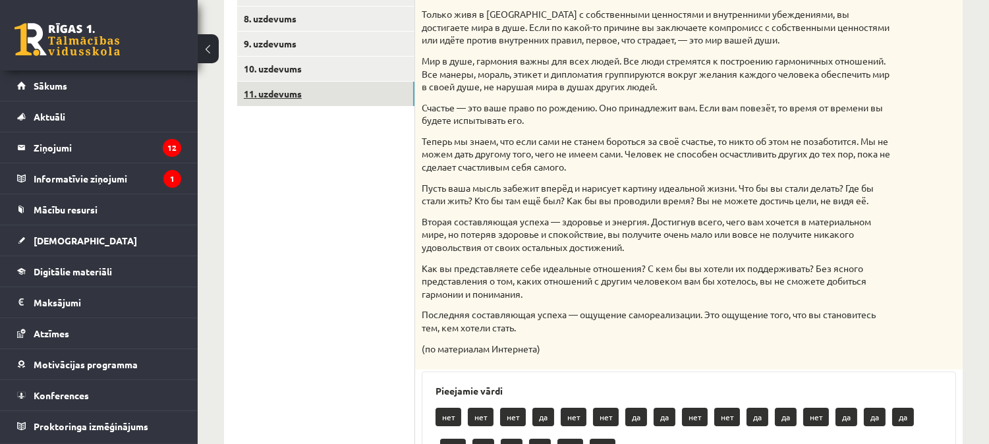
click at [286, 98] on link "11. uzdevums" at bounding box center [325, 94] width 177 height 24
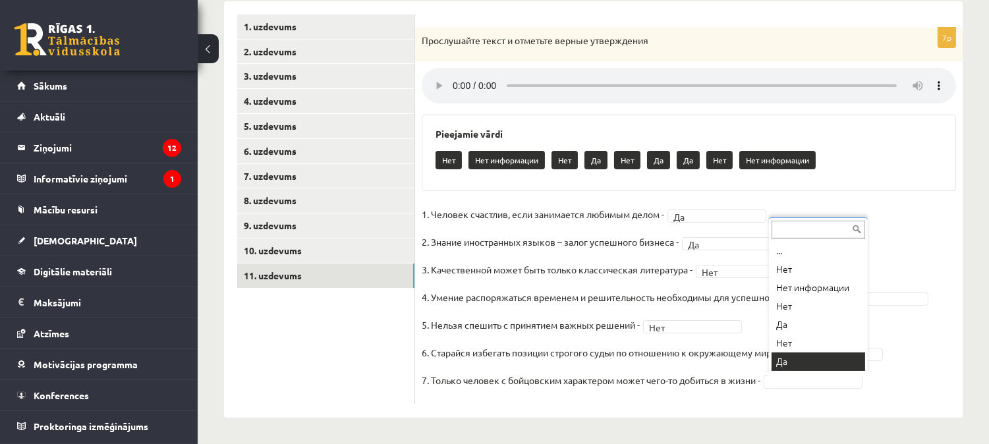
scroll to position [11, 0]
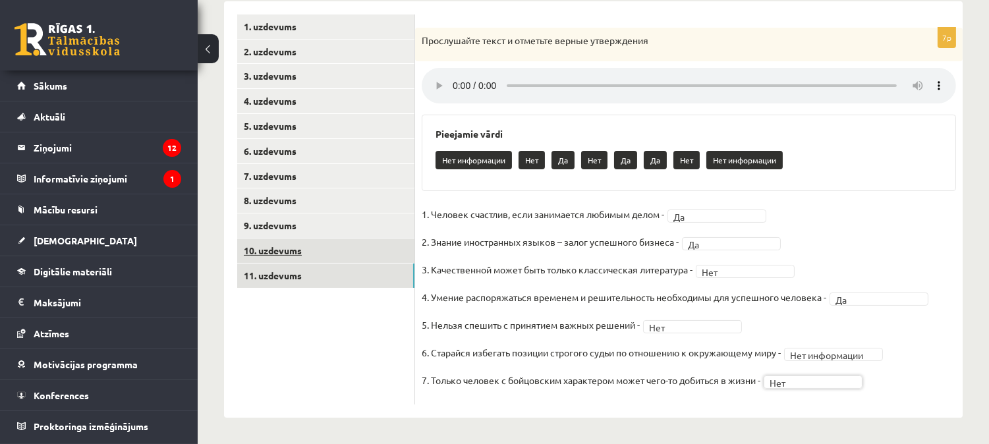
click at [279, 249] on link "10. uzdevums" at bounding box center [325, 251] width 177 height 24
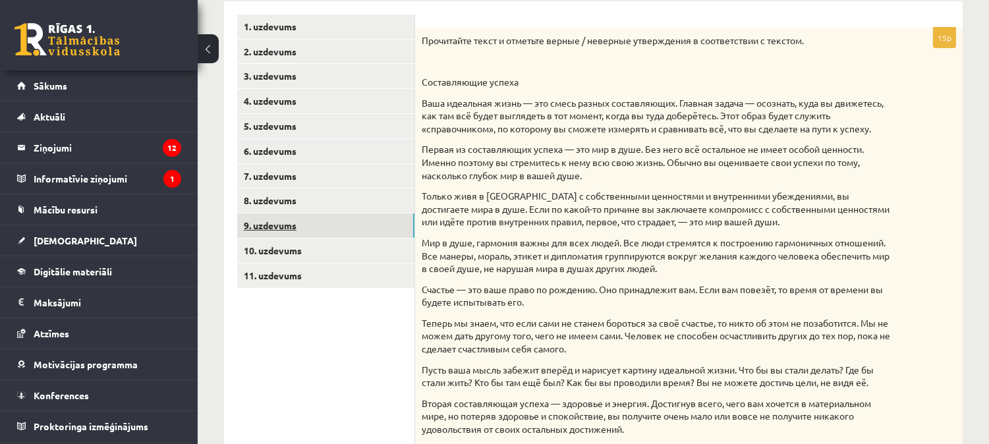
click at [267, 225] on link "9. uzdevums" at bounding box center [325, 225] width 177 height 24
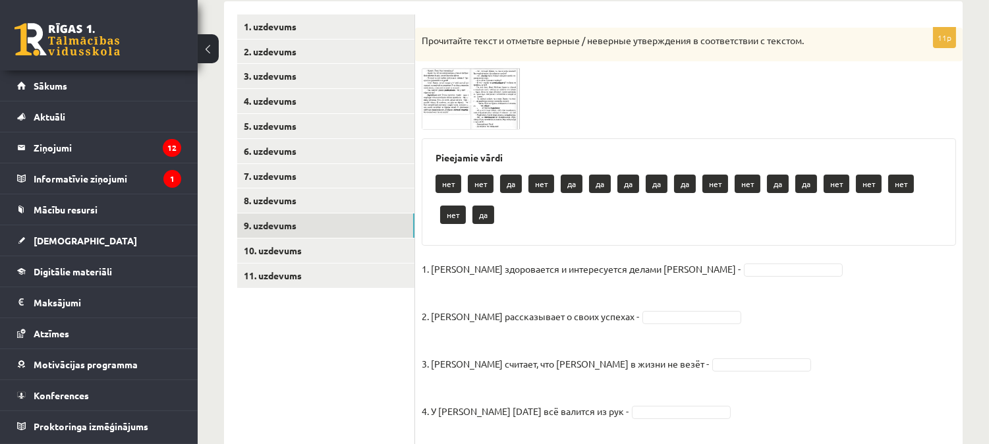
click at [466, 109] on span at bounding box center [471, 99] width 21 height 21
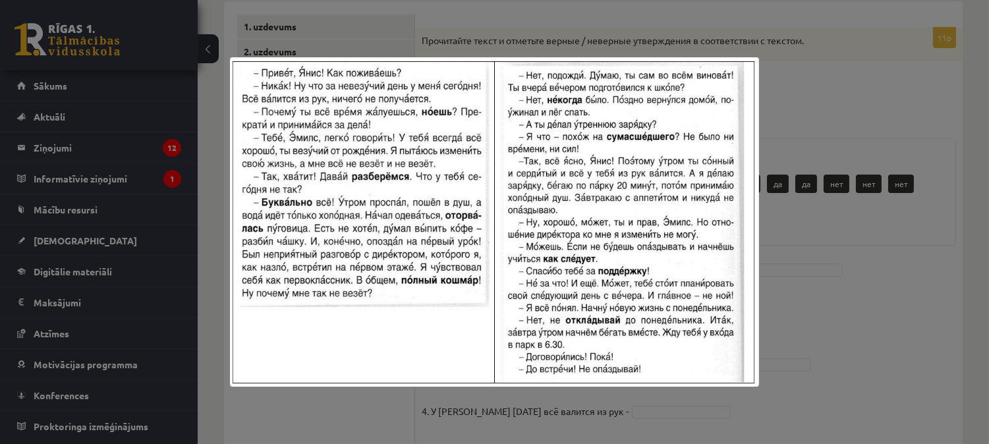
click at [548, 262] on img at bounding box center [494, 221] width 528 height 329
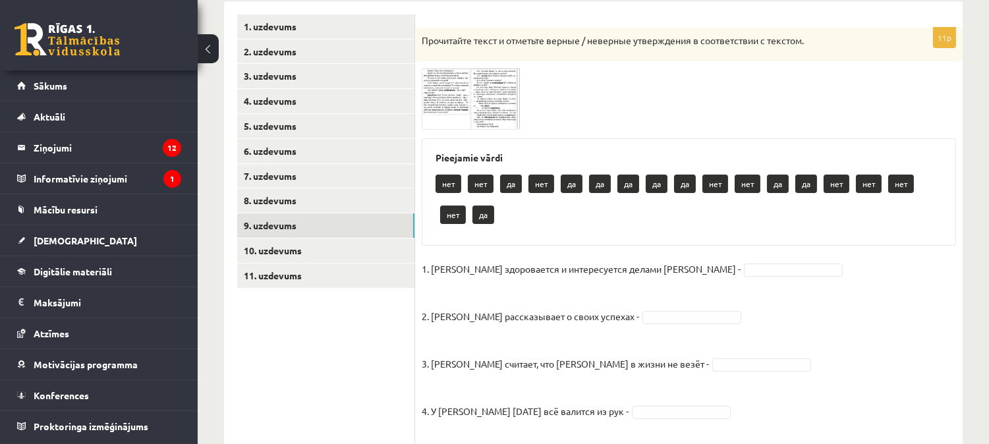
click at [460, 123] on img at bounding box center [471, 98] width 99 height 61
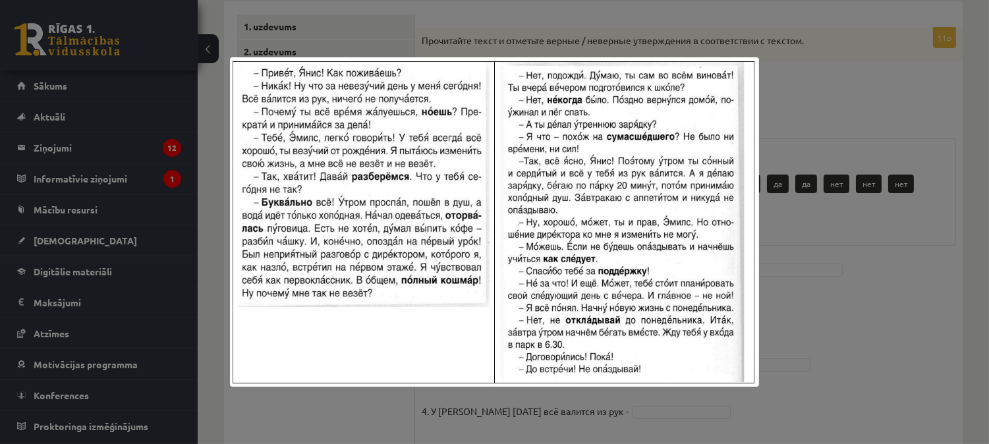
click at [528, 201] on img at bounding box center [494, 221] width 528 height 329
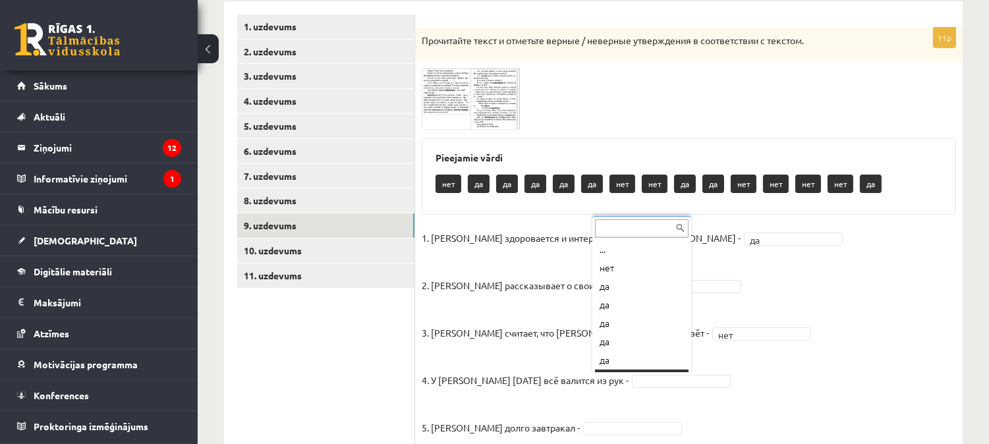
scroll to position [15, 0]
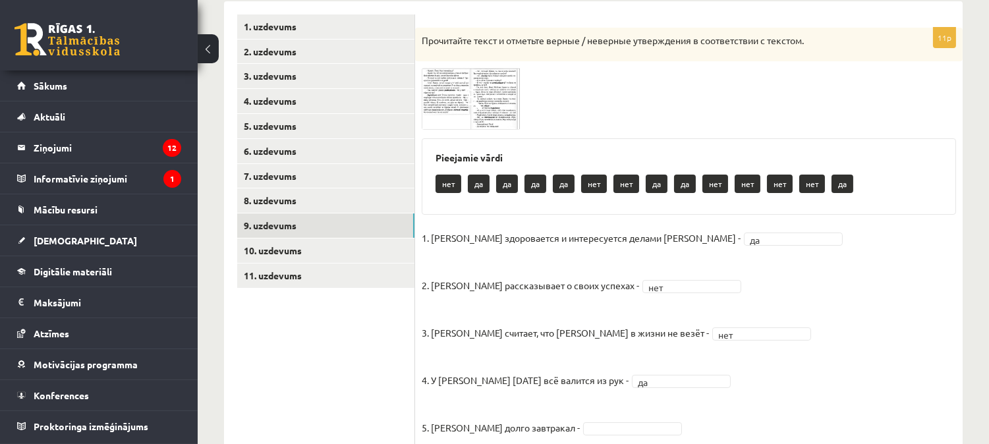
click at [492, 97] on img at bounding box center [471, 98] width 99 height 61
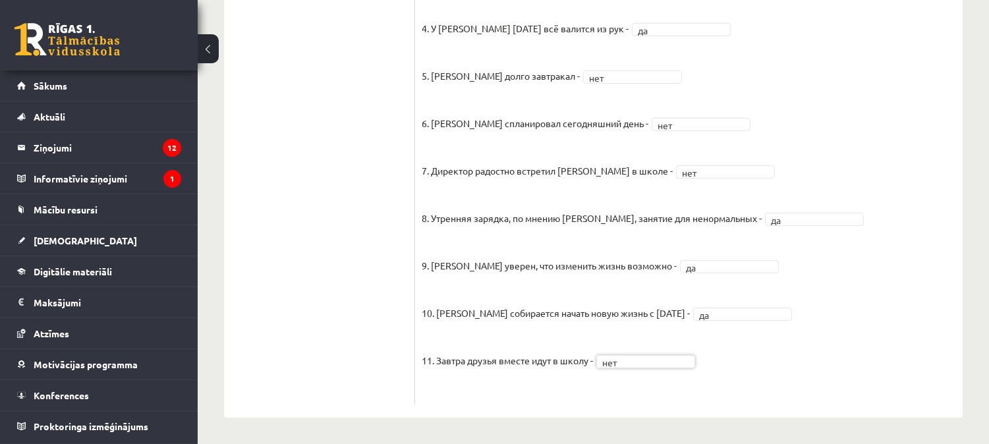
scroll to position [37, 0]
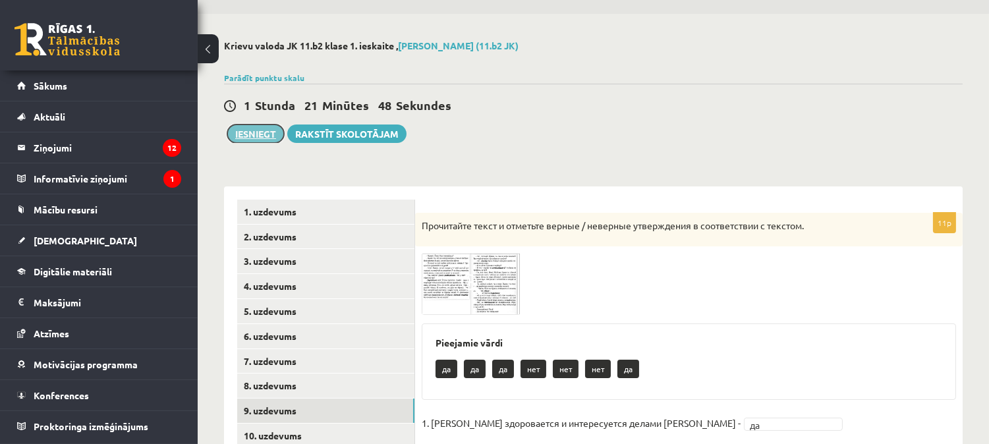
click at [264, 135] on button "Iesniegt" at bounding box center [255, 134] width 57 height 18
